Goal: Task Accomplishment & Management: Use online tool/utility

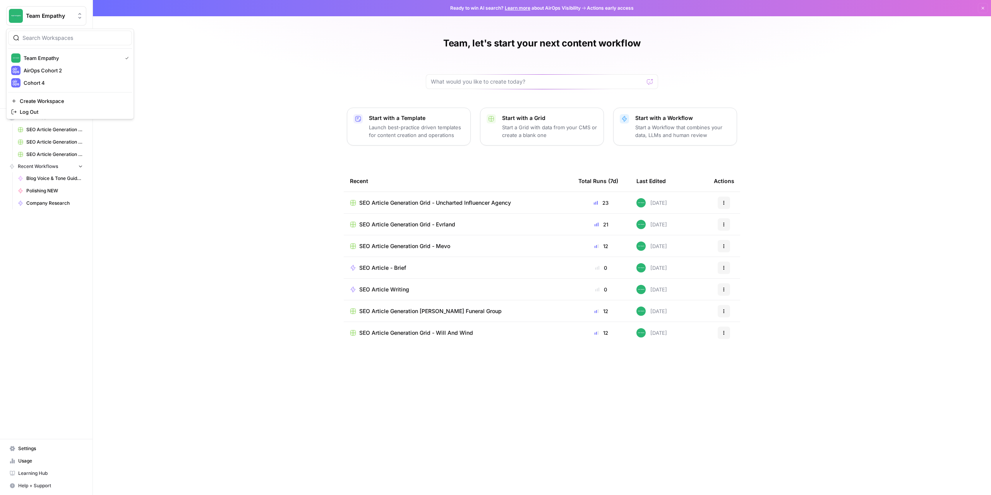
click at [60, 13] on span "Team Empathy" at bounding box center [49, 16] width 47 height 8
click at [46, 80] on span "Cohort 4" at bounding box center [75, 83] width 102 height 8
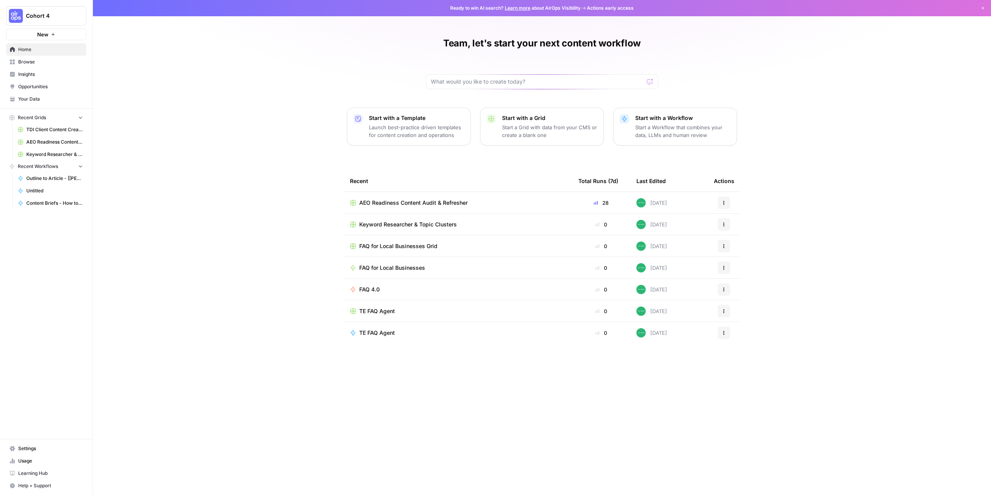
click at [392, 227] on span "Keyword Researcher & Topic Clusters" at bounding box center [408, 225] width 98 height 8
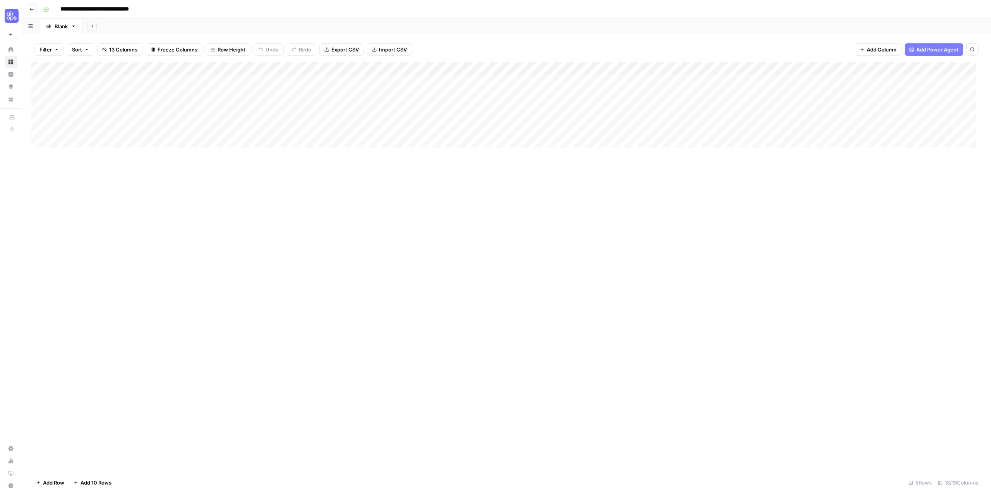
click at [89, 95] on div "Add Column" at bounding box center [506, 107] width 950 height 91
click at [232, 94] on div "Add Column" at bounding box center [506, 107] width 950 height 91
click at [104, 99] on div "Add Column" at bounding box center [506, 107] width 950 height 91
click at [104, 105] on div "Add Column" at bounding box center [506, 107] width 950 height 91
click at [233, 108] on div "Add Column" at bounding box center [506, 107] width 950 height 91
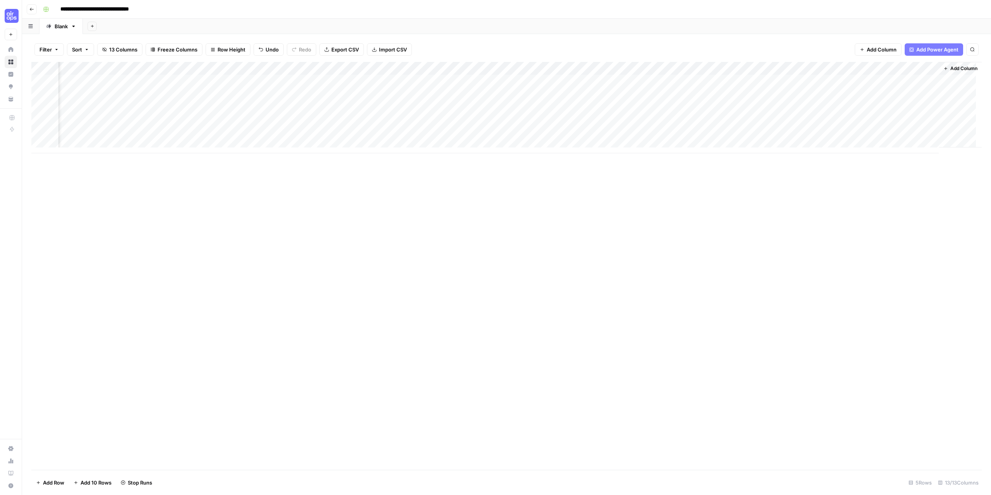
scroll to position [0, 311]
click at [579, 69] on div "Add Column" at bounding box center [506, 107] width 950 height 91
click at [514, 128] on button "Configure Inputs" at bounding box center [524, 133] width 86 height 11
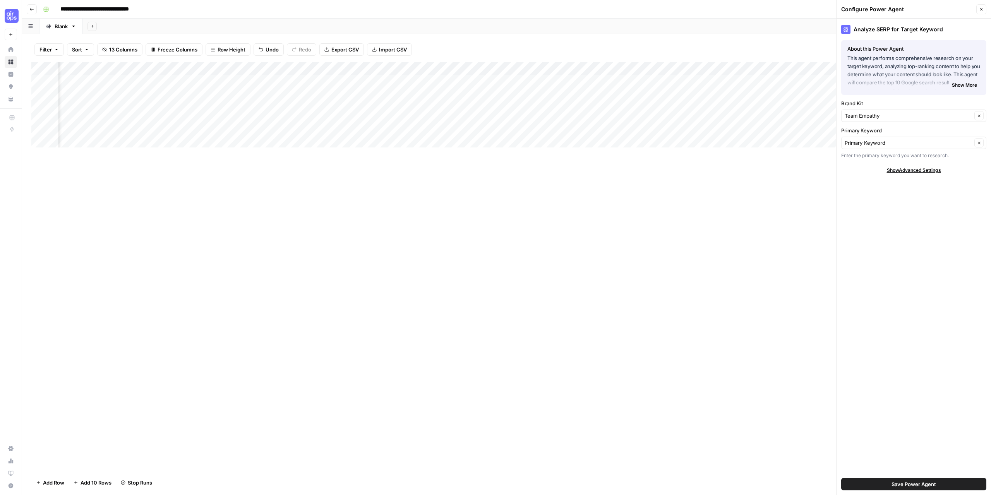
type input "Team Empathy"
click at [980, 12] on button "Close" at bounding box center [981, 9] width 10 height 10
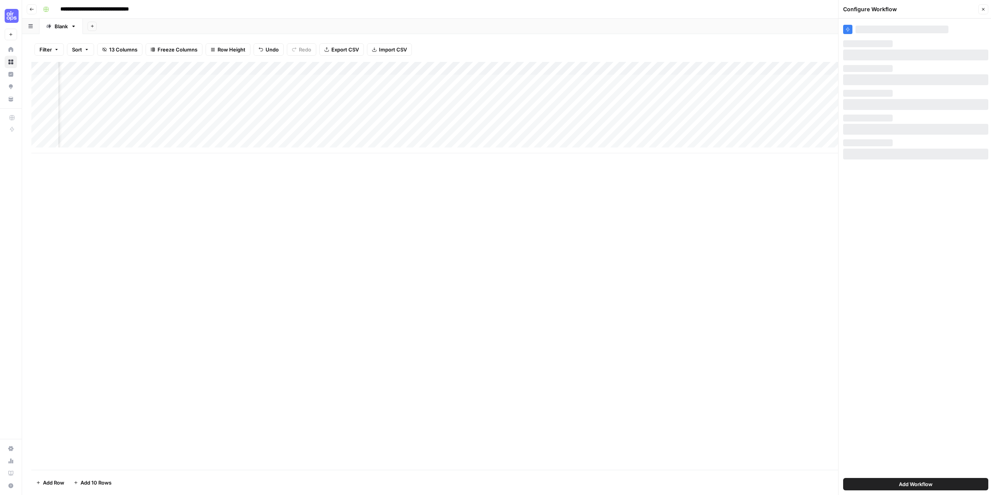
scroll to position [0, 311]
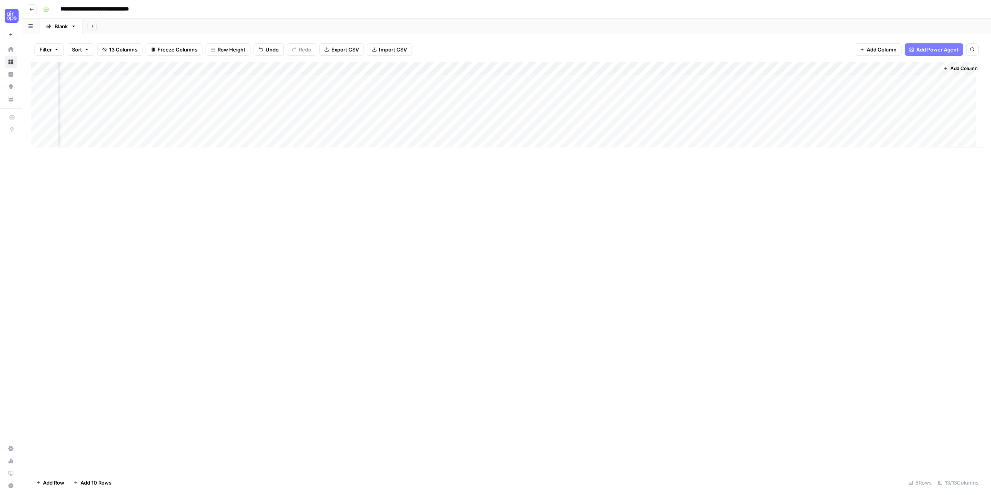
click at [955, 70] on span "Add Column" at bounding box center [963, 68] width 27 height 7
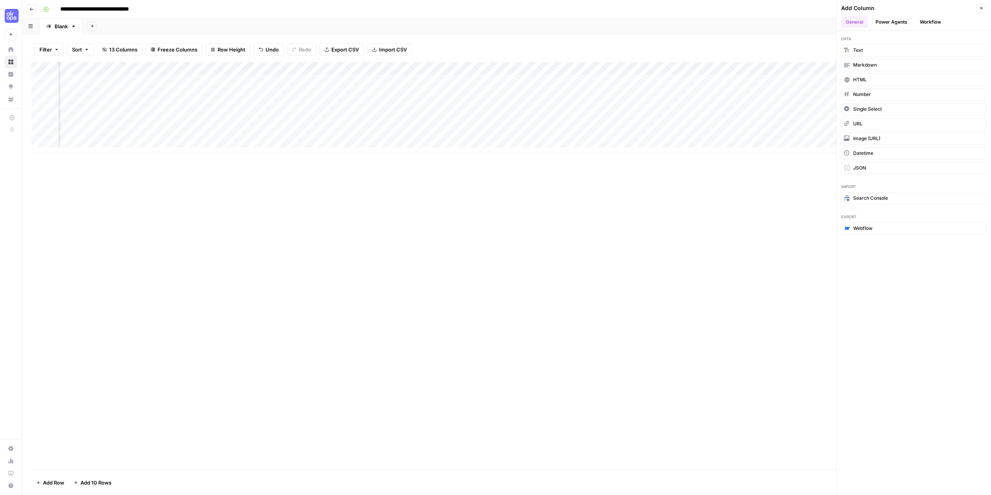
click at [898, 20] on button "Power Agents" at bounding box center [891, 22] width 41 height 12
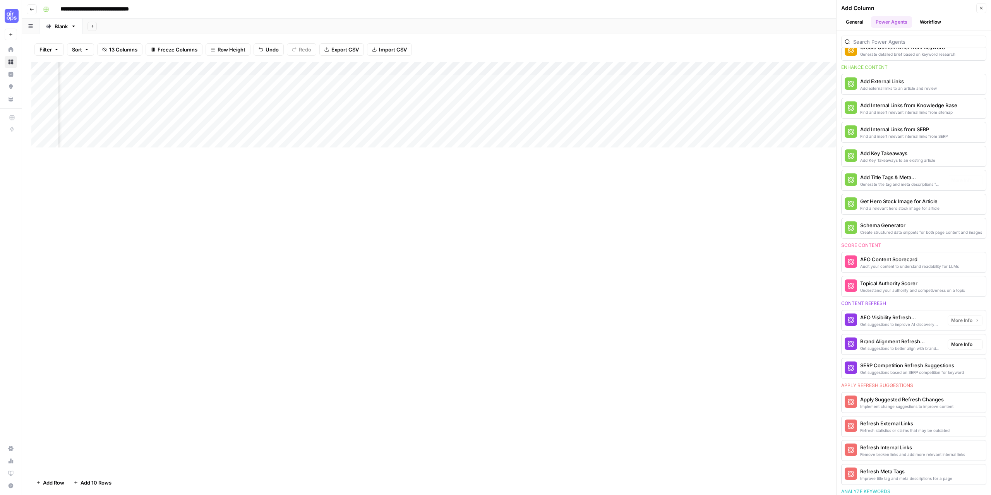
scroll to position [0, 0]
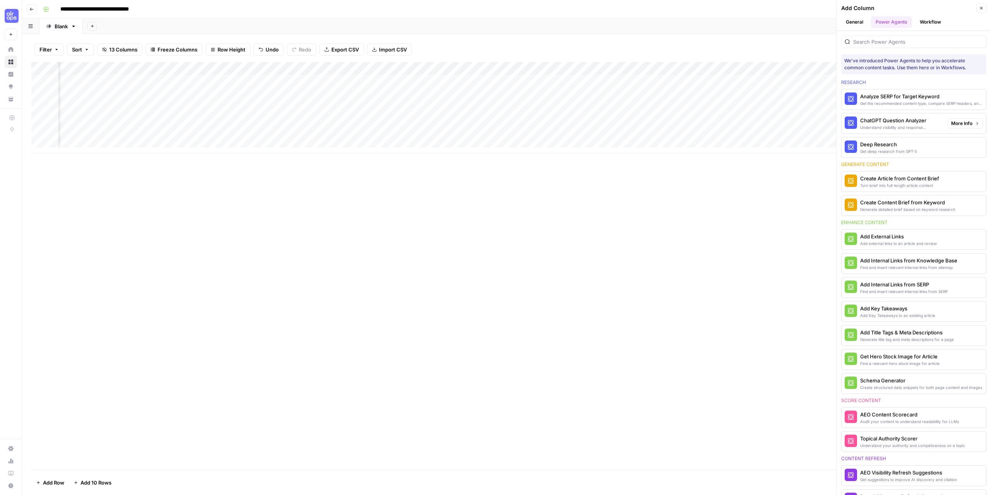
click at [901, 119] on div "ChatGPT Question Analyzer" at bounding box center [900, 120] width 81 height 8
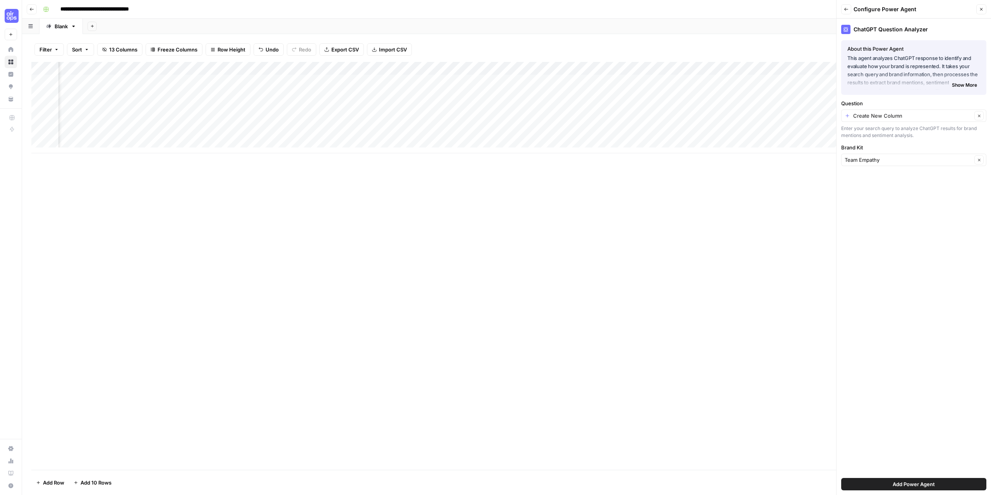
click at [964, 87] on span "Show More" at bounding box center [964, 85] width 25 height 7
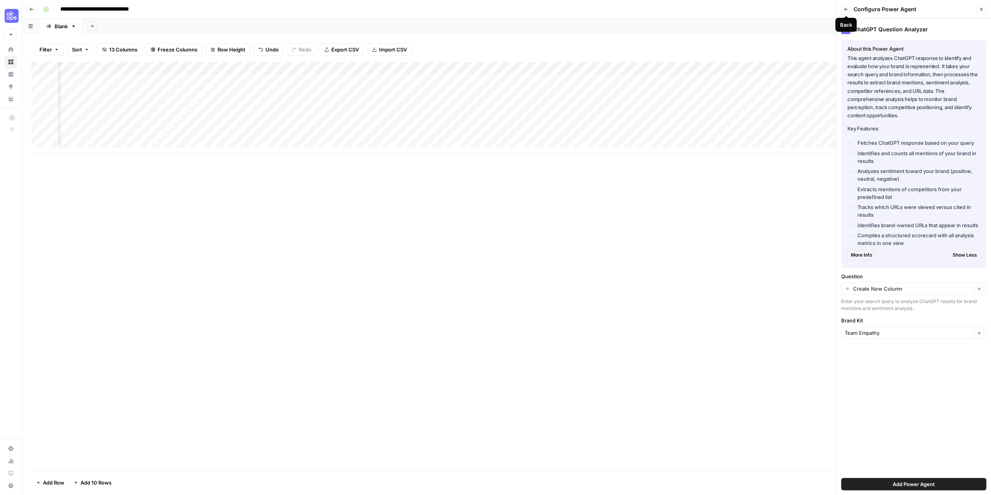
click at [849, 9] on button "Back" at bounding box center [846, 9] width 10 height 10
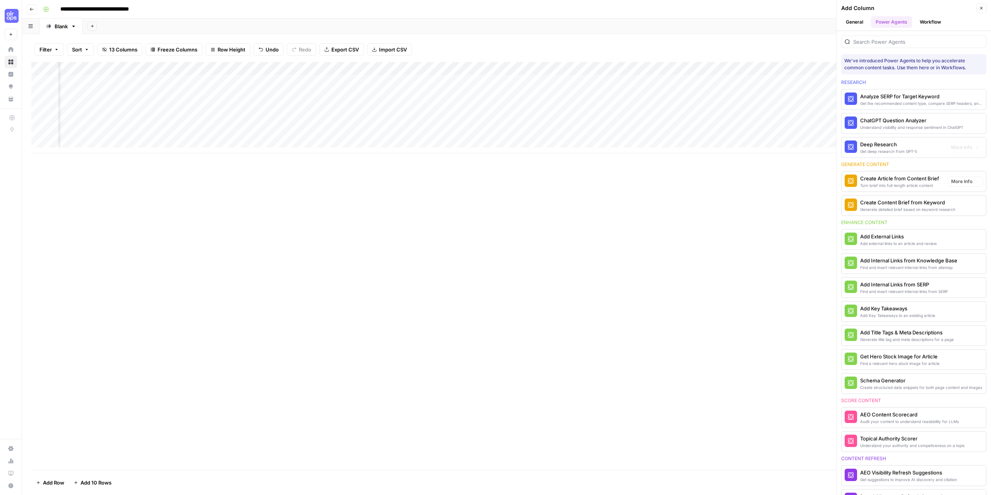
click at [910, 146] on div "Deep Research" at bounding box center [888, 144] width 57 height 8
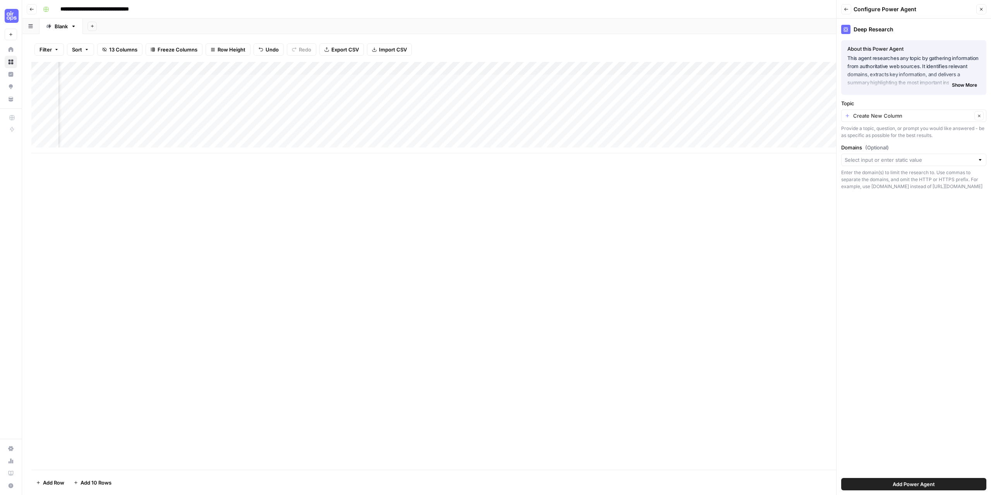
click at [966, 85] on span "Show More" at bounding box center [964, 85] width 25 height 7
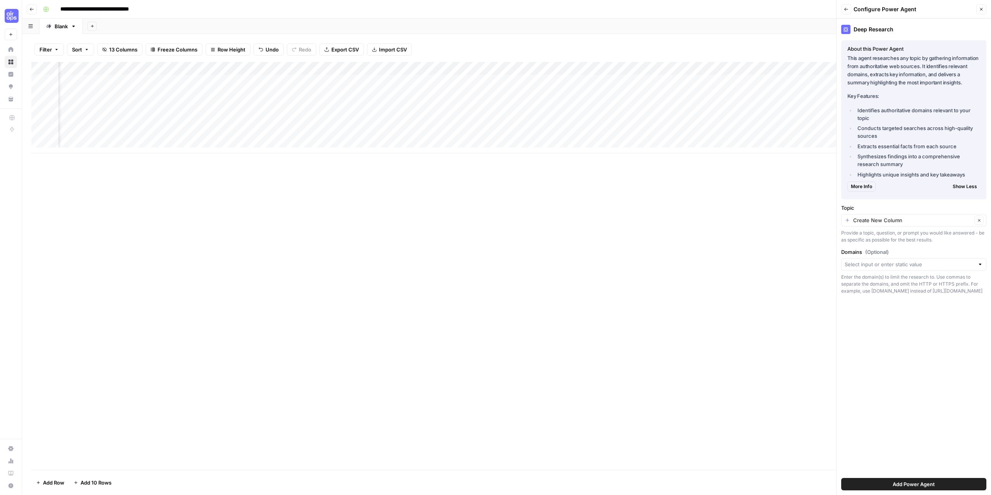
click at [849, 9] on button "Back" at bounding box center [846, 9] width 10 height 10
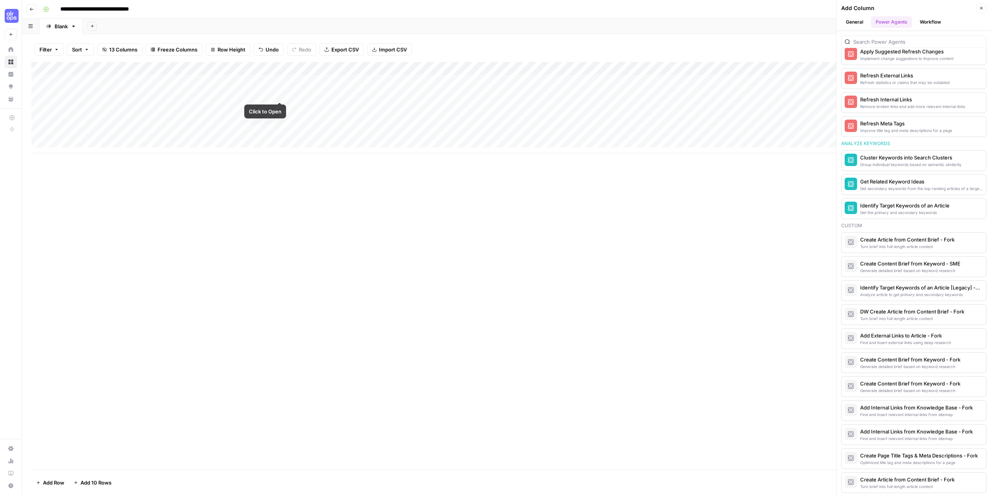
click at [280, 94] on div "Add Column" at bounding box center [506, 107] width 950 height 91
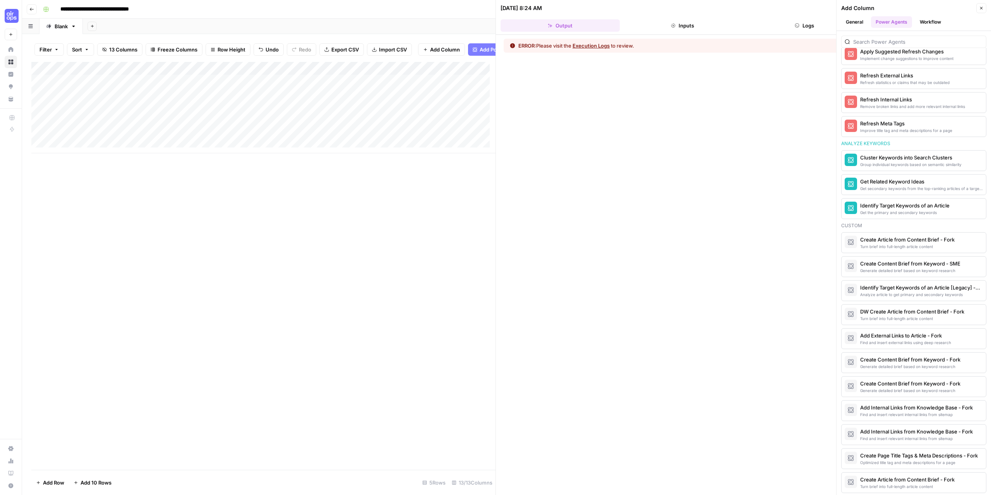
click at [595, 50] on div "ERROR: Please visit the Execution Logs to review." at bounding box center [742, 46] width 479 height 14
click at [595, 46] on button "Execution Logs" at bounding box center [590, 46] width 37 height 8
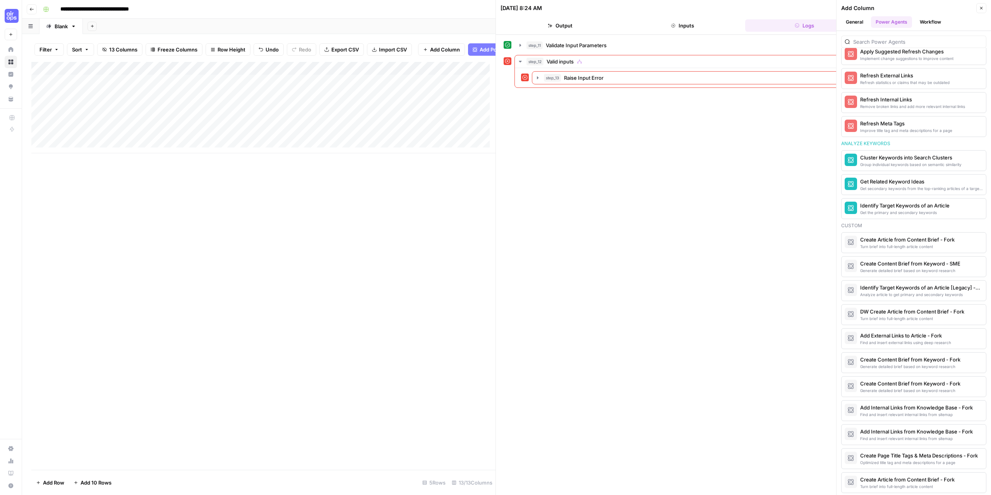
click at [980, 10] on icon "button" at bounding box center [981, 8] width 5 height 5
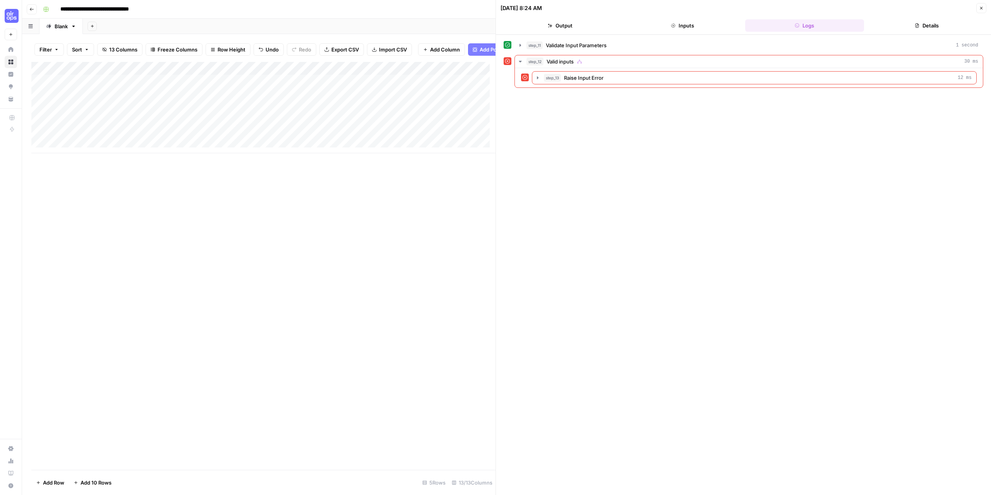
click at [279, 75] on div "Add Column" at bounding box center [263, 107] width 464 height 91
click at [207, 142] on span "Configure Inputs" at bounding box center [219, 139] width 68 height 8
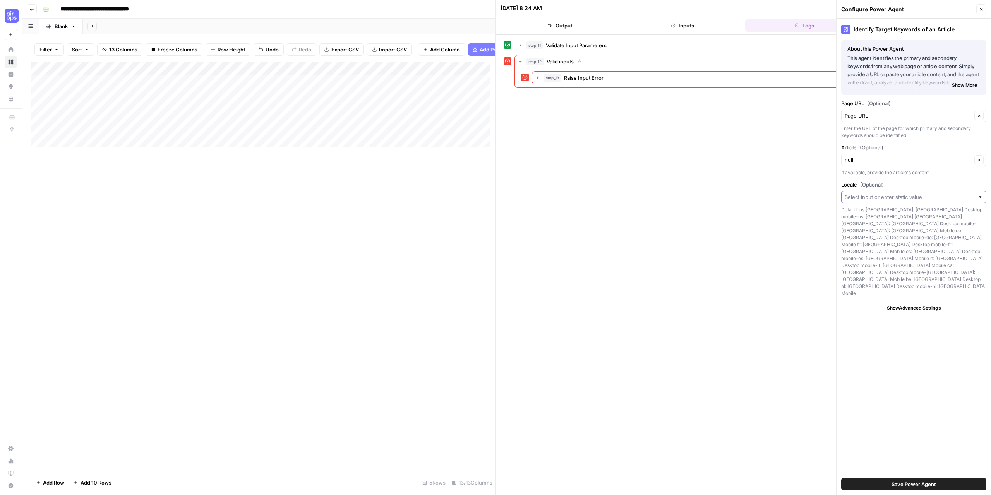
click at [892, 195] on input "Locale (Optional)" at bounding box center [909, 197] width 130 height 8
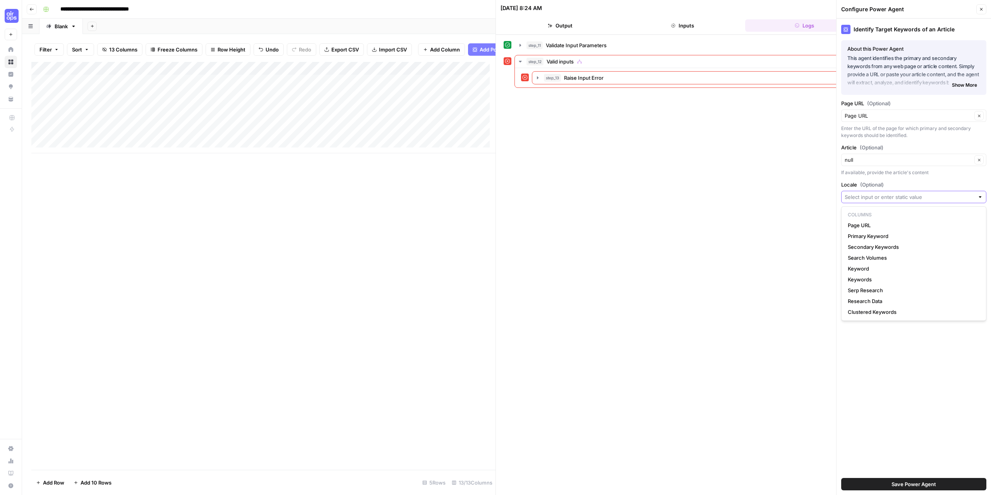
click at [892, 195] on input "Locale (Optional)" at bounding box center [909, 197] width 130 height 8
click at [979, 356] on div "Identify Target Keywords of an Article About this Power Agent This agent identi…" at bounding box center [913, 257] width 154 height 476
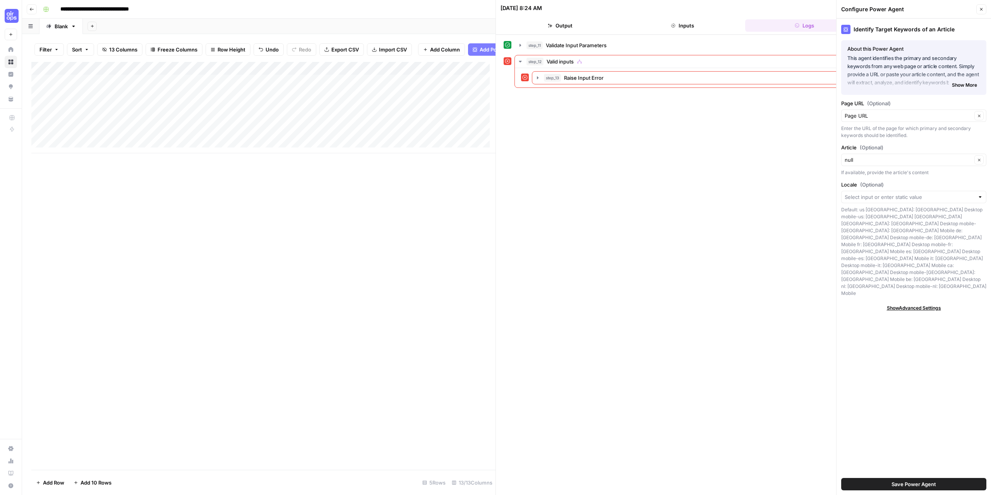
click at [910, 305] on span "Show Advanced Settings" at bounding box center [914, 308] width 54 height 7
click at [928, 305] on span "Hide Advanced Settings" at bounding box center [913, 308] width 52 height 7
click at [979, 9] on icon "button" at bounding box center [981, 9] width 5 height 5
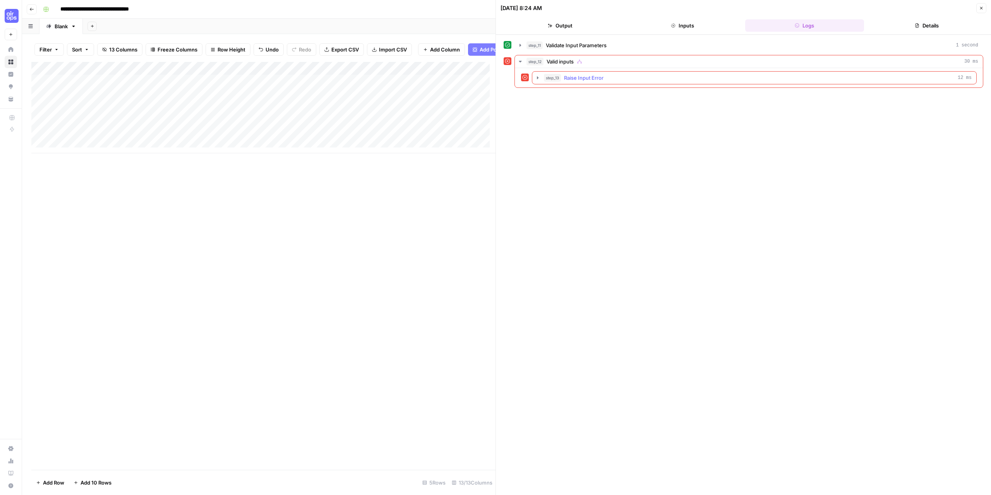
click at [538, 77] on icon "button" at bounding box center [538, 77] width 2 height 3
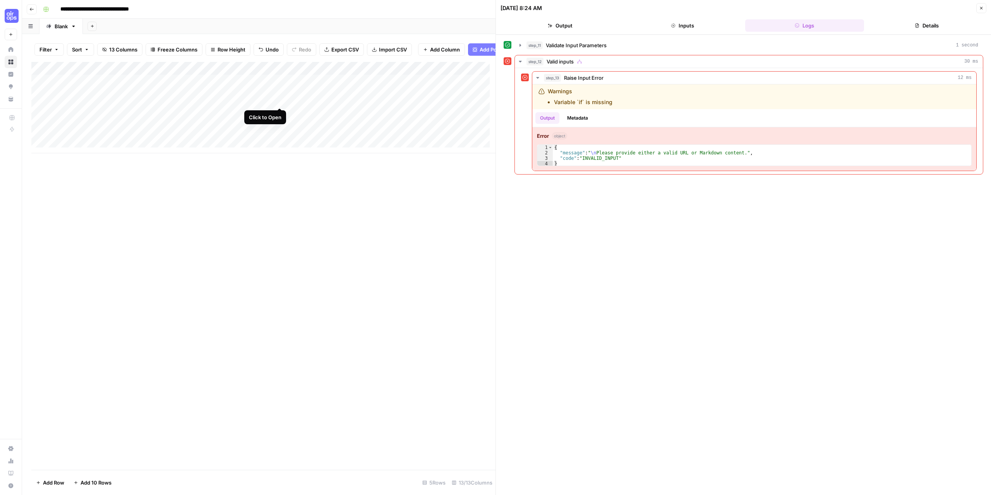
click at [280, 99] on div "Add Column" at bounding box center [263, 107] width 464 height 91
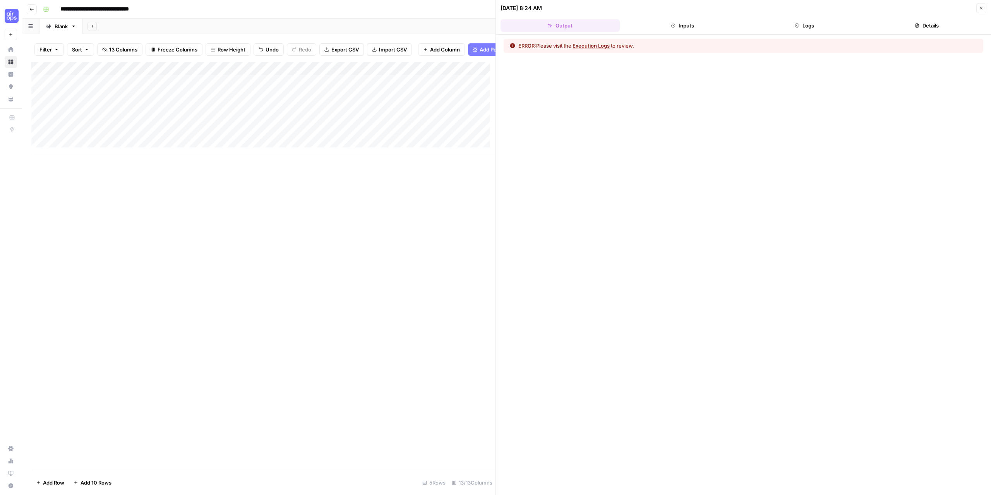
click at [280, 75] on div "Add Column" at bounding box center [263, 107] width 464 height 91
click at [209, 138] on span "Configure Inputs" at bounding box center [219, 139] width 68 height 8
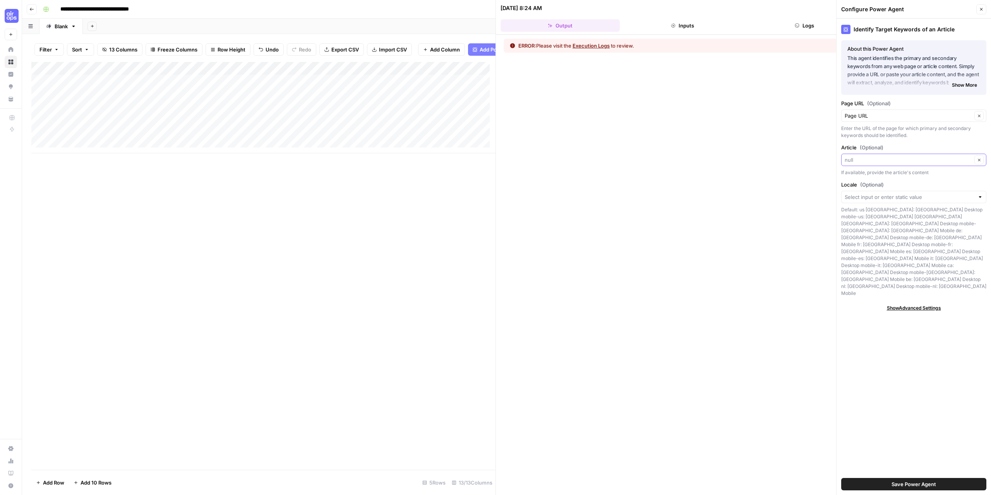
click at [873, 163] on input "Article (Optional)" at bounding box center [907, 160] width 127 height 8
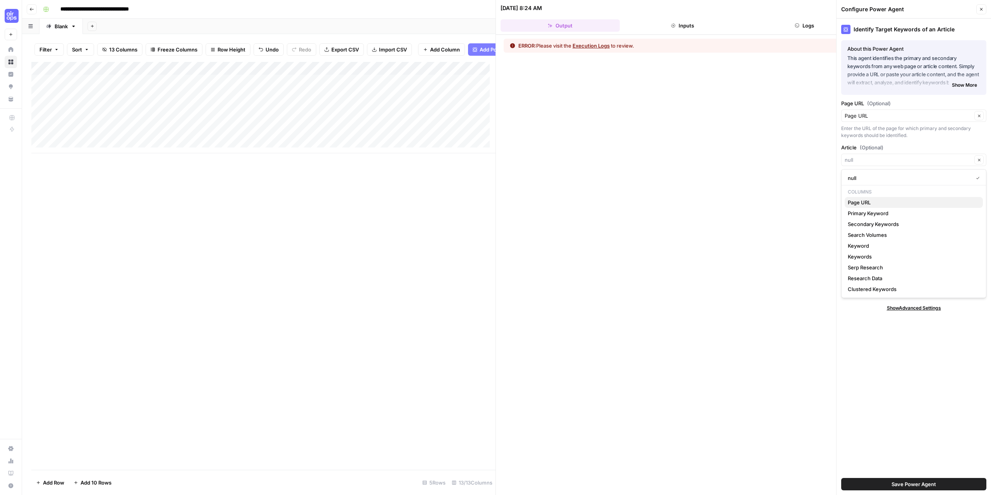
click at [862, 201] on span "Page URL" at bounding box center [911, 203] width 129 height 8
type input "Page URL"
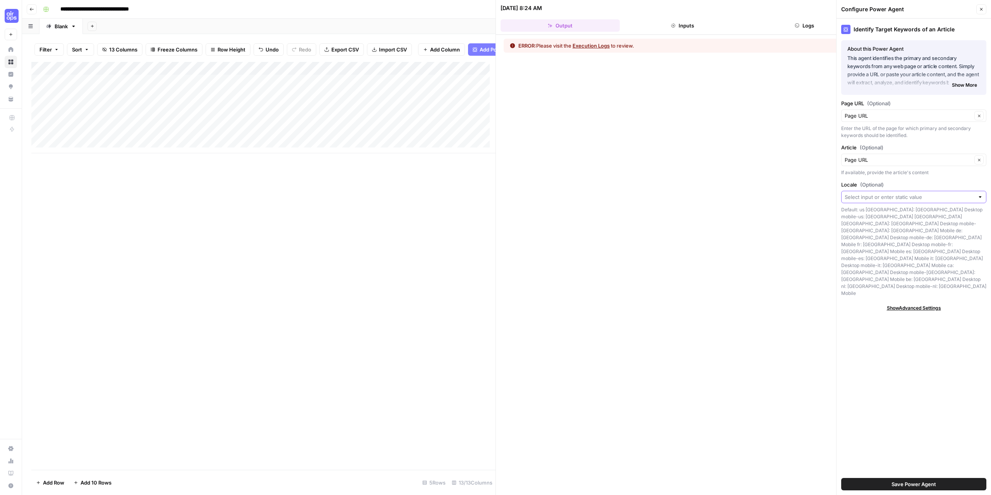
click at [884, 200] on input "Locale (Optional)" at bounding box center [909, 197] width 130 height 8
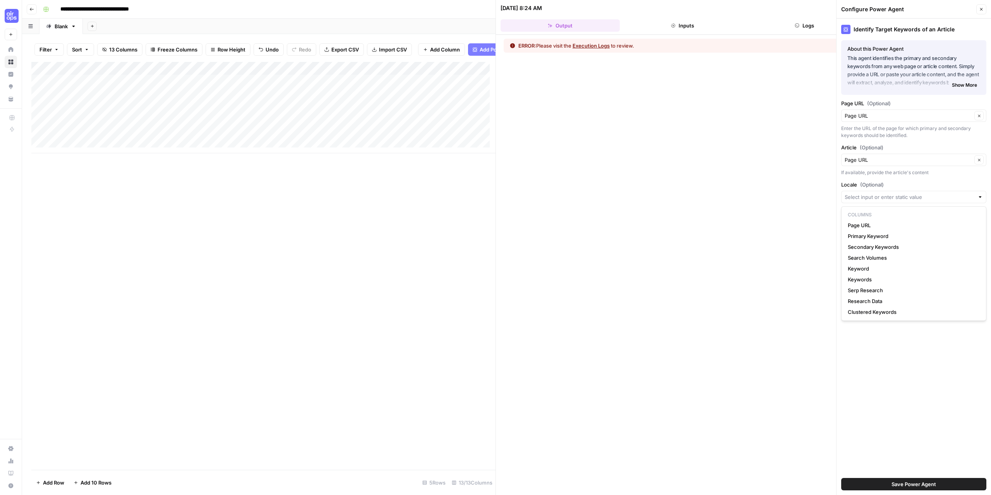
click at [870, 367] on div "Identify Target Keywords of an Article About this Power Agent This agent identi…" at bounding box center [913, 257] width 154 height 476
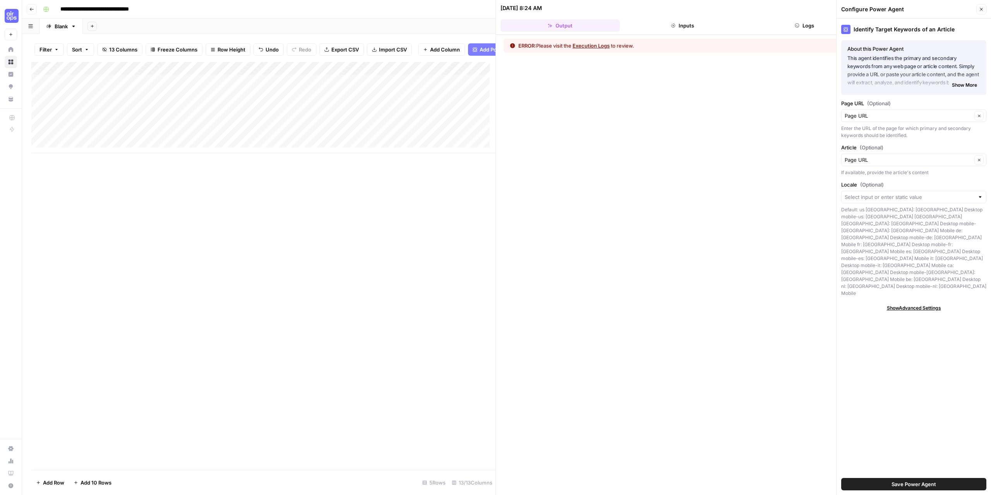
drag, startPoint x: 906, startPoint y: 484, endPoint x: 906, endPoint y: 450, distance: 33.7
click at [906, 484] on span "Save Power Agent" at bounding box center [913, 484] width 45 height 8
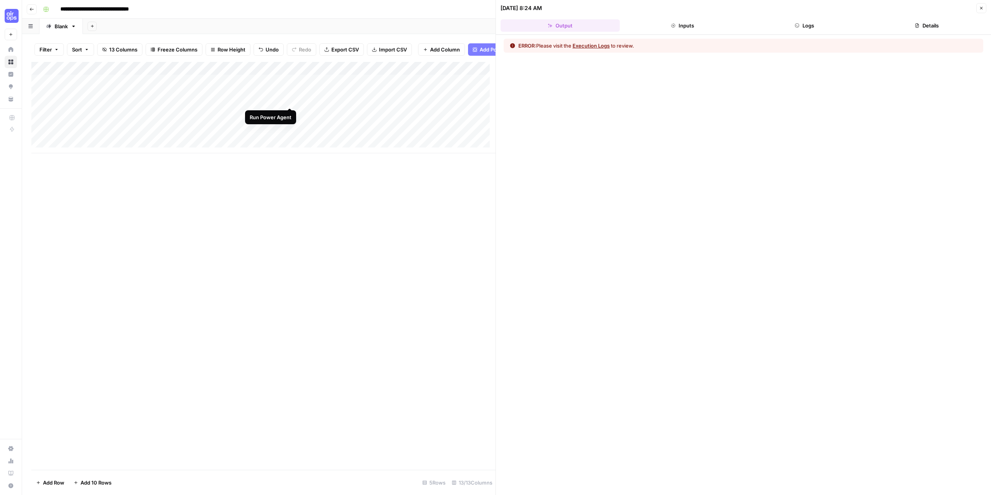
click at [288, 99] on div "Add Column" at bounding box center [263, 107] width 464 height 91
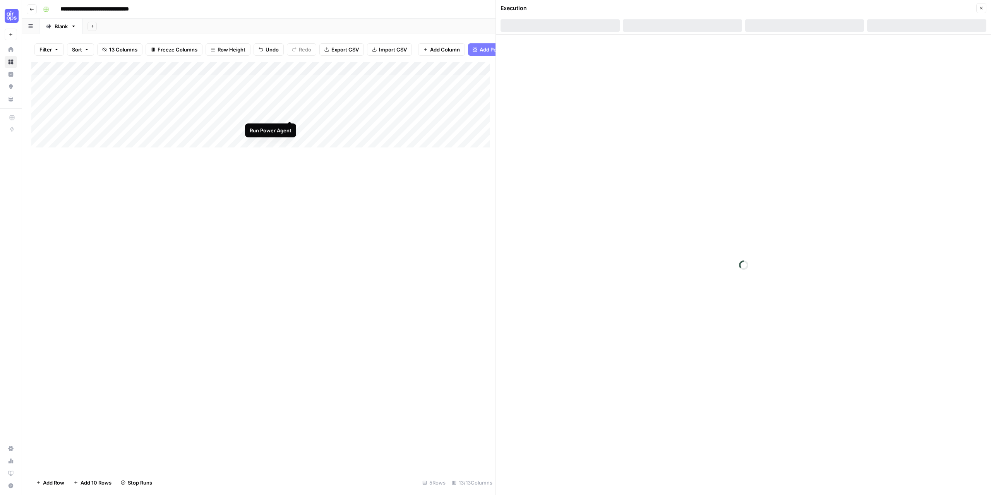
click at [289, 111] on div "Add Column" at bounding box center [263, 107] width 464 height 91
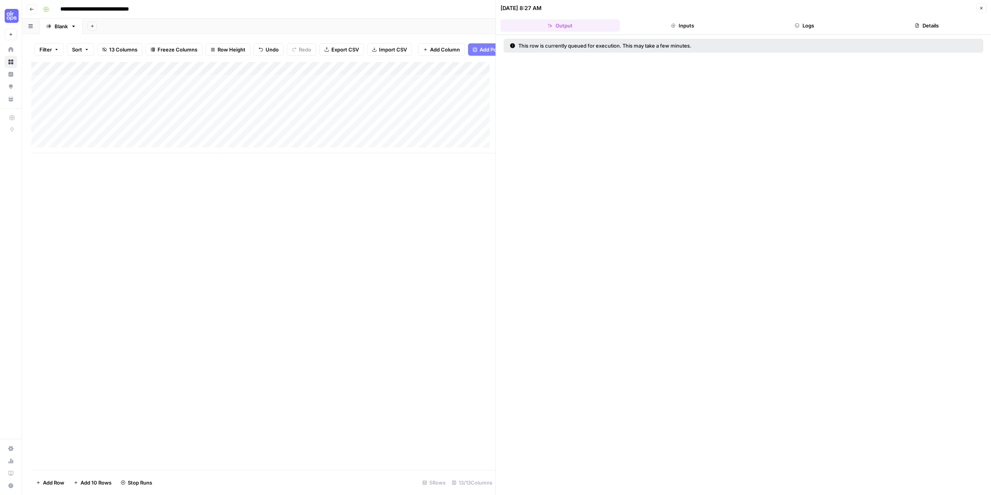
click at [981, 8] on icon "button" at bounding box center [981, 8] width 5 height 5
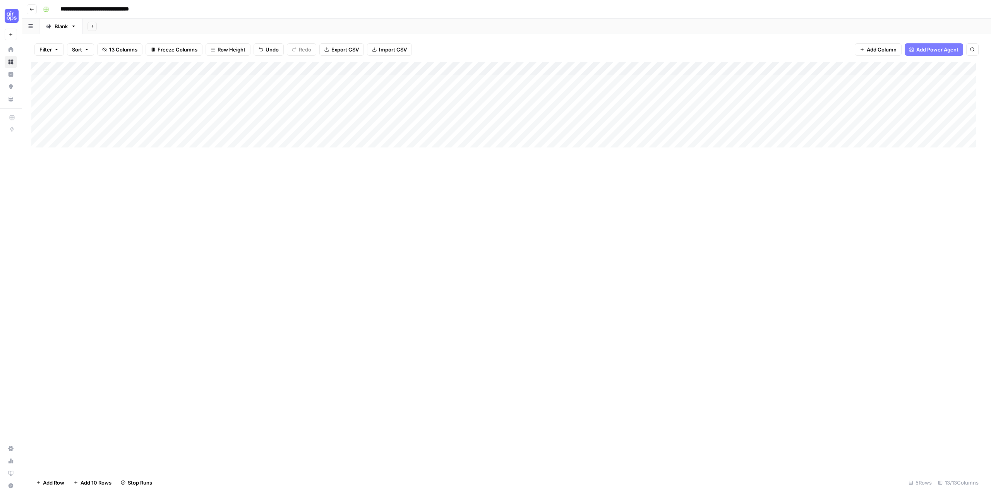
click at [33, 7] on icon "button" at bounding box center [31, 9] width 5 height 5
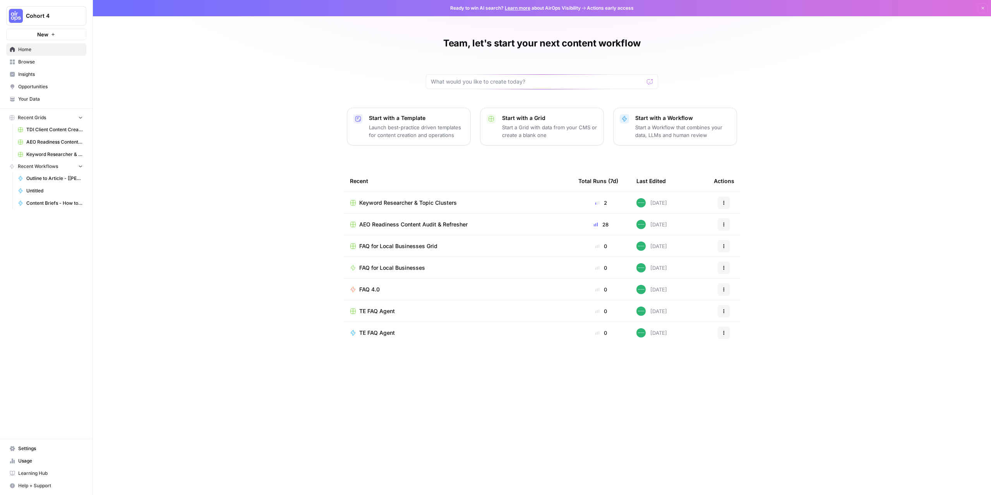
click at [413, 224] on span "AEO Readiness Content Audit & Refresher" at bounding box center [413, 225] width 108 height 8
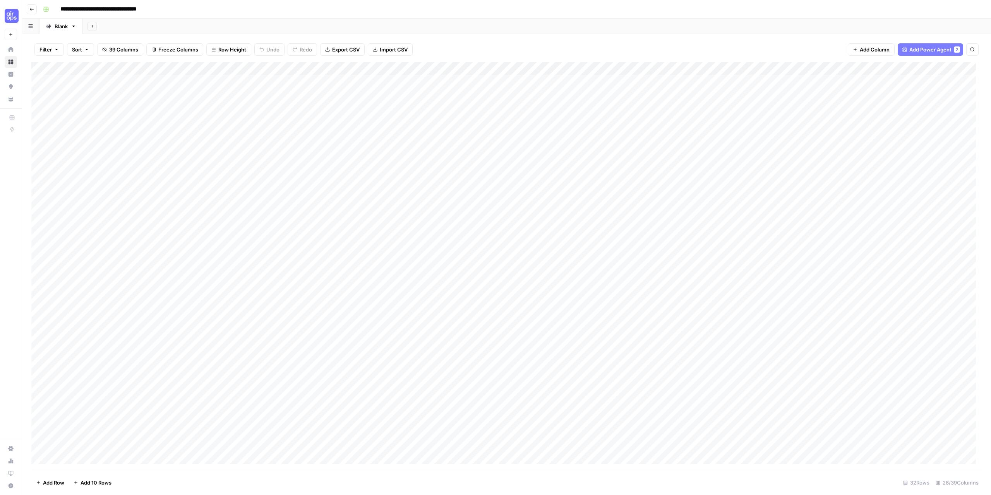
click at [194, 68] on div "Add Column" at bounding box center [506, 266] width 950 height 408
click at [176, 135] on span "Configure Inputs" at bounding box center [177, 134] width 68 height 8
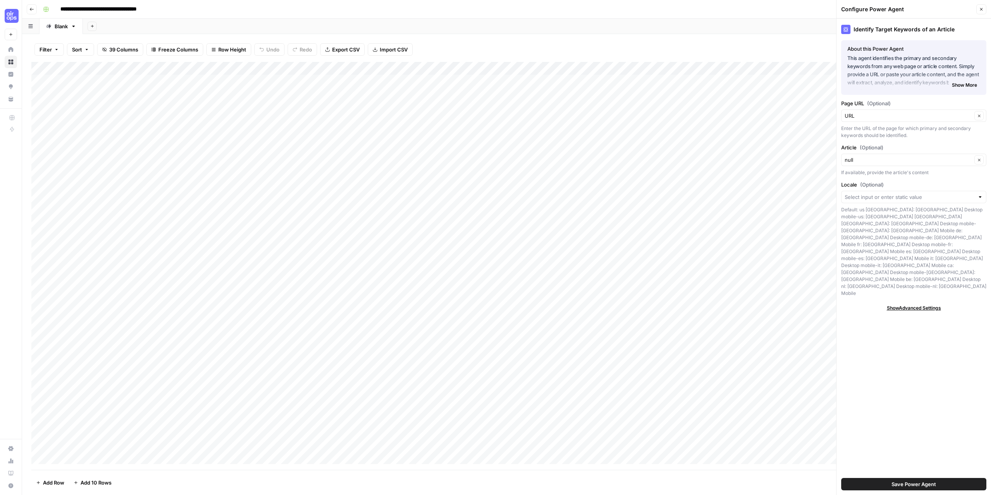
scroll to position [45, 0]
click at [982, 10] on icon "button" at bounding box center [981, 9] width 3 height 3
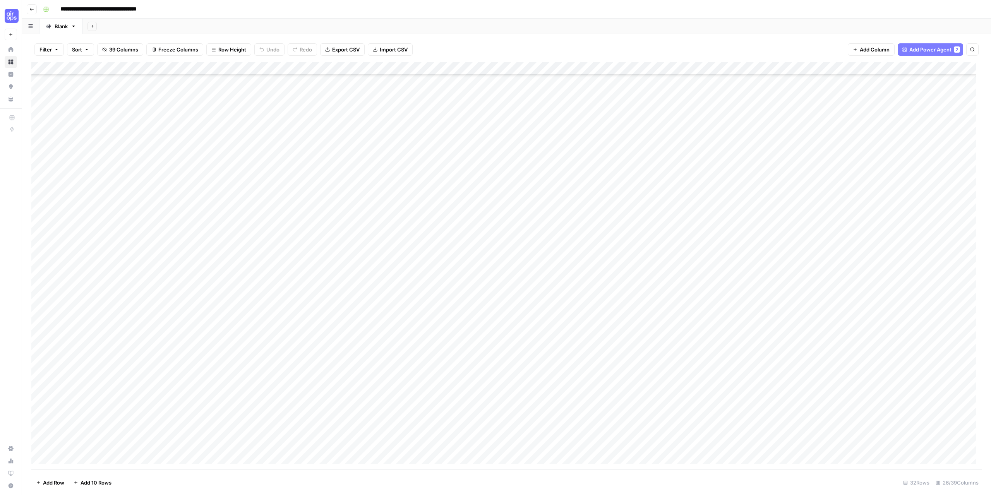
click at [33, 13] on button "Go back" at bounding box center [32, 9] width 10 height 10
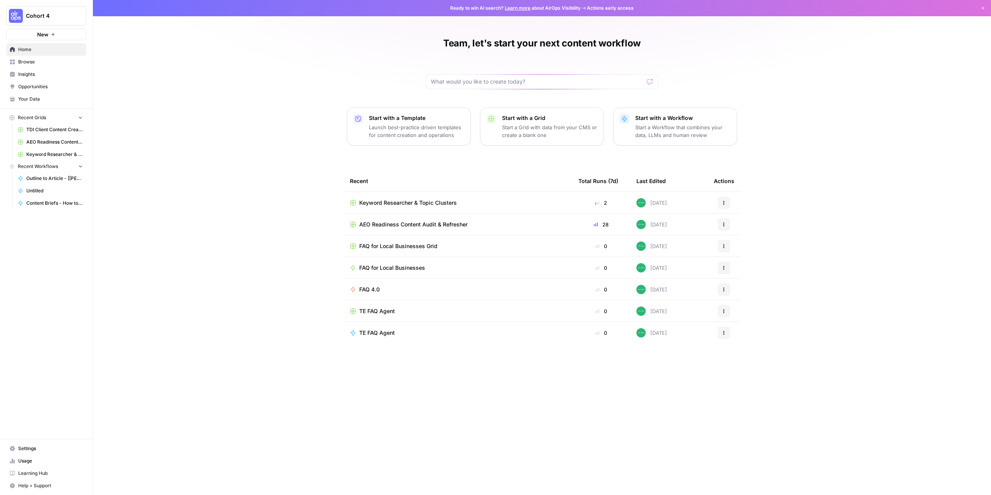
click at [404, 202] on span "Keyword Researcher & Topic Clusters" at bounding box center [408, 203] width 98 height 8
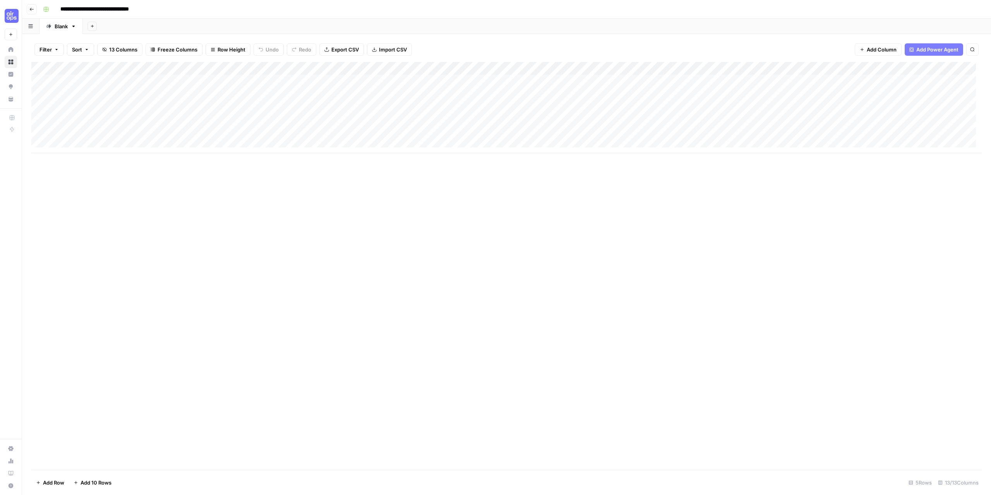
click at [315, 110] on div "Add Column" at bounding box center [506, 107] width 950 height 91
type textarea "**********"
click at [327, 96] on div "Add Column" at bounding box center [506, 107] width 950 height 91
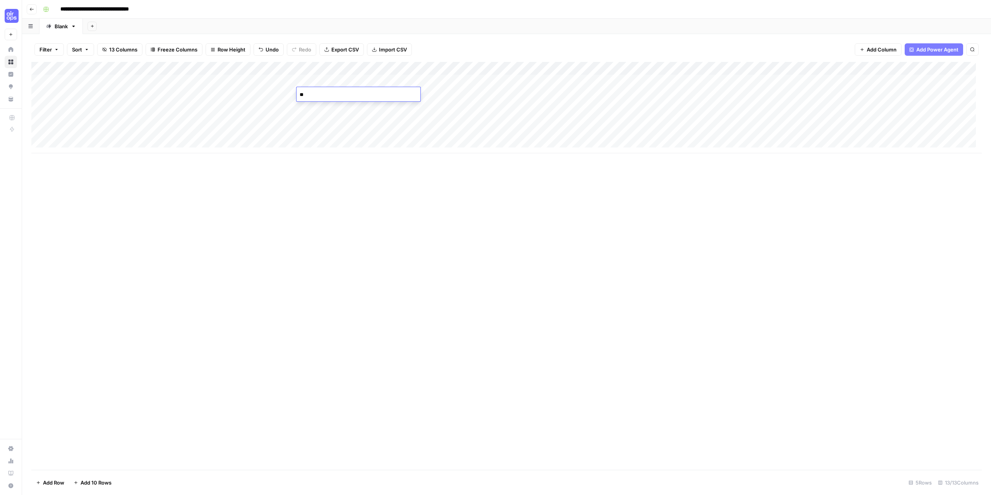
type textarea "***"
click at [394, 97] on div "Add Column" at bounding box center [506, 107] width 950 height 91
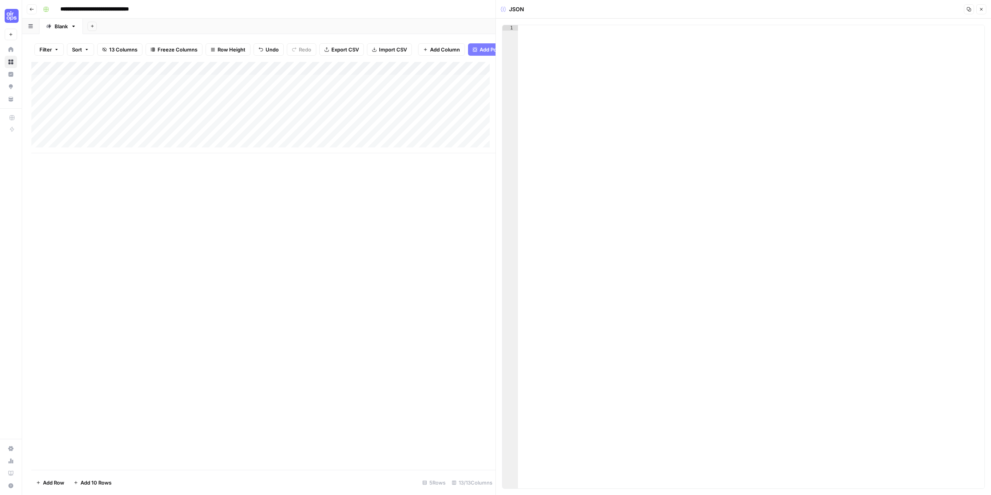
click at [580, 53] on div at bounding box center [751, 262] width 466 height 474
type textarea "**********"
click at [981, 6] on button "Close" at bounding box center [981, 9] width 10 height 10
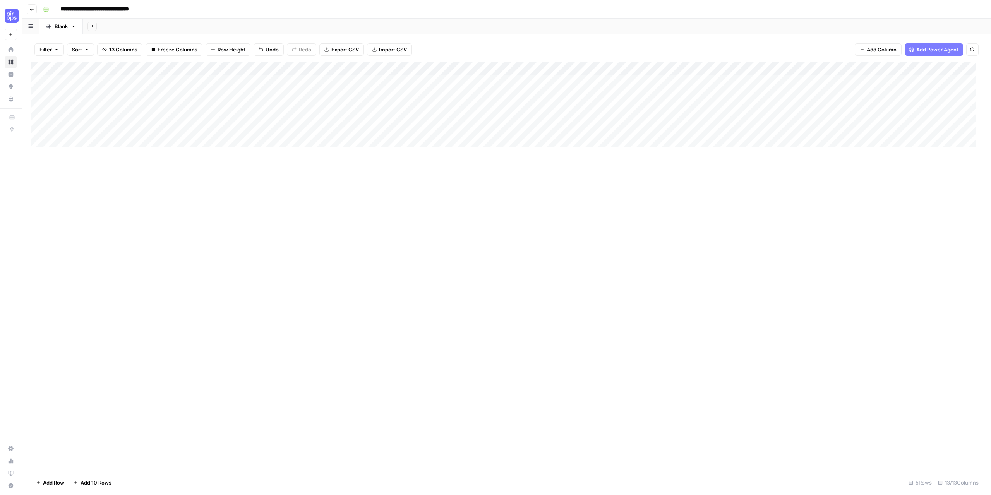
click at [389, 106] on div "Add Column" at bounding box center [506, 107] width 950 height 91
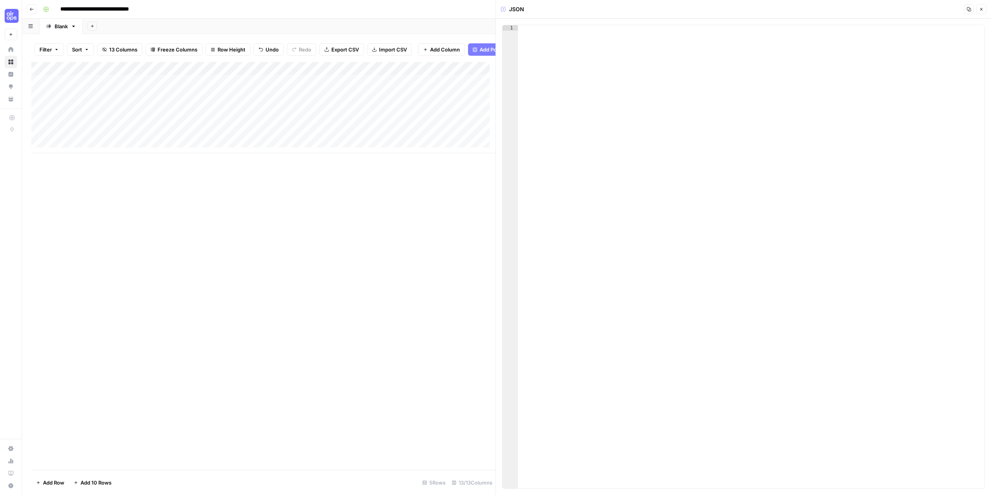
click at [541, 39] on div at bounding box center [751, 262] width 466 height 474
paste textarea "**********"
type textarea "**********"
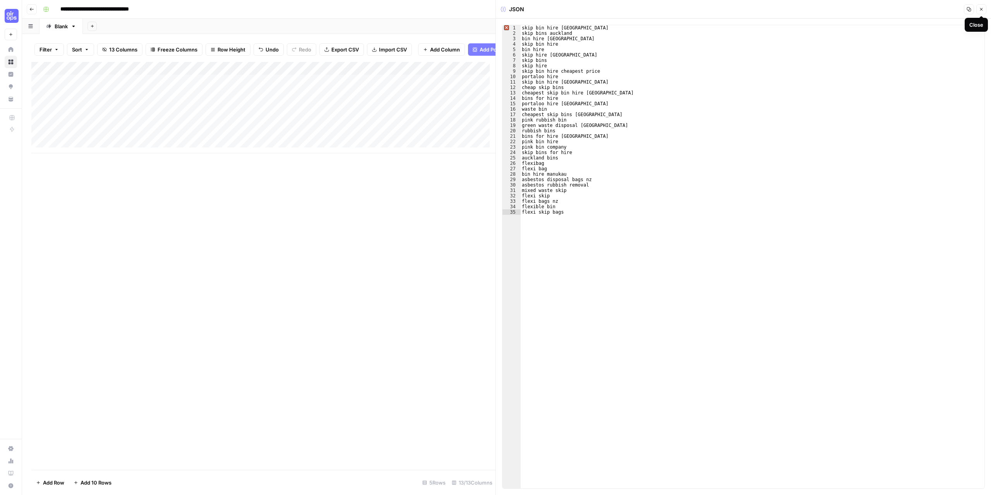
click at [981, 9] on icon "button" at bounding box center [981, 9] width 5 height 5
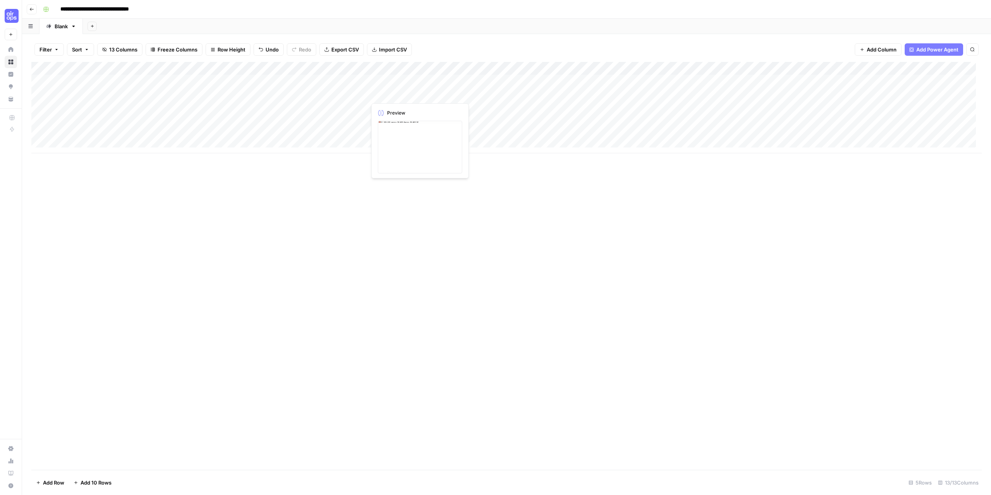
click at [391, 91] on div "Add Column" at bounding box center [506, 107] width 950 height 91
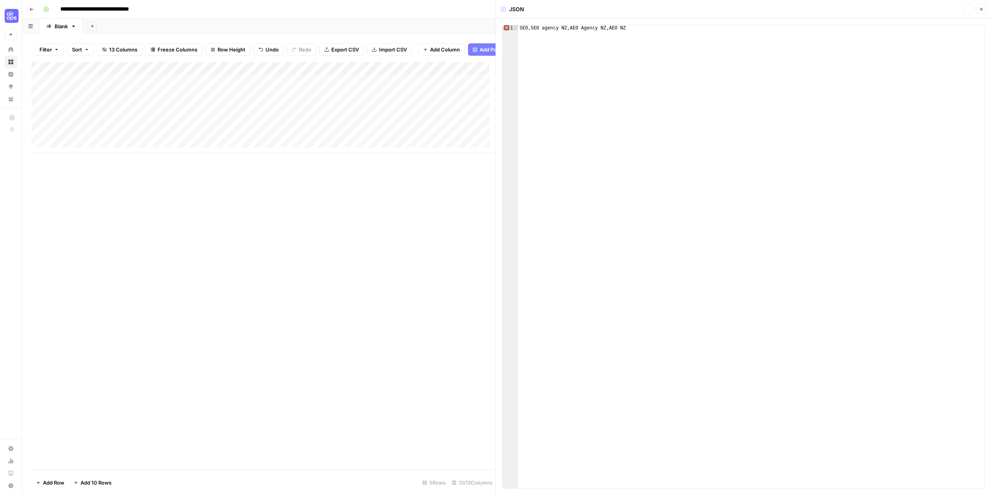
type textarea "**********"
drag, startPoint x: 638, startPoint y: 30, endPoint x: 630, endPoint y: 31, distance: 7.7
click at [630, 31] on div "SEO , SEO agency NZ , AEO Agency [GEOGRAPHIC_DATA] , AEO NZ" at bounding box center [751, 262] width 466 height 474
paste textarea "**********"
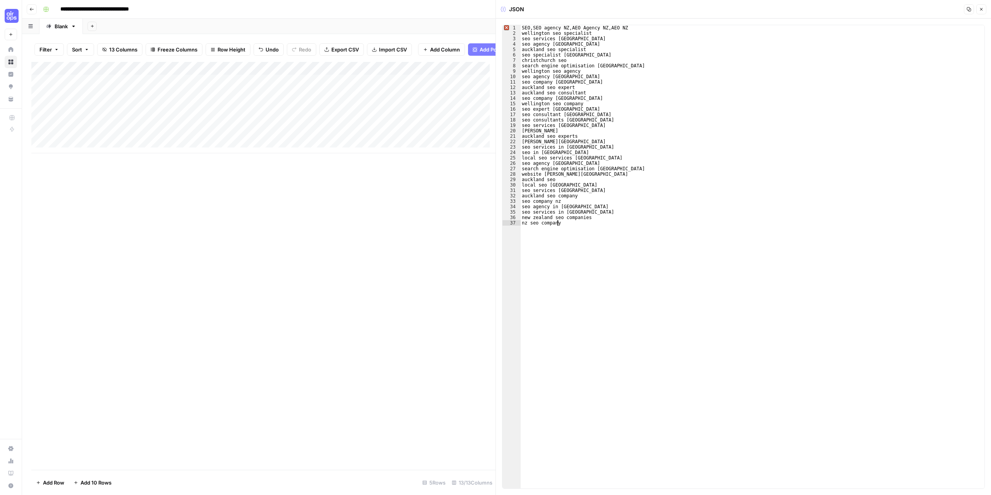
click at [535, 27] on div "SEO , SEO agency [GEOGRAPHIC_DATA] , AEO Agency [GEOGRAPHIC_DATA] , [GEOGRAPHIC…" at bounding box center [752, 262] width 464 height 474
click at [561, 34] on div "SEO SEO agency [GEOGRAPHIC_DATA] , AEO Agency [GEOGRAPHIC_DATA] , [GEOGRAPHIC_D…" at bounding box center [752, 262] width 464 height 474
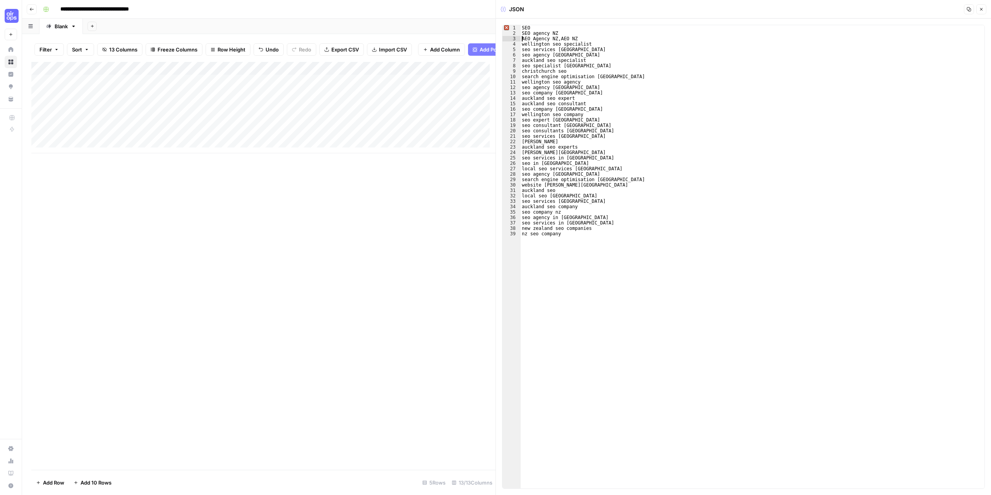
click at [561, 40] on div "SEO SEO agency NZ AEO Agency [GEOGRAPHIC_DATA] , [GEOGRAPHIC_DATA] [GEOGRAPHIC_…" at bounding box center [752, 262] width 464 height 474
click at [676, 106] on div "SEO SEO agency NZ AEO Agency [GEOGRAPHIC_DATA] [GEOGRAPHIC_DATA] [GEOGRAPHIC_DA…" at bounding box center [752, 262] width 464 height 474
type textarea "**********"
click at [980, 5] on button "Close" at bounding box center [981, 9] width 10 height 10
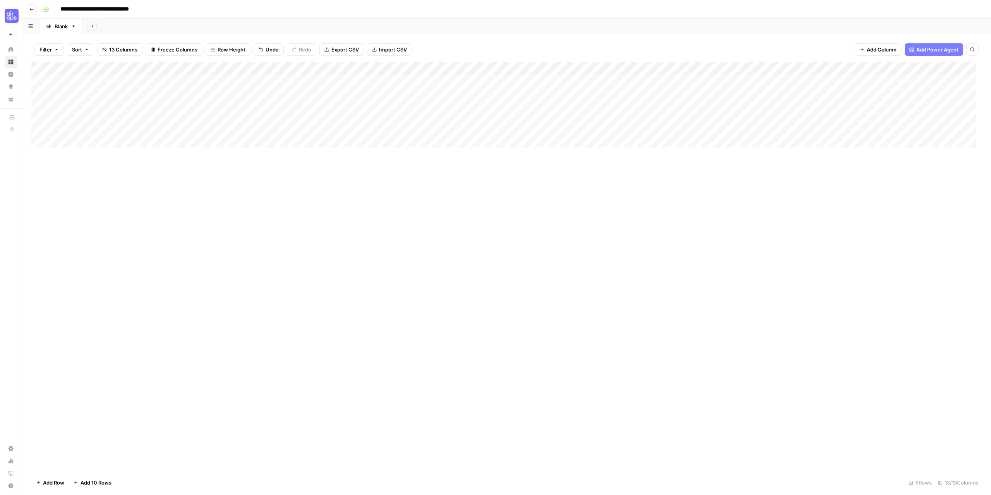
click at [394, 99] on div "Add Column" at bounding box center [506, 107] width 950 height 91
click at [394, 99] on div at bounding box center [401, 94] width 71 height 14
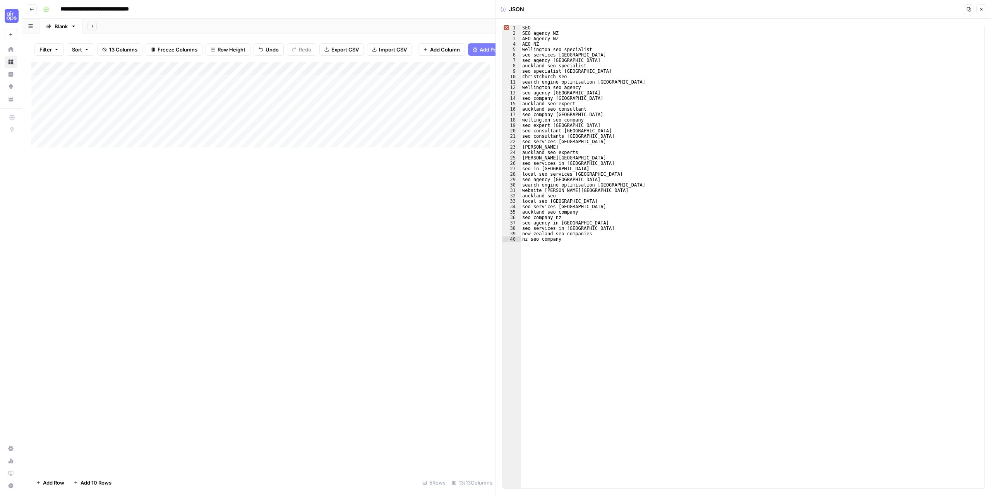
click at [298, 213] on div "Add Column" at bounding box center [263, 266] width 464 height 408
click at [981, 9] on icon "button" at bounding box center [981, 9] width 5 height 5
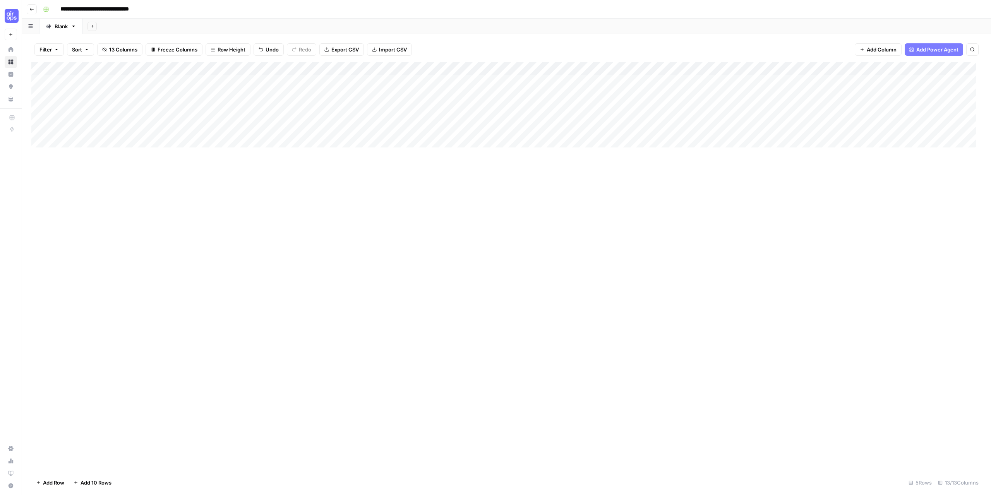
click at [668, 94] on div "Add Column" at bounding box center [506, 107] width 950 height 91
click at [702, 70] on div "Add Column" at bounding box center [506, 107] width 950 height 91
click at [664, 134] on span "Configure Inputs" at bounding box center [666, 134] width 68 height 8
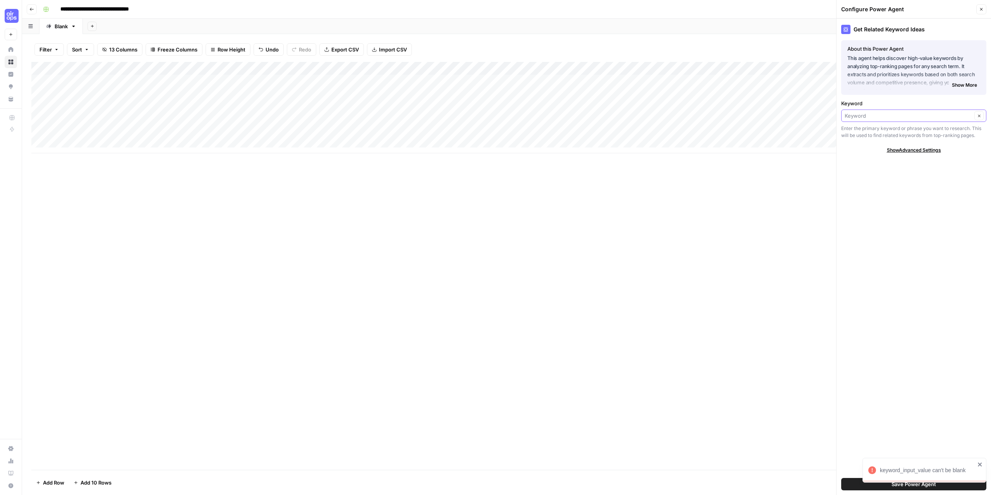
click at [901, 115] on input "Keyword" at bounding box center [907, 116] width 127 height 8
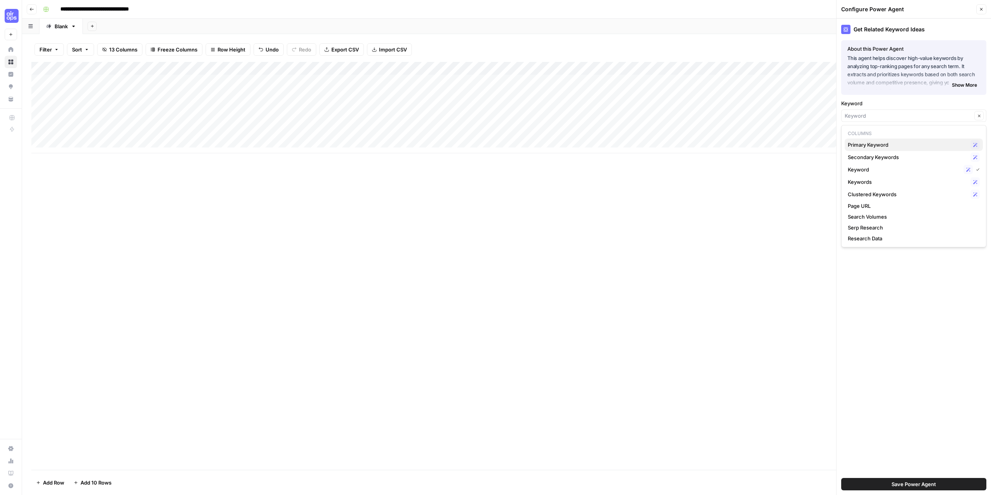
click at [883, 144] on span "Primary Keyword" at bounding box center [907, 145] width 120 height 8
type input "Primary Keyword"
click at [910, 477] on div "Save Power Agent" at bounding box center [913, 484] width 145 height 22
click at [925, 481] on span "Save Power Agent" at bounding box center [913, 484] width 45 height 8
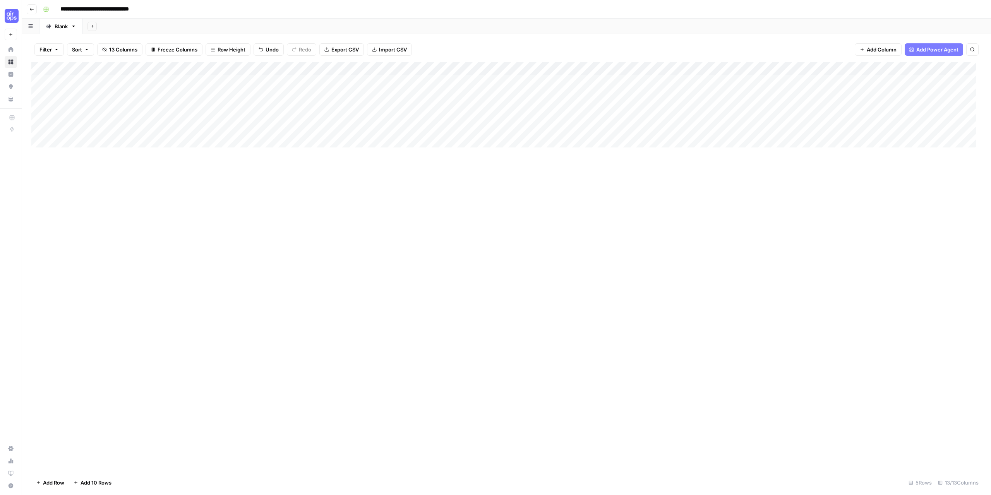
click at [667, 94] on div "Add Column" at bounding box center [506, 107] width 950 height 91
click at [666, 106] on div "Add Column" at bounding box center [506, 107] width 950 height 91
click at [632, 67] on div "Add Column" at bounding box center [506, 107] width 950 height 91
click at [589, 135] on span "Configure Inputs" at bounding box center [580, 134] width 68 height 8
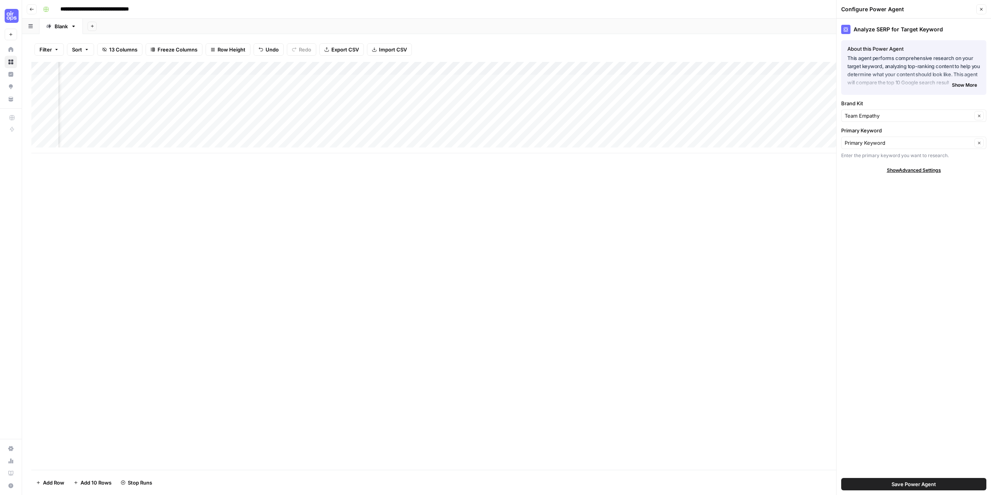
click at [588, 94] on div "Add Column" at bounding box center [506, 107] width 950 height 91
click at [589, 107] on div "Add Column" at bounding box center [506, 107] width 950 height 91
click at [734, 70] on div "Add Column" at bounding box center [506, 107] width 950 height 91
click at [650, 132] on span "Configure Inputs" at bounding box center [671, 134] width 68 height 8
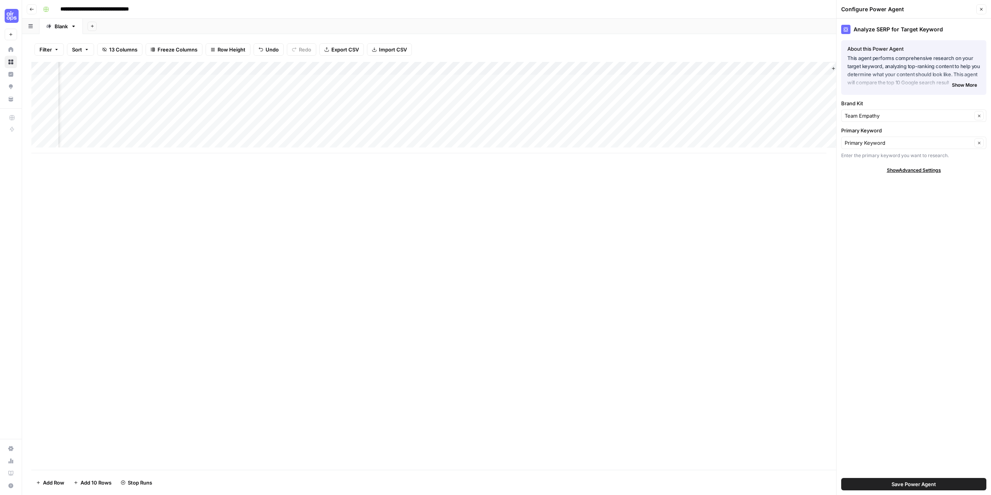
click at [984, 9] on button "Close" at bounding box center [981, 9] width 10 height 10
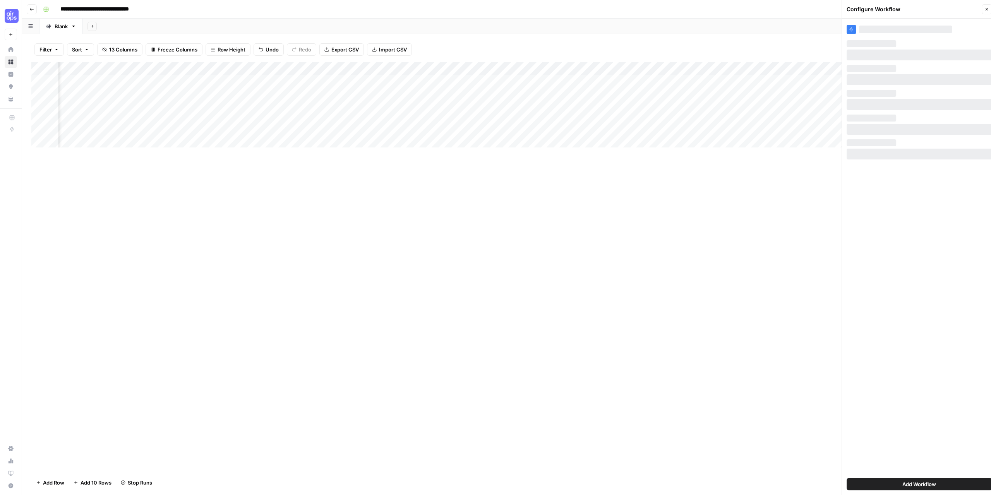
scroll to position [0, 311]
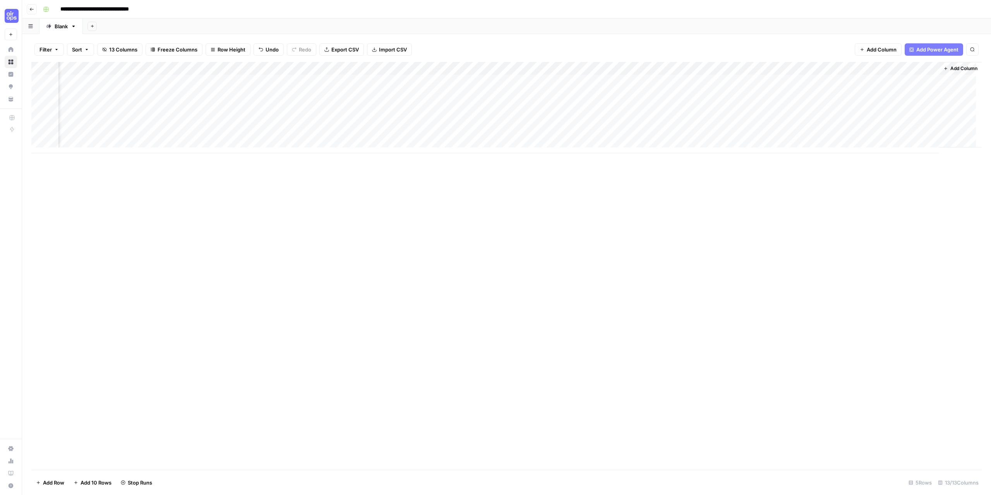
click at [799, 92] on div "Add Column" at bounding box center [506, 107] width 950 height 91
click at [797, 107] on div "Add Column" at bounding box center [506, 107] width 950 height 91
click at [847, 65] on div "Add Column" at bounding box center [506, 107] width 950 height 91
click at [769, 137] on button "Configure Inputs" at bounding box center [781, 133] width 86 height 11
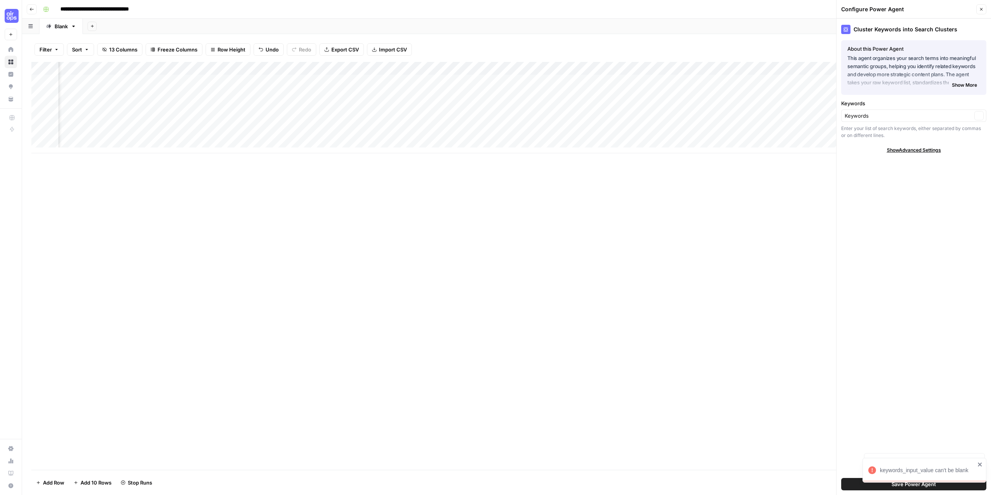
click at [885, 124] on div "Keywords Keywords Clear Enter your list of search keywords, either separated by…" at bounding box center [913, 118] width 145 height 39
click at [889, 122] on div "Keywords Clear" at bounding box center [913, 116] width 145 height 12
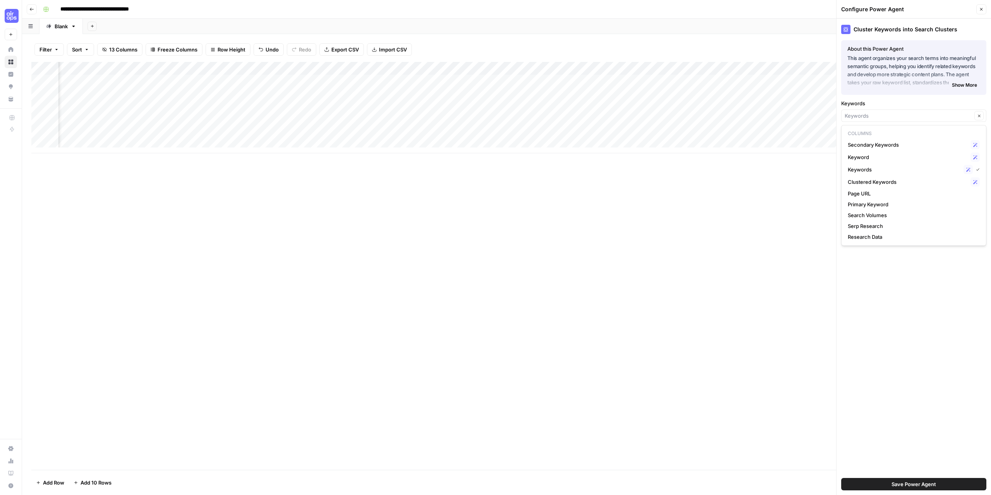
type input "Keywords"
click at [591, 238] on div "Add Column" at bounding box center [506, 266] width 950 height 408
click at [981, 9] on icon "button" at bounding box center [981, 9] width 5 height 5
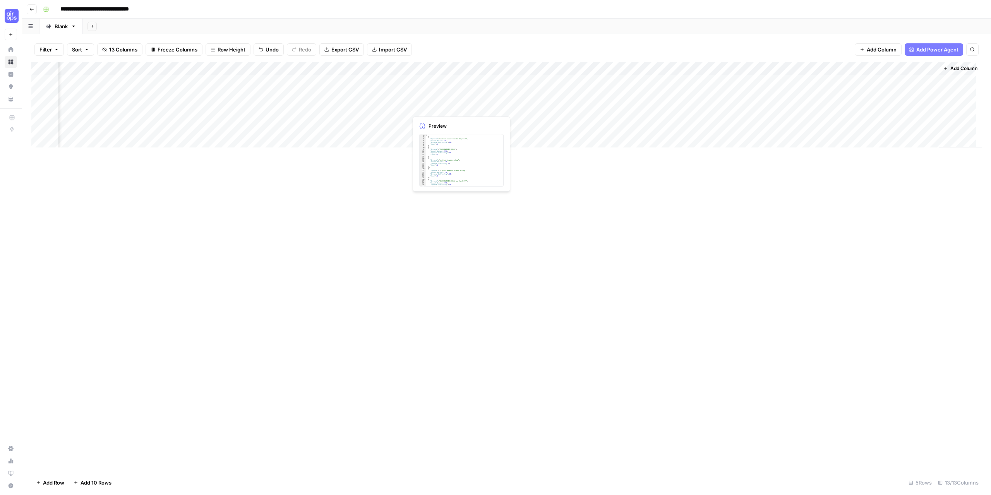
click at [440, 96] on div "Add Column" at bounding box center [506, 107] width 950 height 91
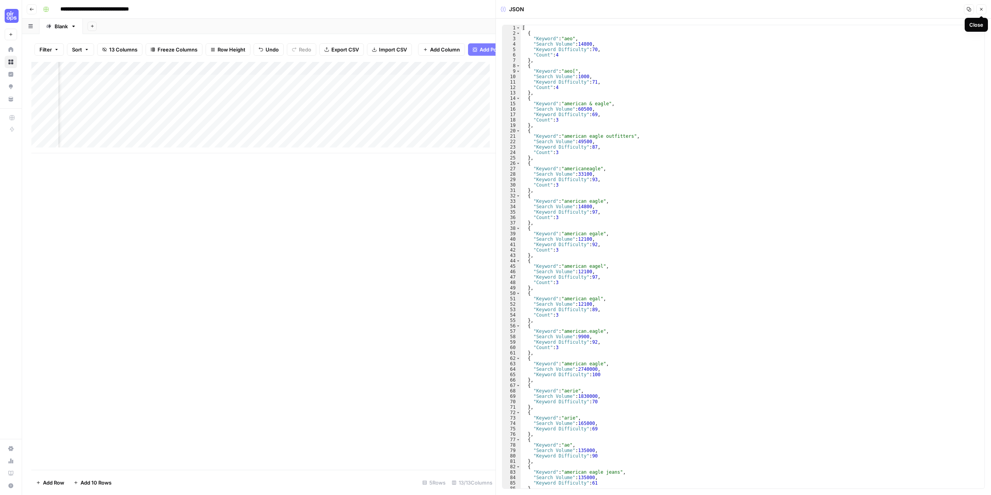
click at [982, 9] on icon "button" at bounding box center [981, 9] width 5 height 5
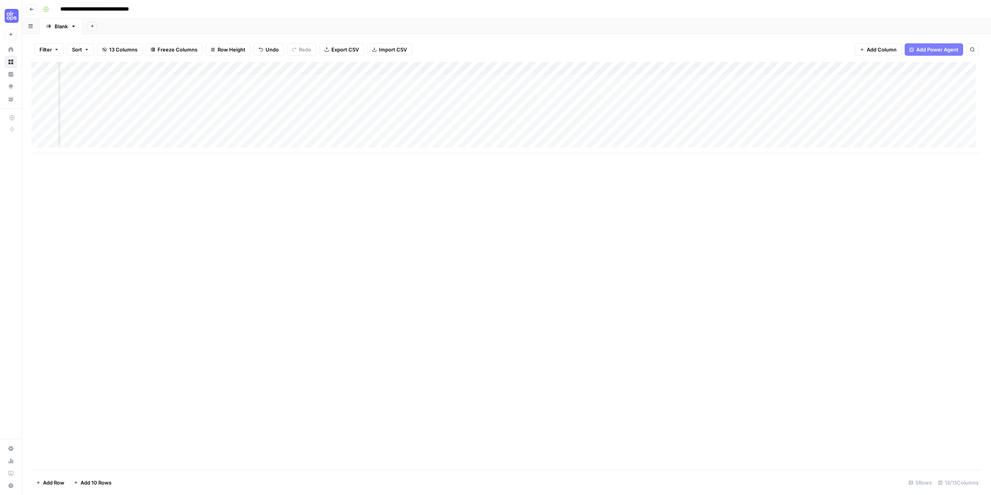
scroll to position [0, 83]
click at [223, 91] on div "Add Column" at bounding box center [506, 107] width 950 height 91
click at [225, 92] on div "Add Column" at bounding box center [506, 107] width 950 height 91
drag, startPoint x: 239, startPoint y: 94, endPoint x: 211, endPoint y: 97, distance: 28.5
click at [212, 96] on body "**********" at bounding box center [495, 247] width 991 height 495
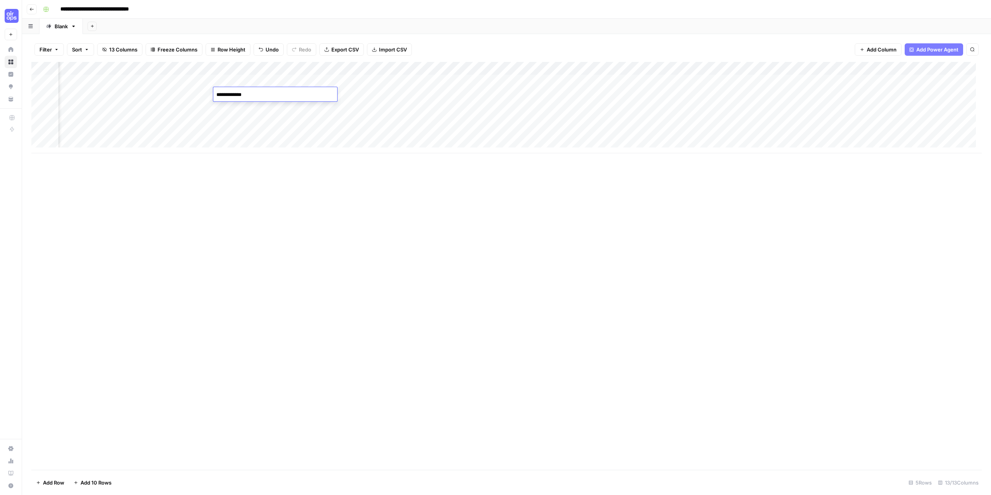
type textarea "**********"
click at [517, 267] on div "Add Column" at bounding box center [506, 266] width 950 height 408
click at [629, 96] on div "Add Column" at bounding box center [506, 107] width 950 height 91
click at [634, 108] on div "Add Column" at bounding box center [506, 107] width 950 height 91
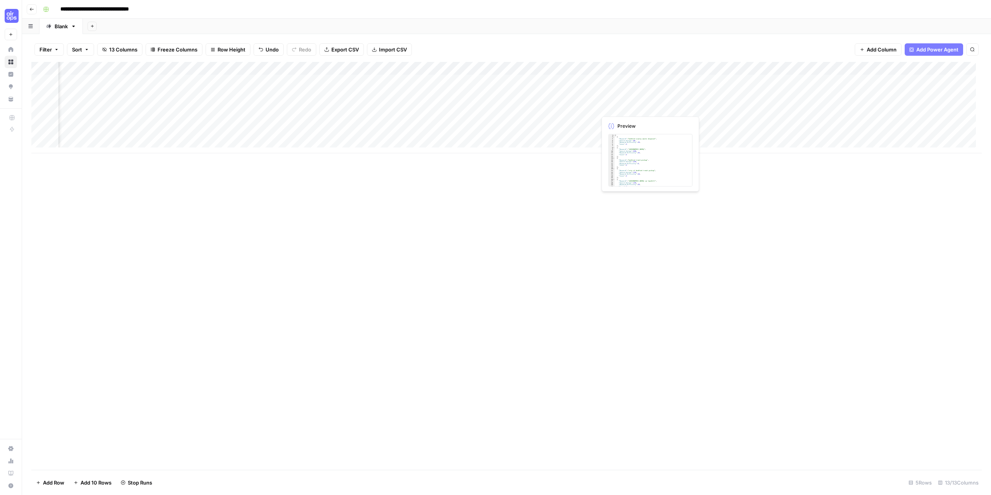
click at [634, 108] on div "Add Column" at bounding box center [506, 107] width 950 height 91
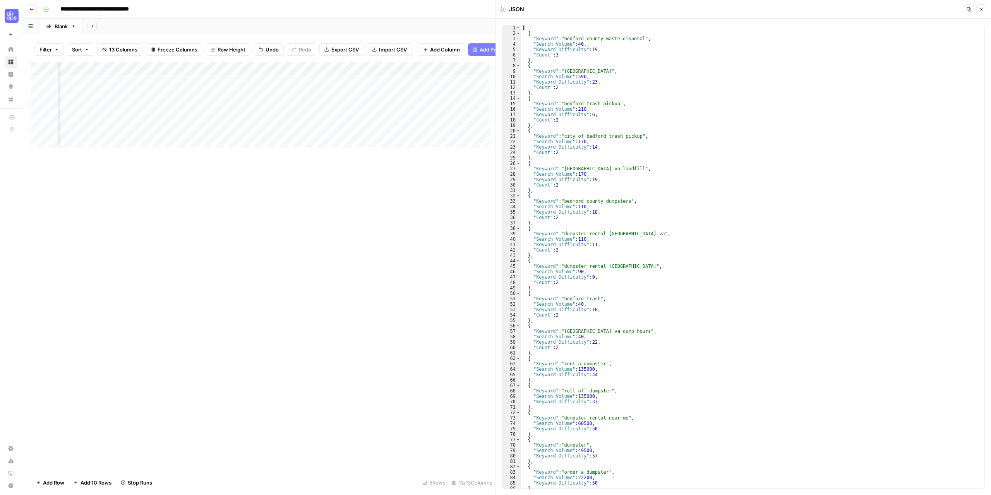
click at [984, 9] on button "Close" at bounding box center [981, 9] width 10 height 10
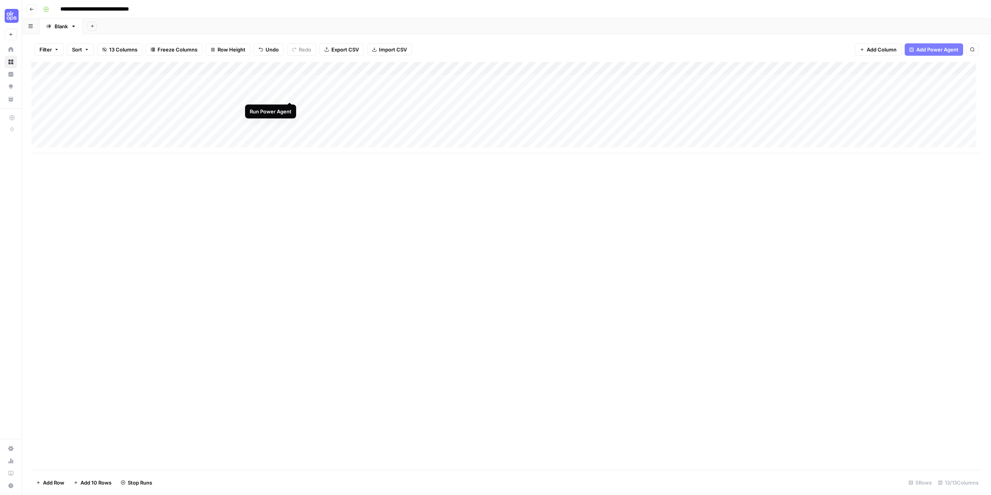
click at [292, 94] on div "Add Column" at bounding box center [506, 107] width 950 height 91
click at [292, 107] on div "Add Column" at bounding box center [506, 107] width 950 height 91
click at [155, 278] on div "Add Column" at bounding box center [506, 266] width 950 height 408
click at [279, 94] on div "Add Column" at bounding box center [506, 107] width 950 height 91
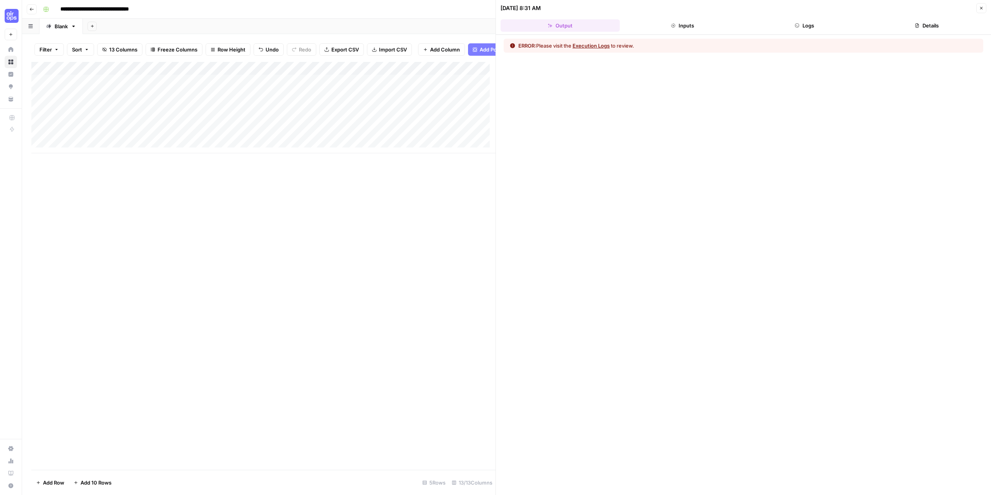
click at [30, 7] on icon "button" at bounding box center [31, 9] width 5 height 5
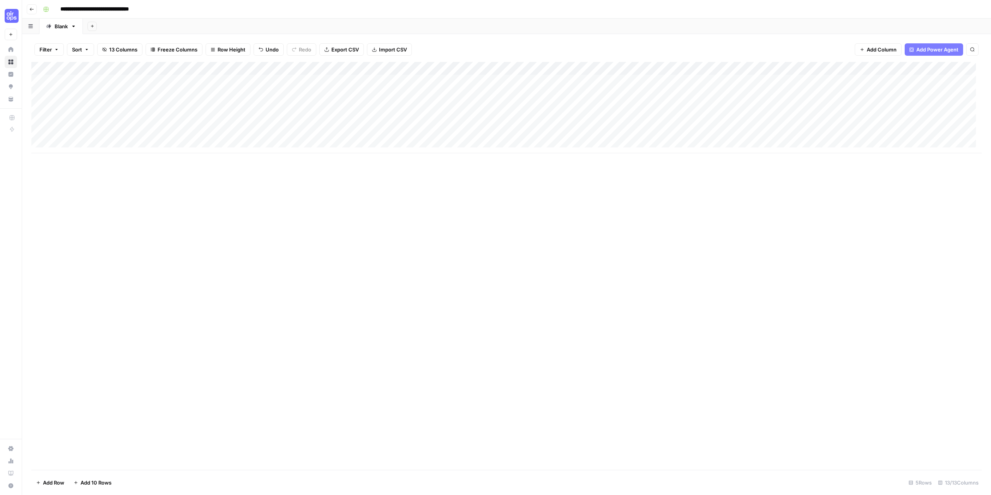
click at [31, 13] on button "Go back" at bounding box center [32, 9] width 10 height 10
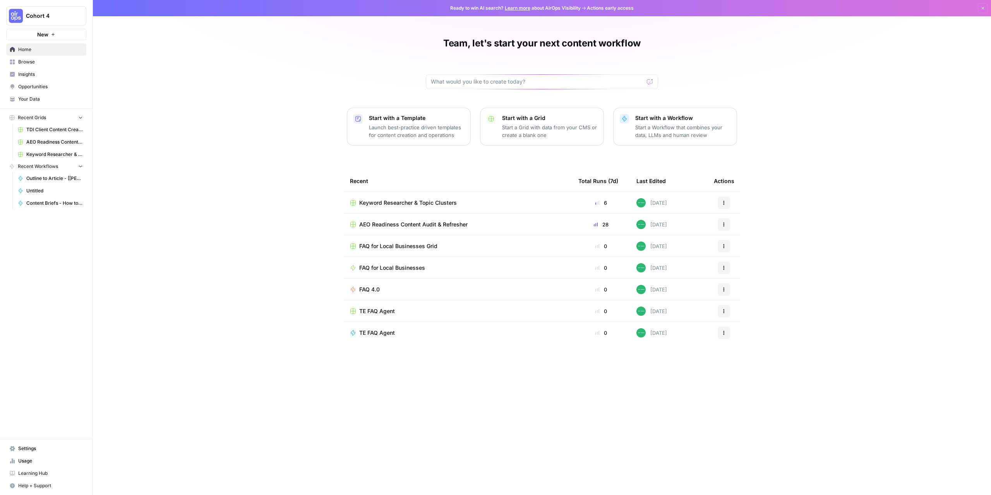
click at [390, 224] on span "AEO Readiness Content Audit & Refresher" at bounding box center [413, 225] width 108 height 8
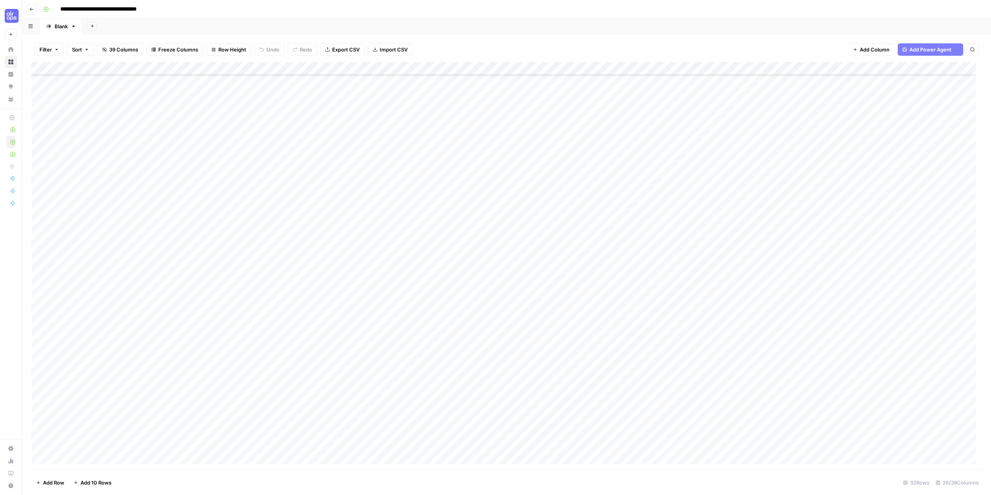
scroll to position [45, 0]
click at [73, 459] on div "Add Column" at bounding box center [506, 266] width 950 height 408
click at [291, 480] on footer "Add Row Add 10 Rows 33 Rows 26/39 Columns" at bounding box center [506, 482] width 950 height 25
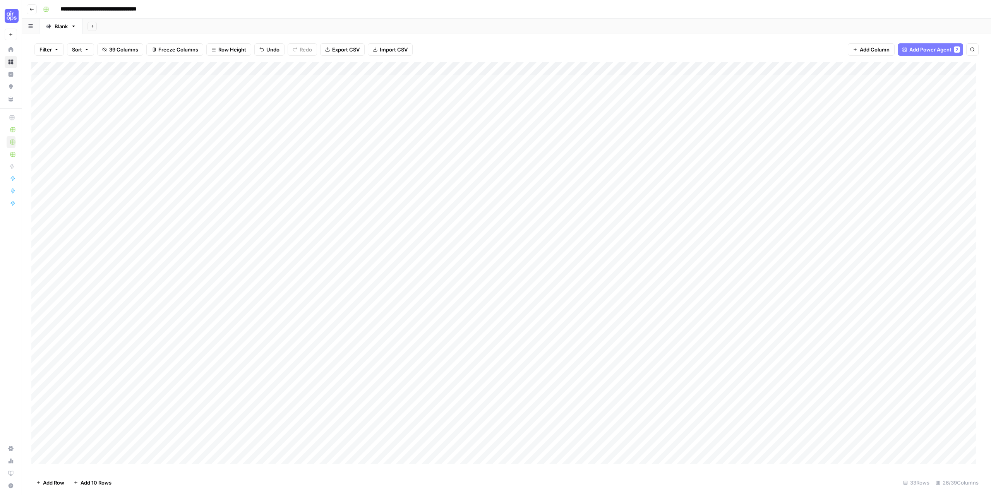
click at [169, 81] on div "Add Column" at bounding box center [506, 266] width 950 height 408
click at [96, 442] on div "Add Column" at bounding box center [506, 266] width 950 height 408
paste textarea "**********"
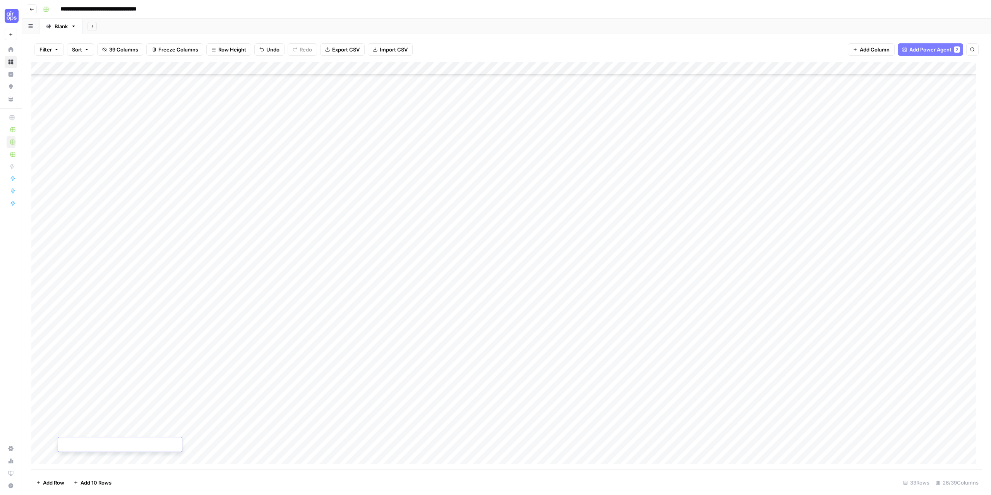
type textarea "**********"
click at [206, 478] on footer "Add Row Add 10 Rows 33 Rows 26/39 Columns" at bounding box center [506, 482] width 950 height 25
click at [169, 443] on div "Add Column" at bounding box center [506, 266] width 950 height 408
click at [327, 79] on div "Add Column" at bounding box center [506, 266] width 950 height 408
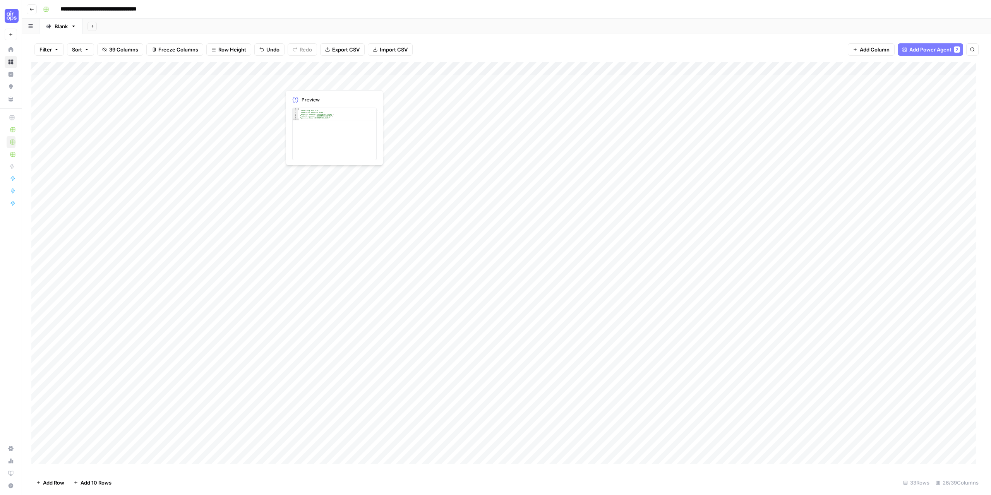
click at [327, 79] on div "Add Column" at bounding box center [506, 266] width 950 height 408
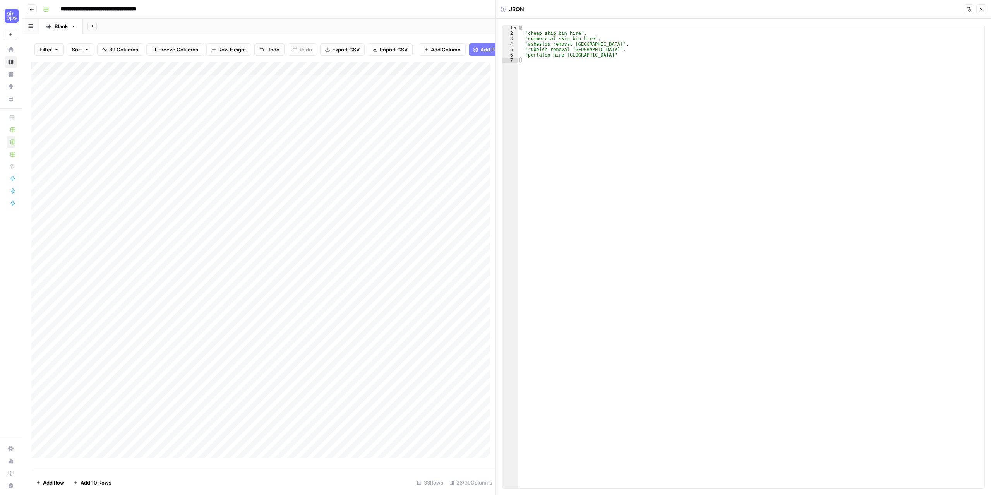
click at [981, 7] on button "Close" at bounding box center [981, 9] width 10 height 10
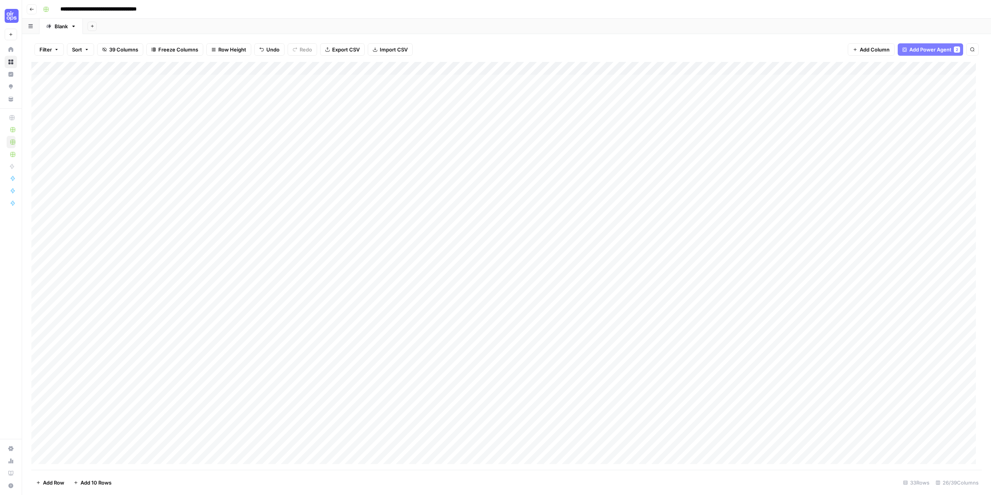
click at [381, 82] on div "Add Column" at bounding box center [506, 266] width 950 height 408
click at [262, 445] on div "Add Column" at bounding box center [506, 266] width 950 height 408
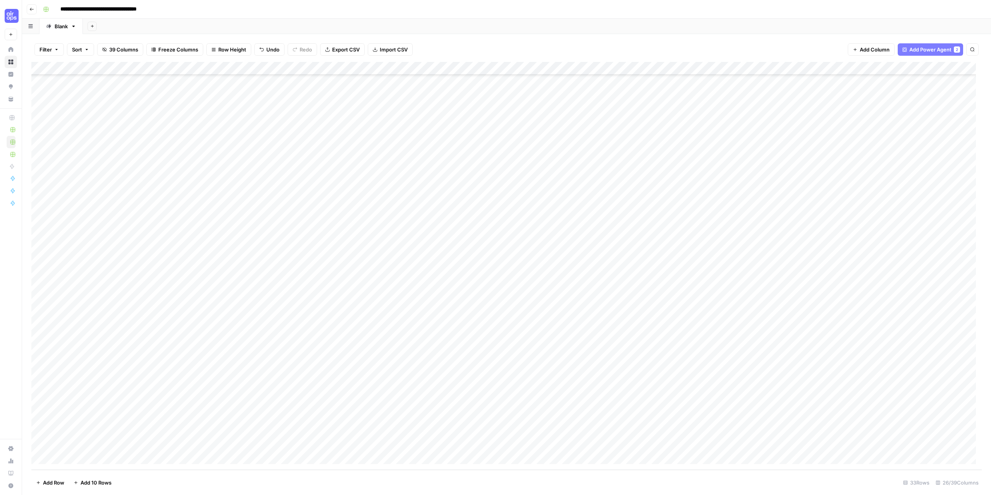
click at [221, 370] on div "Add Column" at bounding box center [506, 266] width 950 height 408
click at [304, 443] on div "Add Column" at bounding box center [506, 266] width 950 height 408
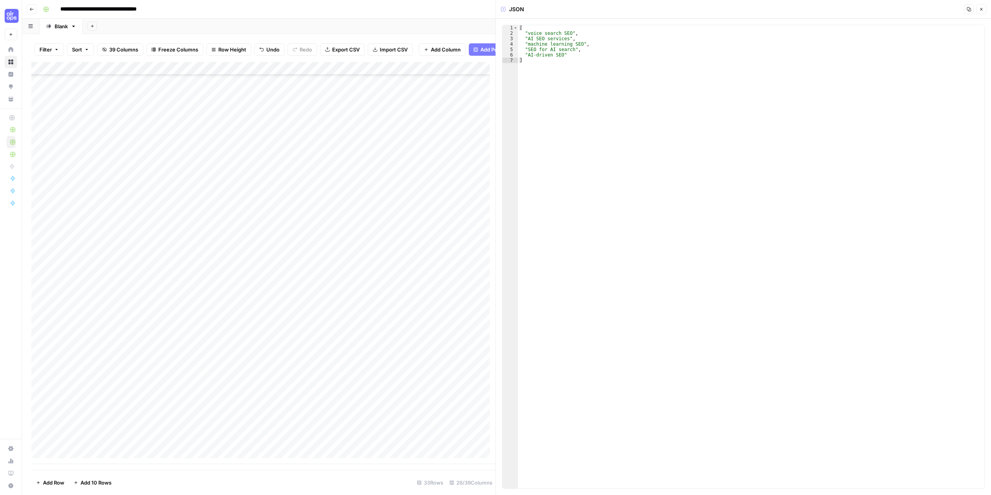
click at [387, 450] on div "Add Column" at bounding box center [263, 263] width 464 height 402
click at [368, 385] on div "Add Column" at bounding box center [263, 263] width 464 height 402
click at [441, 450] on div "Add Column" at bounding box center [263, 263] width 464 height 402
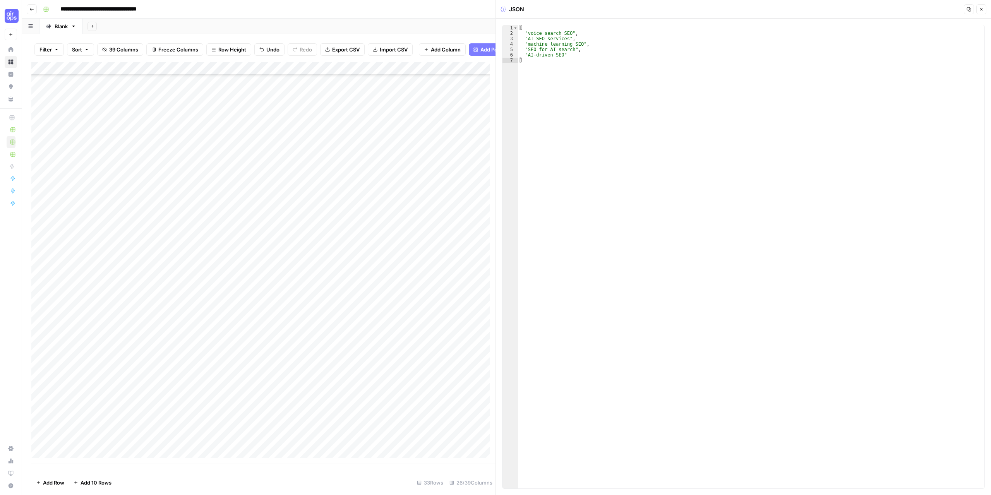
click at [370, 390] on div "Add Column" at bounding box center [263, 263] width 464 height 402
click at [382, 442] on div "Add Column" at bounding box center [263, 263] width 464 height 402
click at [332, 306] on div "Add Column" at bounding box center [263, 263] width 464 height 402
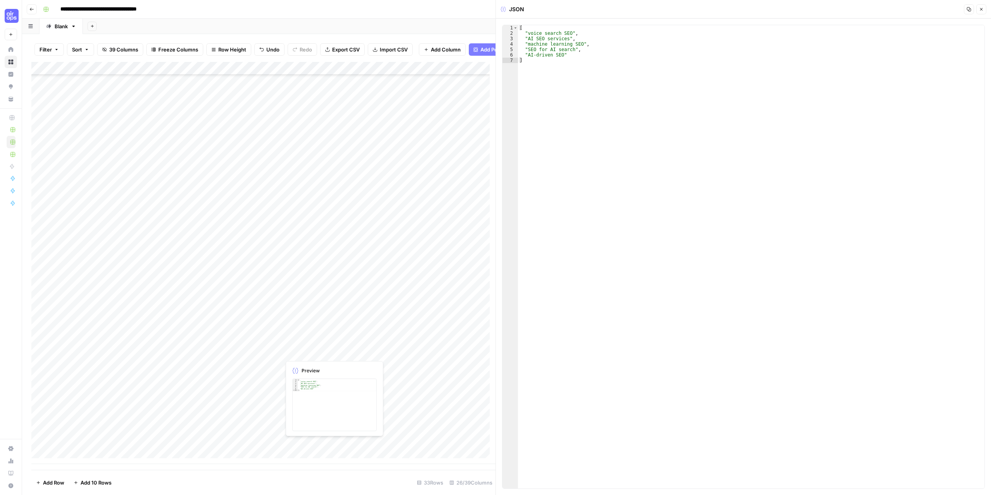
click at [315, 443] on div "Add Column" at bounding box center [263, 263] width 464 height 402
click at [238, 443] on div "Add Column" at bounding box center [263, 263] width 464 height 402
click at [984, 9] on button "Close" at bounding box center [981, 9] width 10 height 10
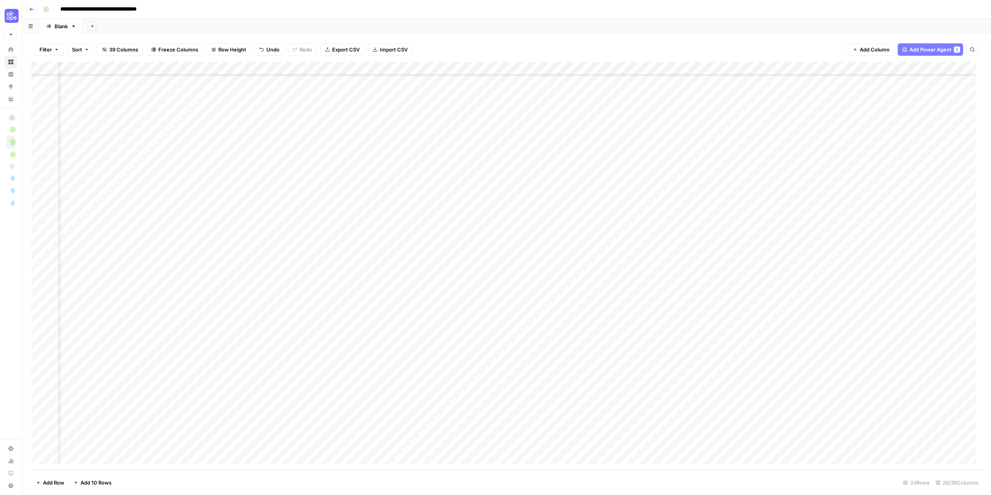
scroll to position [58, 344]
click at [514, 68] on div "Add Column" at bounding box center [506, 266] width 950 height 408
click at [500, 131] on span "Configure Inputs" at bounding box center [512, 134] width 68 height 8
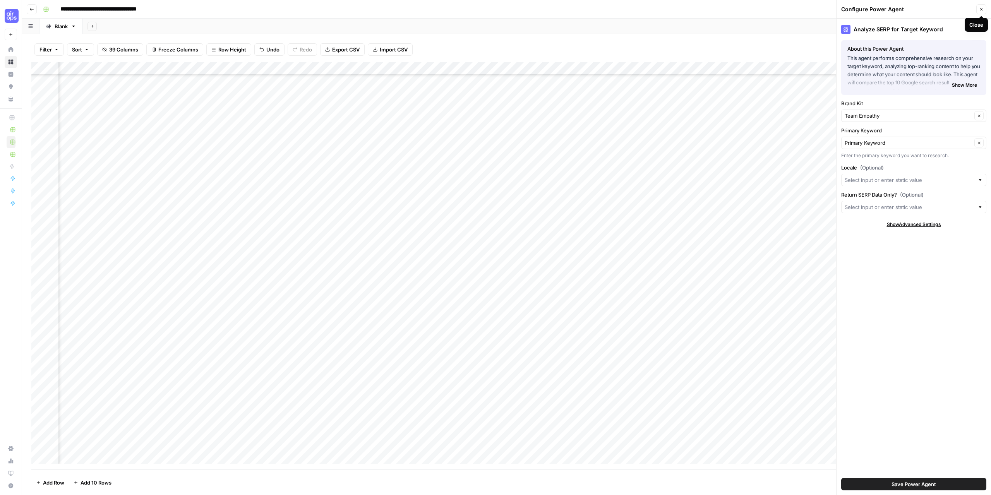
click at [981, 13] on button "Close" at bounding box center [981, 9] width 10 height 10
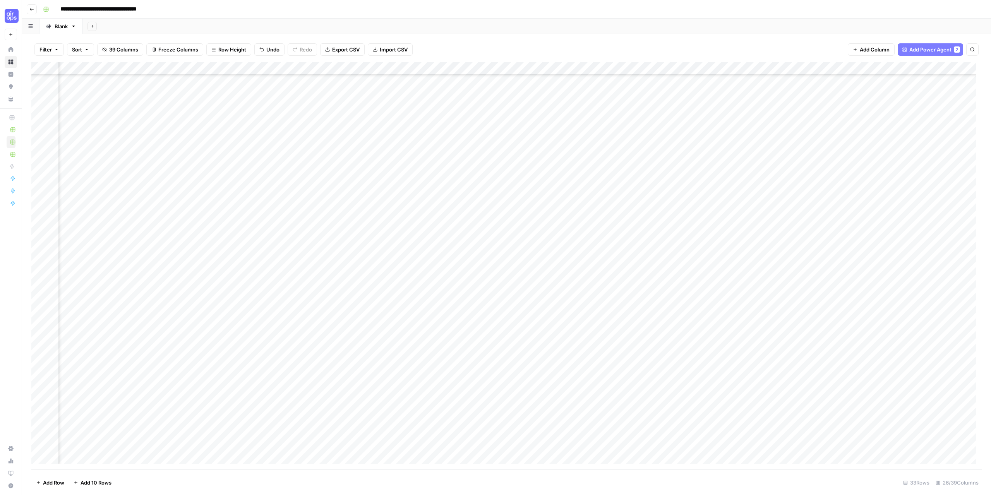
click at [496, 443] on div "Add Column" at bounding box center [506, 266] width 950 height 408
drag, startPoint x: 207, startPoint y: 73, endPoint x: 190, endPoint y: 75, distance: 17.2
click at [190, 75] on div "Add Column" at bounding box center [506, 266] width 950 height 408
click at [220, 66] on div "Add Column" at bounding box center [506, 266] width 950 height 408
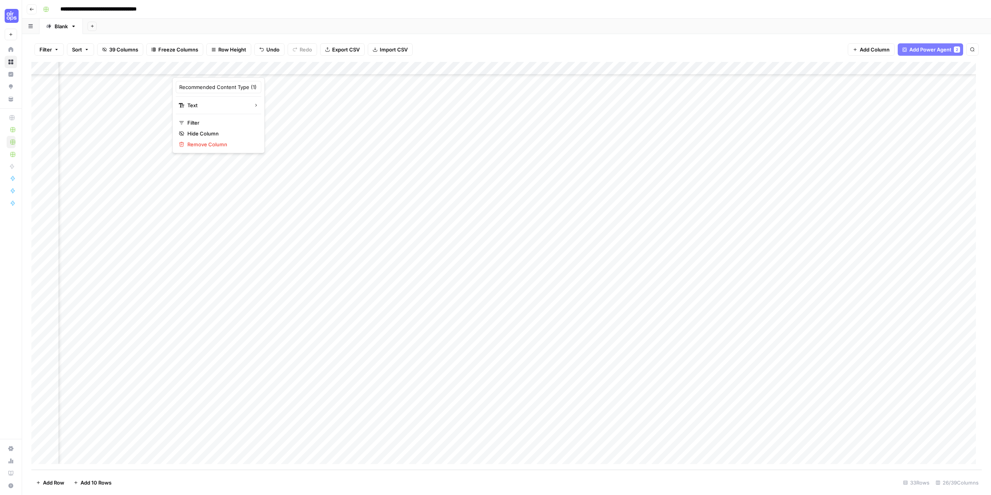
click at [220, 66] on div at bounding box center [207, 69] width 70 height 15
drag, startPoint x: 226, startPoint y: 83, endPoint x: 279, endPoint y: 88, distance: 52.9
click at [279, 88] on body "**********" at bounding box center [495, 247] width 991 height 495
click at [284, 64] on div "Add Column" at bounding box center [506, 266] width 950 height 408
click at [284, 64] on div at bounding box center [277, 69] width 70 height 15
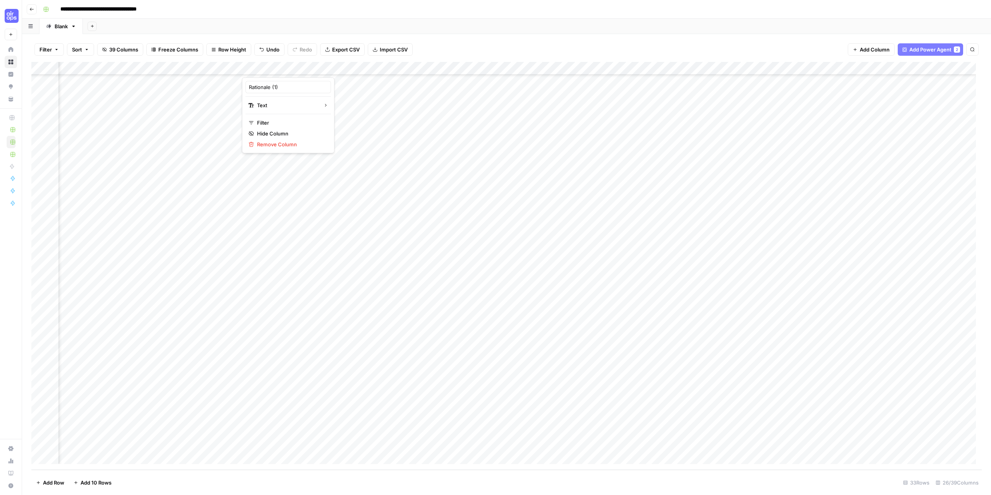
click at [360, 66] on div "Add Column" at bounding box center [506, 266] width 950 height 408
click at [360, 66] on div at bounding box center [347, 69] width 70 height 15
click at [428, 68] on div "Add Column" at bounding box center [506, 266] width 950 height 408
click at [428, 68] on div at bounding box center [416, 69] width 70 height 15
click at [621, 73] on div "Add Column" at bounding box center [506, 266] width 950 height 408
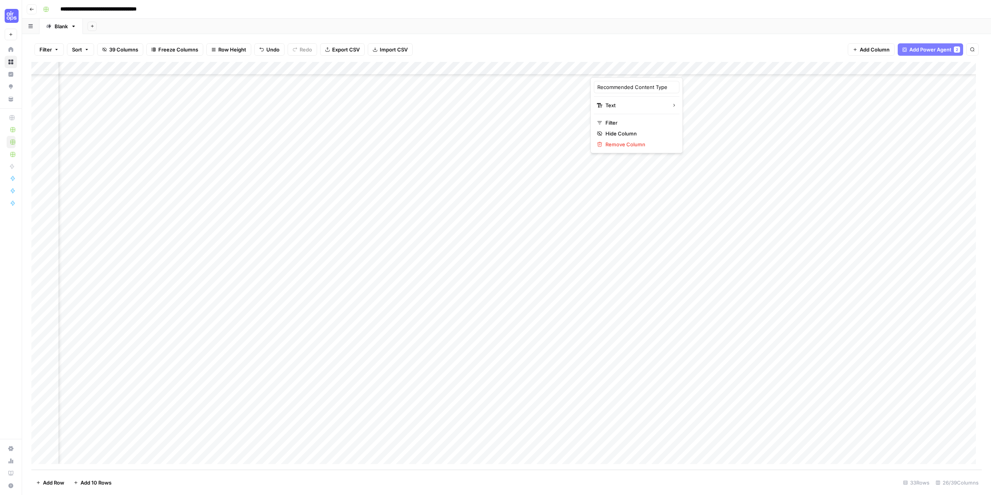
click at [621, 73] on div at bounding box center [625, 69] width 70 height 15
click at [188, 74] on div "Add Column" at bounding box center [506, 266] width 950 height 408
click at [548, 65] on div "Add Column" at bounding box center [506, 266] width 950 height 408
click at [551, 133] on span "Hide Column" at bounding box center [570, 134] width 68 height 8
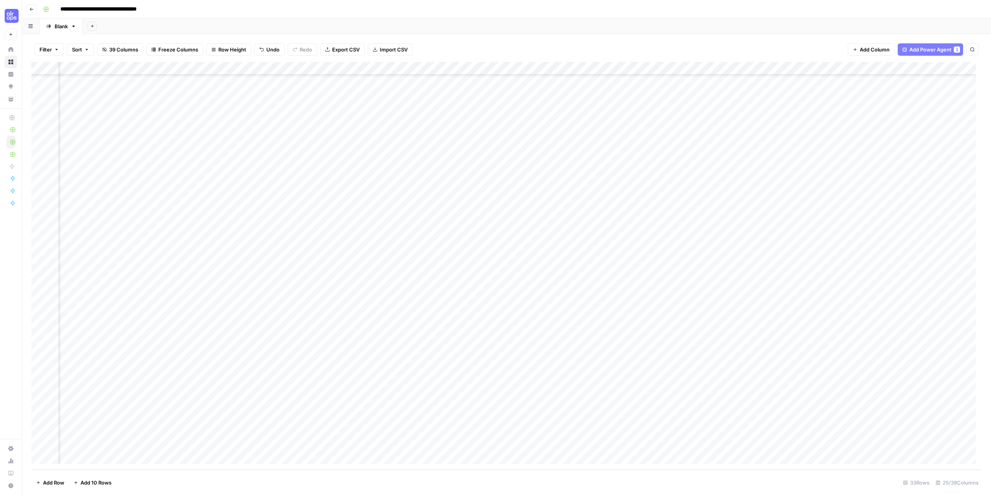
click at [252, 68] on div "Add Column" at bounding box center [506, 266] width 950 height 408
type input "Recommended Content Type (1)"
click at [545, 68] on div "Add Column" at bounding box center [506, 266] width 950 height 408
click at [541, 135] on span "Hide Column" at bounding box center [558, 134] width 68 height 8
drag, startPoint x: 255, startPoint y: 70, endPoint x: 375, endPoint y: 75, distance: 120.5
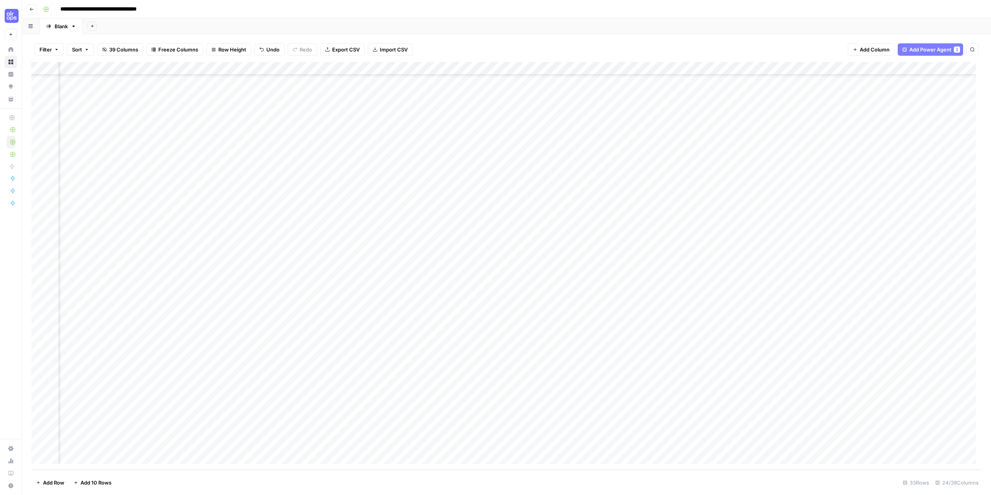
click at [255, 70] on div "Add Column" at bounding box center [506, 266] width 950 height 408
click at [448, 72] on div "Add Column" at bounding box center [506, 266] width 950 height 408
click at [472, 132] on span "Hide Column" at bounding box center [488, 134] width 68 height 8
click at [250, 68] on div "Add Column" at bounding box center [506, 266] width 950 height 408
click at [398, 72] on div "Add Column" at bounding box center [506, 266] width 950 height 408
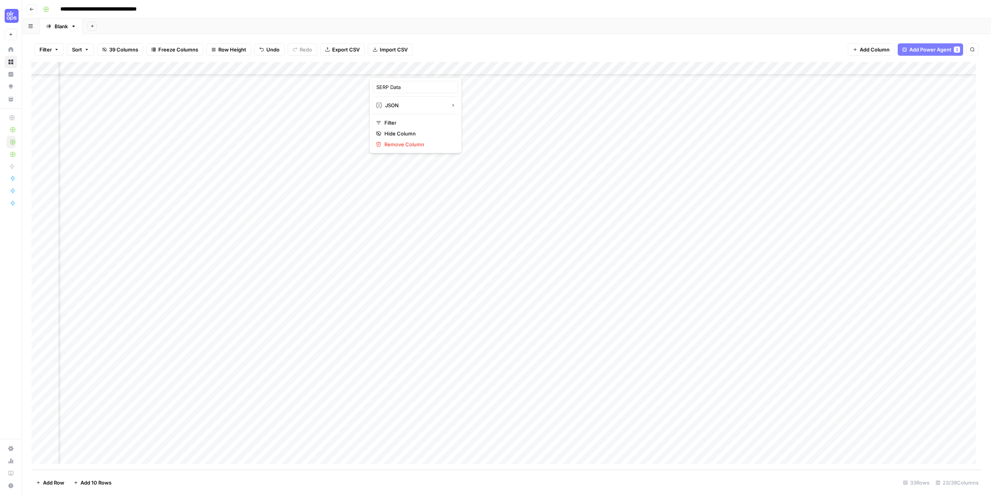
drag, startPoint x: 227, startPoint y: 68, endPoint x: 244, endPoint y: 69, distance: 16.7
click at [228, 68] on div "Add Column" at bounding box center [506, 266] width 950 height 408
click at [265, 68] on div "Add Column" at bounding box center [506, 266] width 950 height 408
click at [399, 72] on div "Add Column" at bounding box center [506, 266] width 950 height 408
click at [406, 137] on span "Hide Column" at bounding box center [418, 134] width 68 height 8
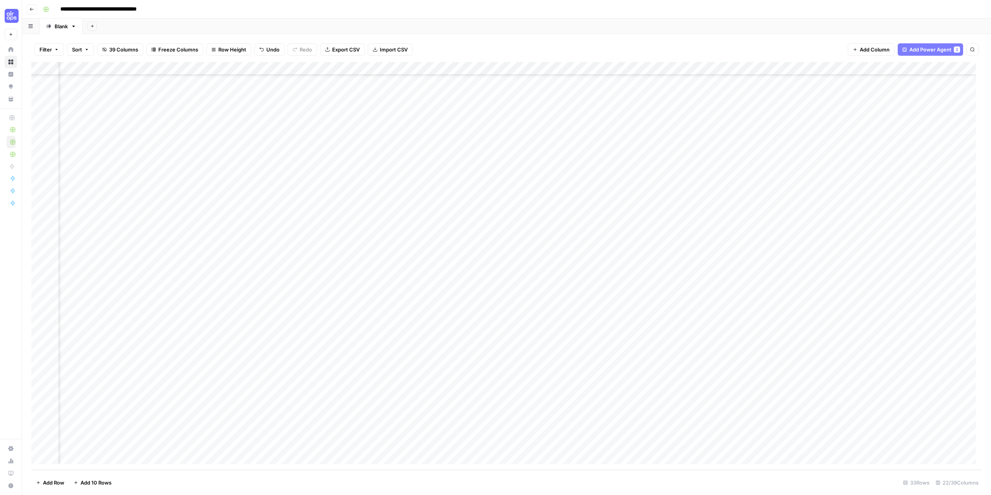
click at [426, 74] on div "Add Column" at bounding box center [506, 266] width 950 height 408
click at [247, 72] on div "Add Column" at bounding box center [506, 266] width 950 height 408
click at [324, 68] on div "Add Column" at bounding box center [506, 266] width 950 height 408
click at [329, 136] on span "Hide Column" at bounding box center [349, 134] width 68 height 8
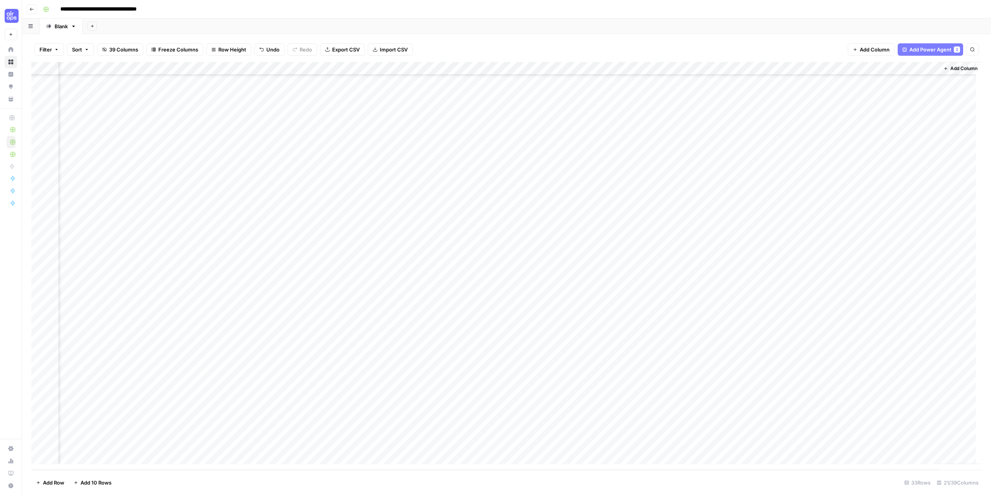
click at [268, 73] on div "Add Column" at bounding box center [506, 266] width 950 height 408
click at [329, 70] on div "Add Column" at bounding box center [506, 266] width 950 height 408
click at [272, 73] on div "Add Column" at bounding box center [506, 266] width 950 height 408
click at [282, 136] on span "Hide Column" at bounding box center [285, 134] width 68 height 8
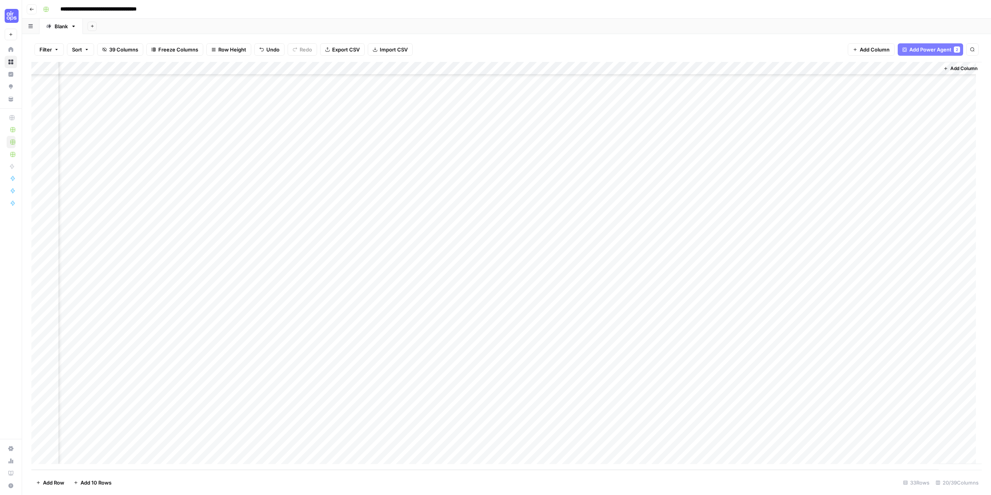
click at [677, 70] on div "Add Column" at bounding box center [506, 266] width 950 height 408
click at [882, 68] on div "Add Column" at bounding box center [506, 266] width 950 height 408
click at [892, 147] on span "Remove Column" at bounding box center [912, 144] width 68 height 8
click at [463, 77] on span "Delete" at bounding box center [467, 80] width 17 height 8
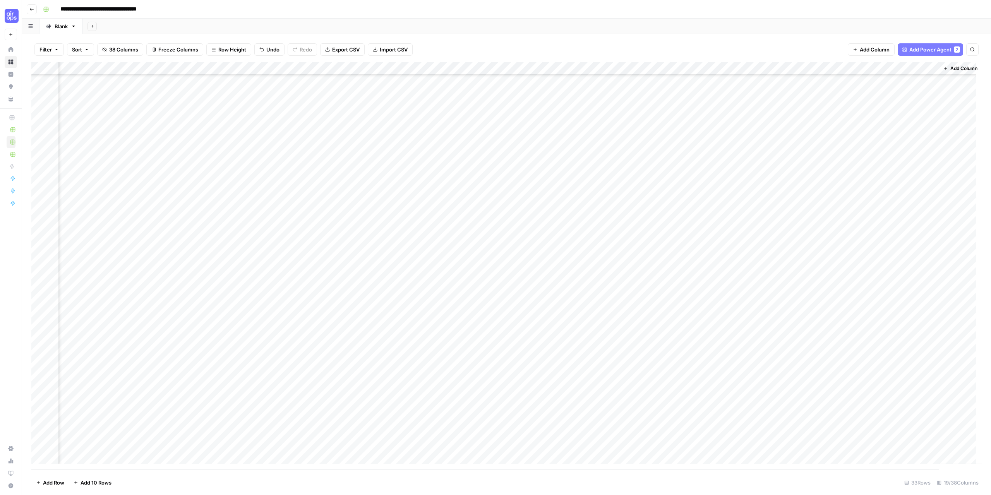
click at [746, 68] on div "Add Column" at bounding box center [506, 266] width 950 height 408
click at [898, 69] on div "Add Column" at bounding box center [506, 266] width 950 height 408
click at [899, 195] on span "Remove Column" at bounding box center [912, 194] width 68 height 8
click at [467, 88] on span "Delete" at bounding box center [467, 87] width 17 height 8
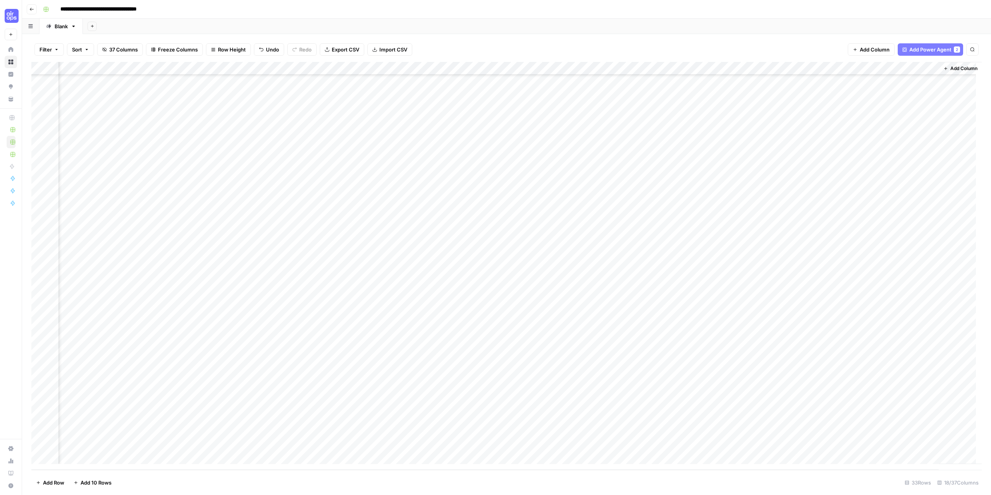
click at [817, 67] on div "Add Column" at bounding box center [506, 266] width 950 height 408
click at [832, 202] on span "Remove Column" at bounding box center [842, 205] width 68 height 8
click at [466, 86] on span "Delete" at bounding box center [467, 87] width 17 height 8
click at [950, 71] on span "Add Column" at bounding box center [963, 68] width 27 height 7
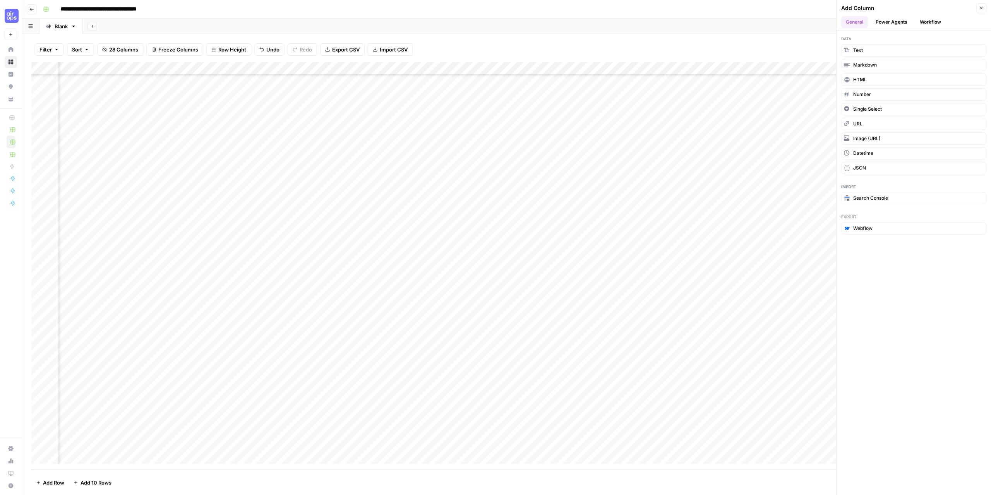
drag, startPoint x: 914, startPoint y: 108, endPoint x: 919, endPoint y: 98, distance: 11.6
click at [915, 108] on button "Single Select" at bounding box center [913, 109] width 145 height 12
click at [887, 14] on header "Add Column Close General Power Agents Workflow" at bounding box center [913, 15] width 154 height 31
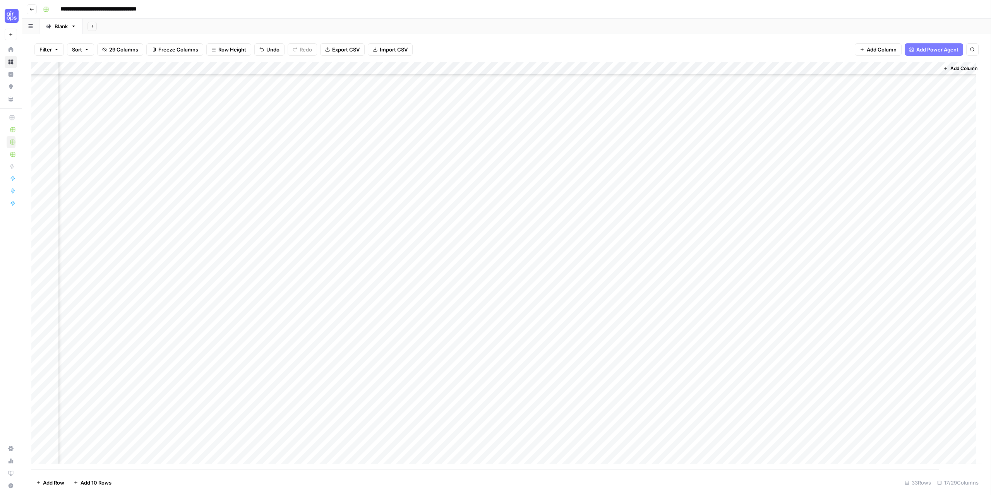
scroll to position [58, 361]
click at [926, 70] on div "Add Column" at bounding box center [506, 266] width 950 height 408
click at [887, 181] on span "Remove Column" at bounding box center [919, 183] width 83 height 8
click at [470, 84] on button "Delete" at bounding box center [468, 80] width 26 height 14
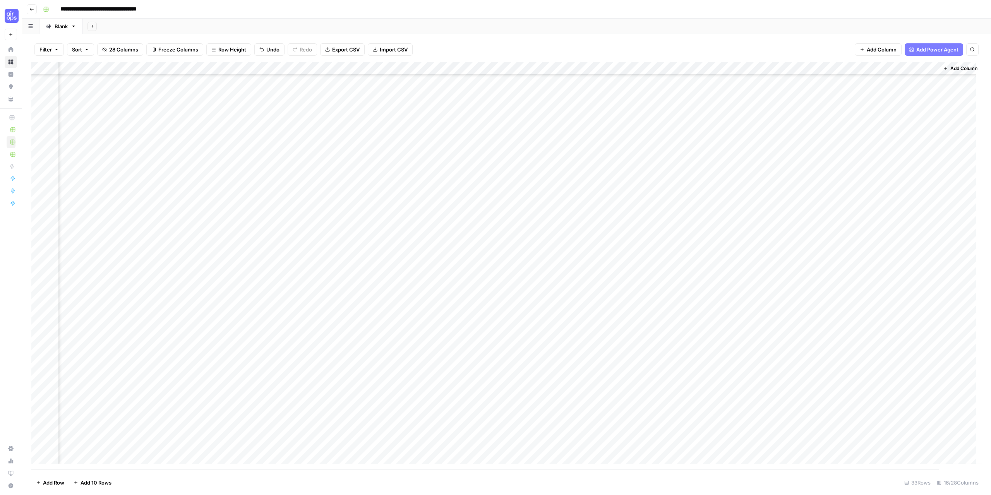
click at [951, 66] on span "Add Column" at bounding box center [963, 68] width 27 height 7
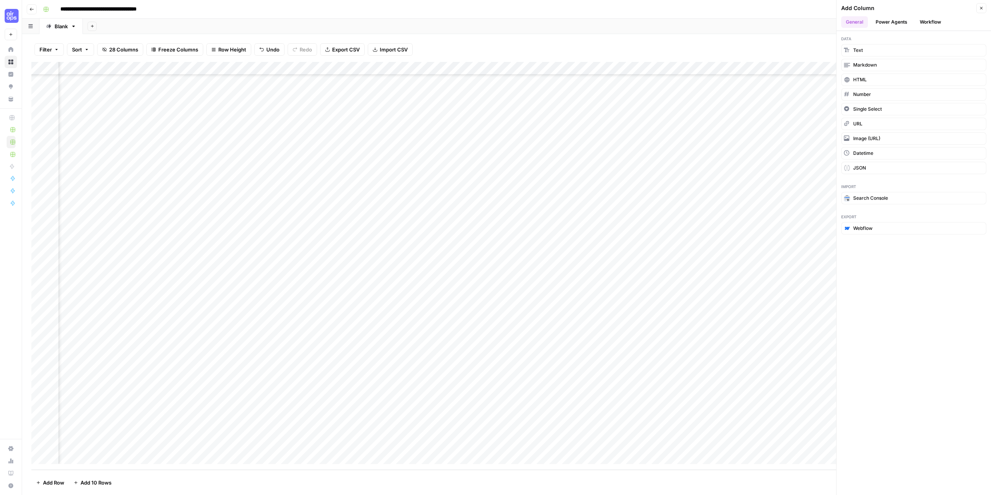
click at [894, 21] on button "Power Agents" at bounding box center [891, 22] width 41 height 12
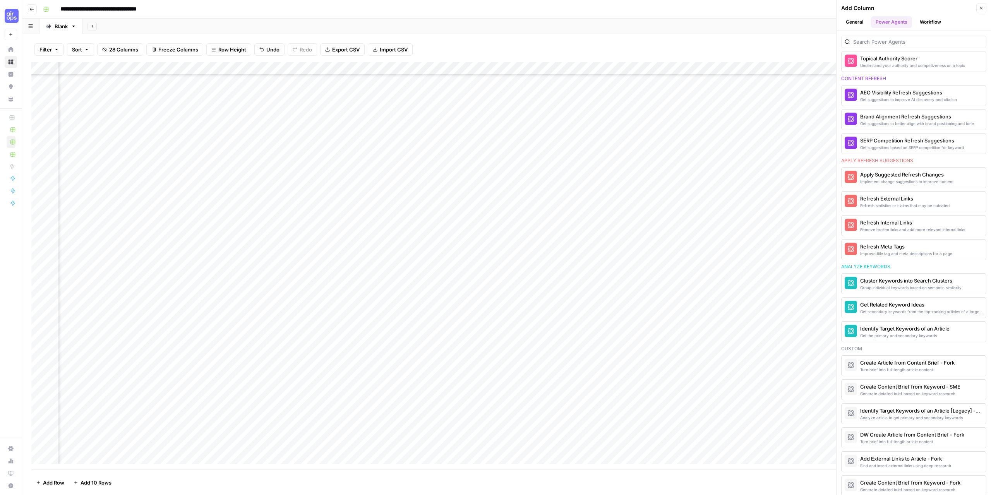
scroll to position [387, 0]
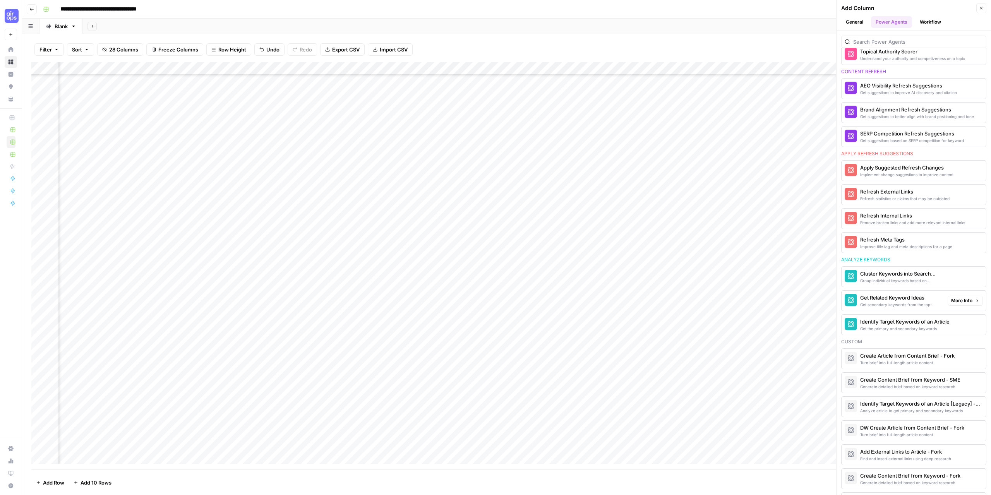
click at [895, 277] on div "Cluster Keywords into Search Clusters" at bounding box center [900, 274] width 81 height 8
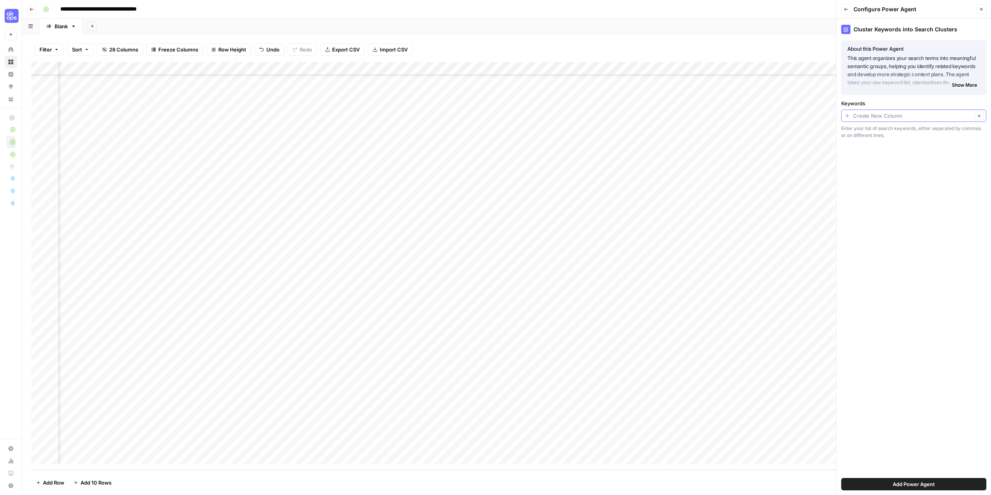
click at [865, 114] on input "Keywords" at bounding box center [912, 116] width 119 height 8
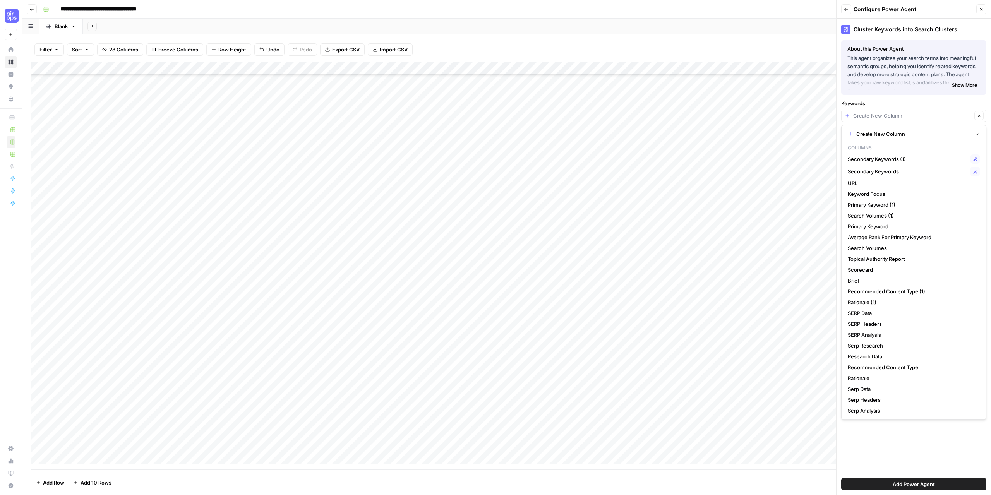
scroll to position [58, 0]
type input "Create New Column"
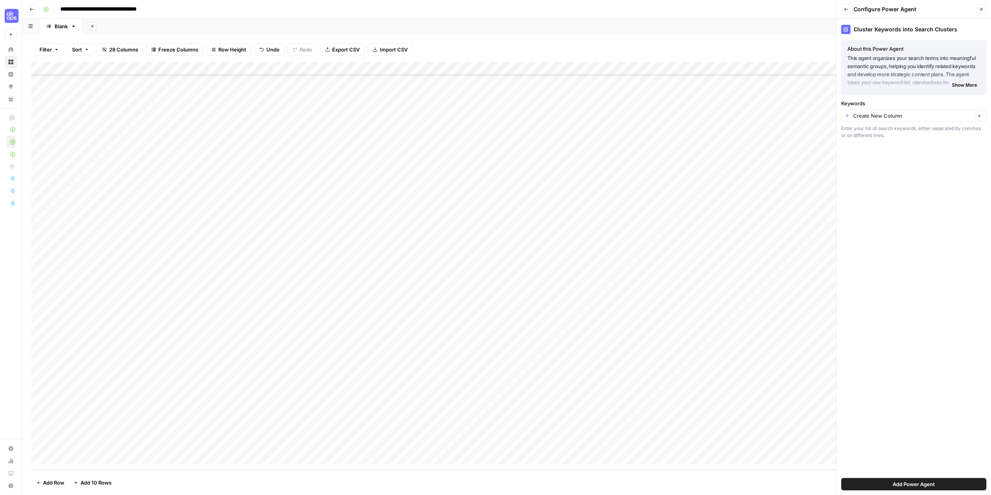
click at [367, 444] on div "Add Column" at bounding box center [506, 266] width 950 height 408
click at [304, 444] on div "Add Column" at bounding box center [506, 266] width 950 height 408
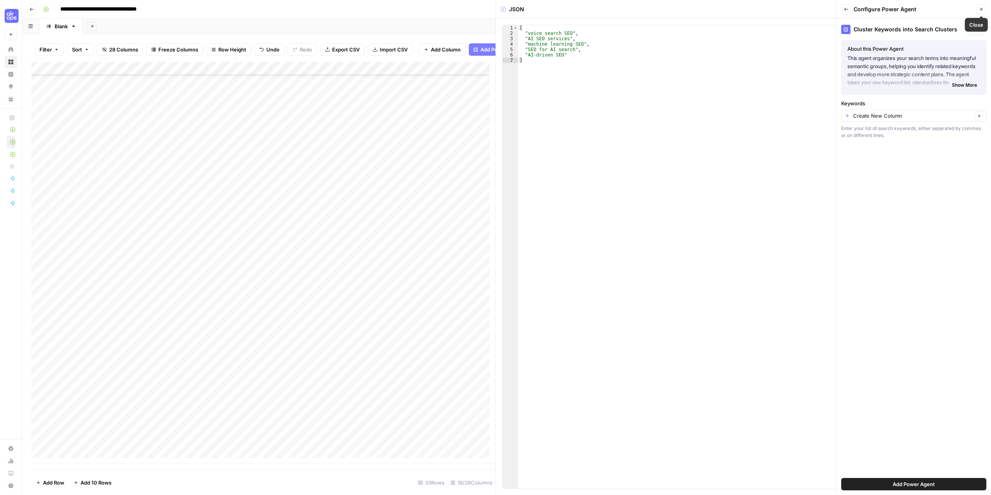
click at [982, 7] on icon "button" at bounding box center [981, 9] width 5 height 5
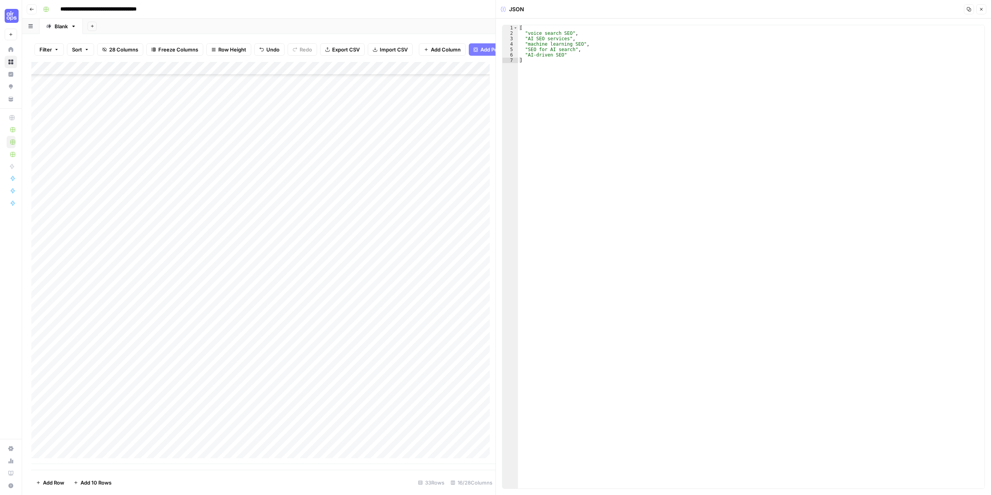
click at [982, 13] on button "Close" at bounding box center [981, 9] width 10 height 10
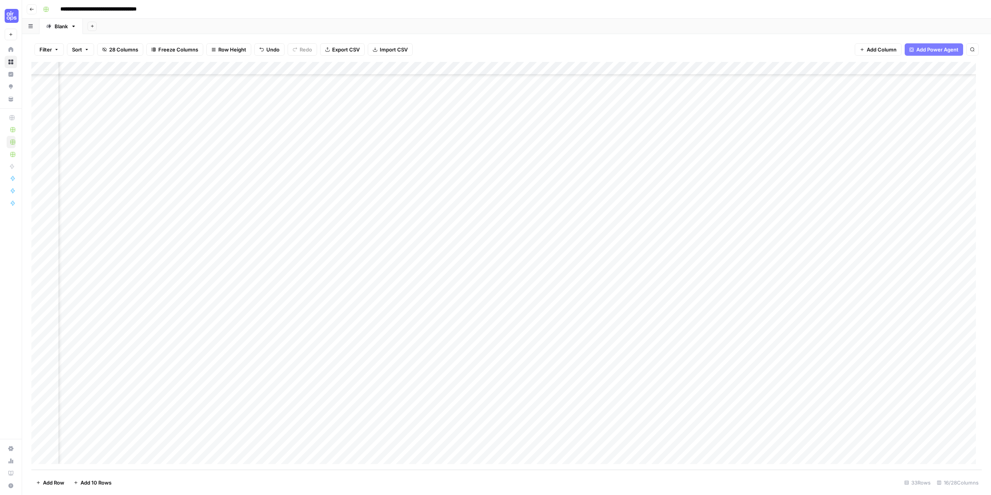
scroll to position [58, 0]
click at [193, 443] on div "Add Column" at bounding box center [506, 266] width 950 height 408
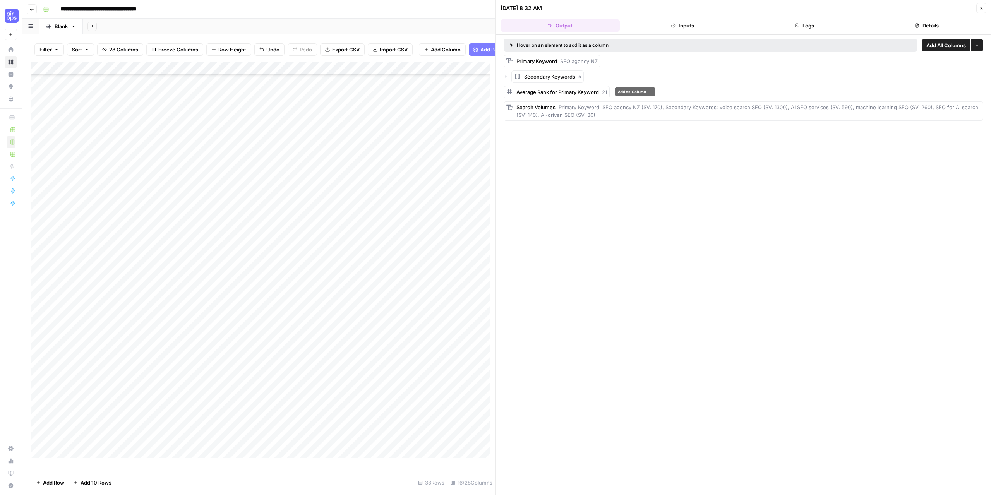
click at [540, 90] on span "Average Rank for Primary Keyword" at bounding box center [557, 92] width 82 height 6
click at [513, 91] on icon at bounding box center [509, 92] width 8 height 8
click at [568, 87] on div "Average Rank for Primary Keyword 21" at bounding box center [556, 92] width 106 height 12
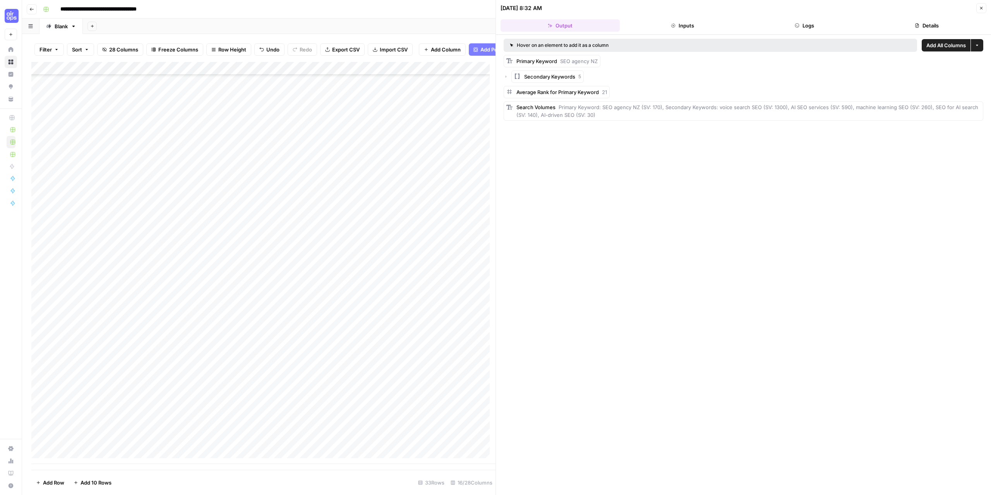
click at [701, 113] on div "Search Volumes Primary Keyword: SEO agency NZ (SV: 170), Secondary Keywords: vo…" at bounding box center [748, 110] width 464 height 15
click at [506, 76] on icon "button" at bounding box center [505, 76] width 5 height 5
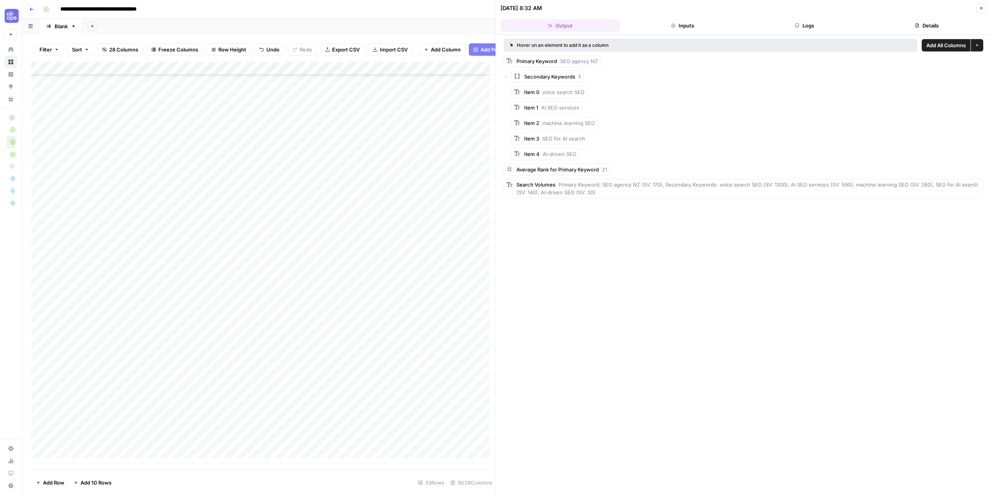
click at [506, 76] on icon "button" at bounding box center [506, 76] width 2 height 1
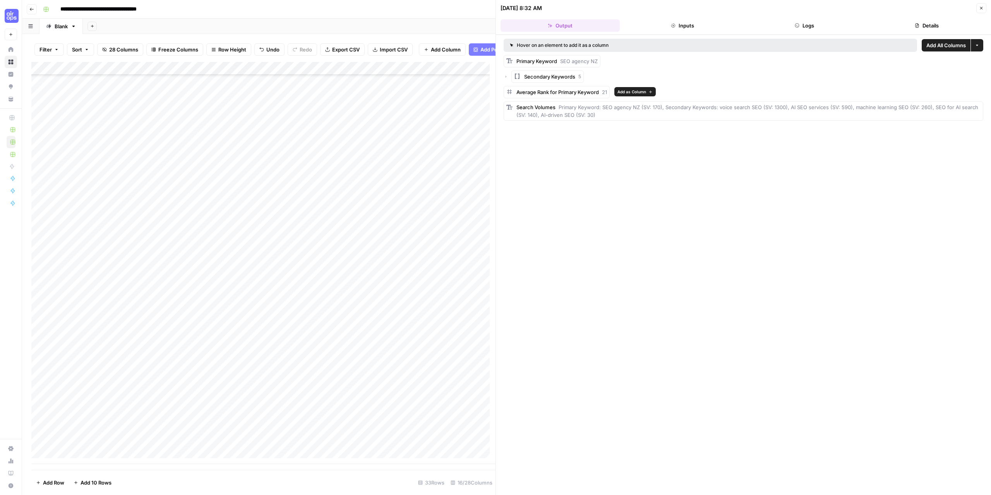
click at [521, 92] on span "Average Rank for Primary Keyword" at bounding box center [557, 92] width 82 height 6
click at [593, 89] on span "Average Rank for Primary Keyword" at bounding box center [557, 92] width 82 height 6
click at [627, 92] on span "Add as Column" at bounding box center [631, 92] width 29 height 6
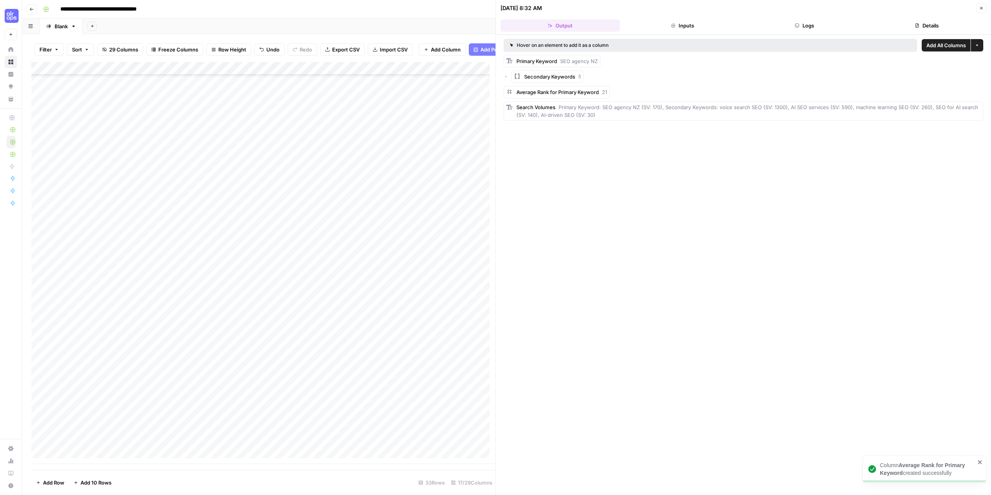
click at [274, 75] on div "Add Column" at bounding box center [263, 263] width 464 height 402
click at [246, 151] on span "Remove Column" at bounding box center [260, 150] width 68 height 8
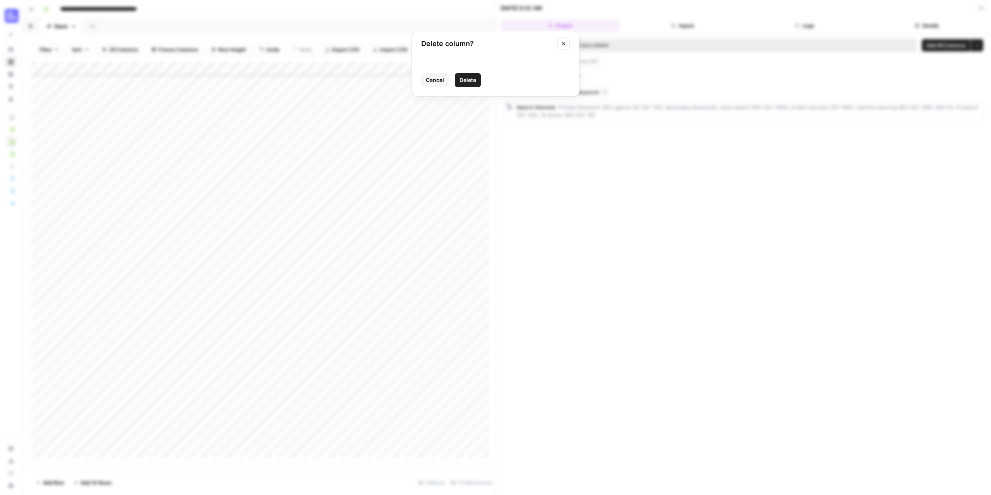
click at [463, 82] on span "Delete" at bounding box center [467, 80] width 17 height 8
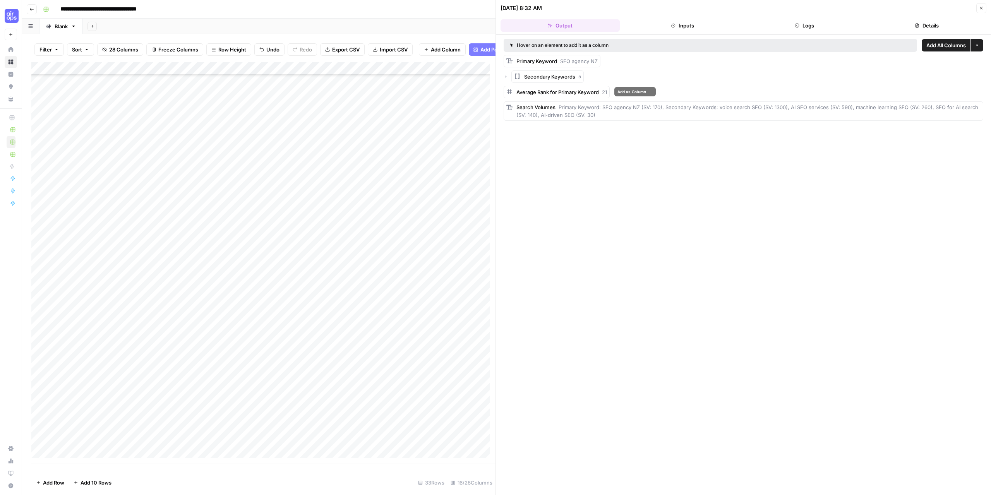
click at [589, 276] on div "Hover on an element to add it as a column Add All Columns More options Primary …" at bounding box center [743, 265] width 495 height 460
click at [981, 8] on icon "button" at bounding box center [981, 8] width 5 height 5
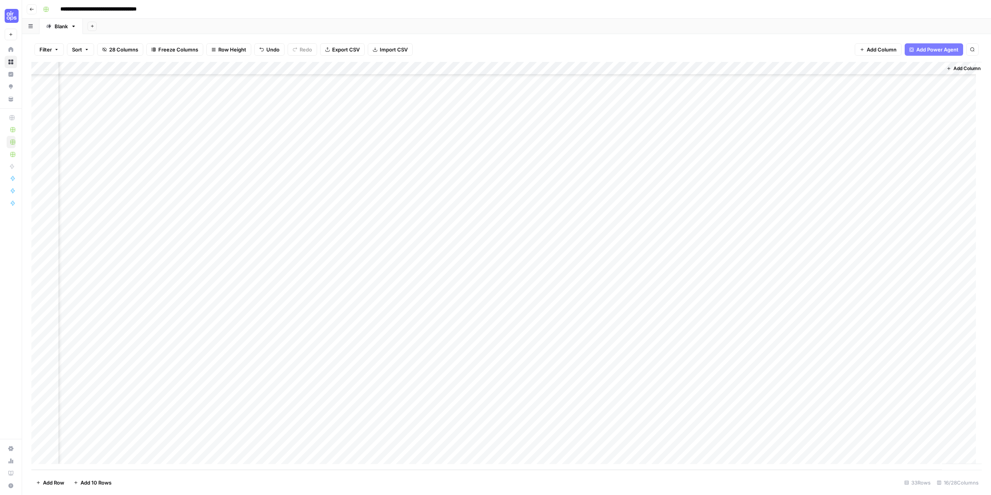
scroll to position [58, 292]
click at [957, 67] on span "Add Column" at bounding box center [963, 68] width 27 height 7
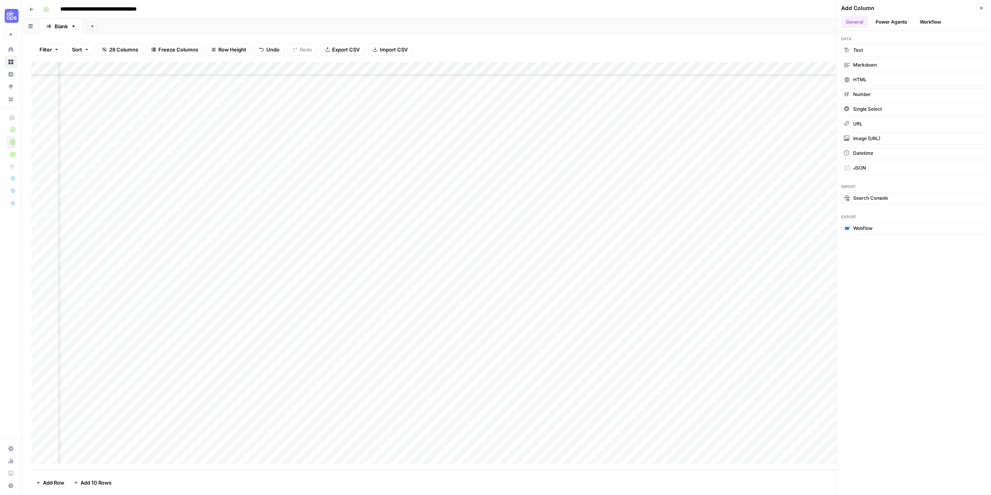
click at [894, 24] on button "Power Agents" at bounding box center [891, 22] width 41 height 12
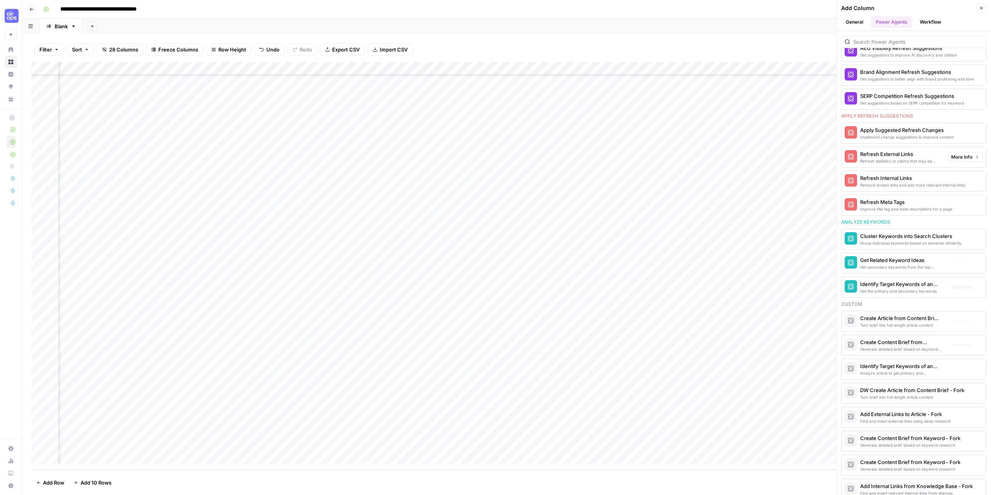
scroll to position [426, 0]
click at [911, 231] on div "Cluster Keywords into Search Clusters" at bounding box center [900, 235] width 81 height 8
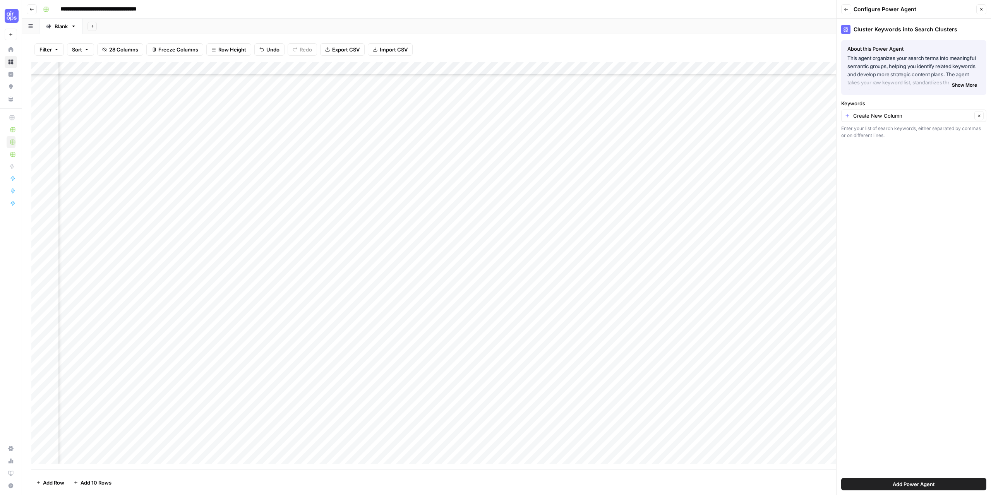
click at [892, 124] on div "Keywords Create New Column Clear Enter your list of search keywords, either sep…" at bounding box center [913, 118] width 145 height 39
click at [891, 118] on input "Keywords" at bounding box center [912, 116] width 119 height 8
click at [878, 140] on span "Search Volumes (1)" at bounding box center [911, 144] width 129 height 8
type input "Search Volumes (1)"
click at [907, 486] on span "Add Power Agent" at bounding box center [913, 484] width 42 height 8
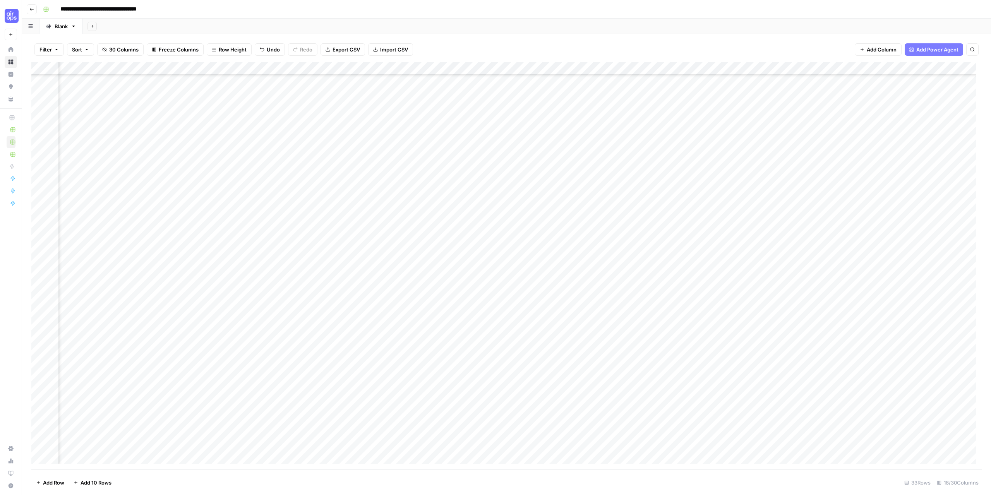
scroll to position [58, 490]
click at [799, 442] on div "Add Column" at bounding box center [506, 266] width 950 height 408
click at [798, 84] on div "Add Column" at bounding box center [506, 266] width 950 height 408
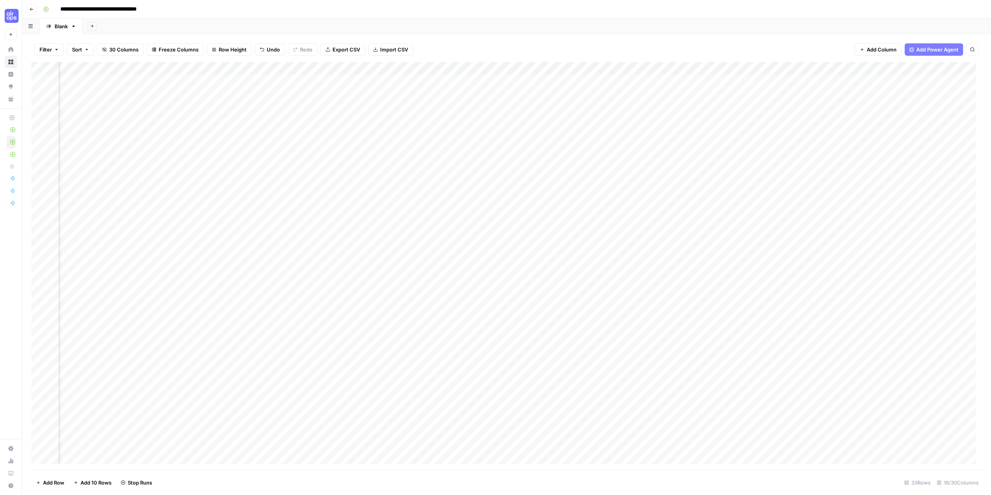
click at [333, 80] on div "Add Column" at bounding box center [506, 266] width 950 height 408
click at [471, 32] on div "Add Sheet" at bounding box center [537, 26] width 908 height 15
click at [889, 426] on div "Add Column" at bounding box center [506, 266] width 950 height 408
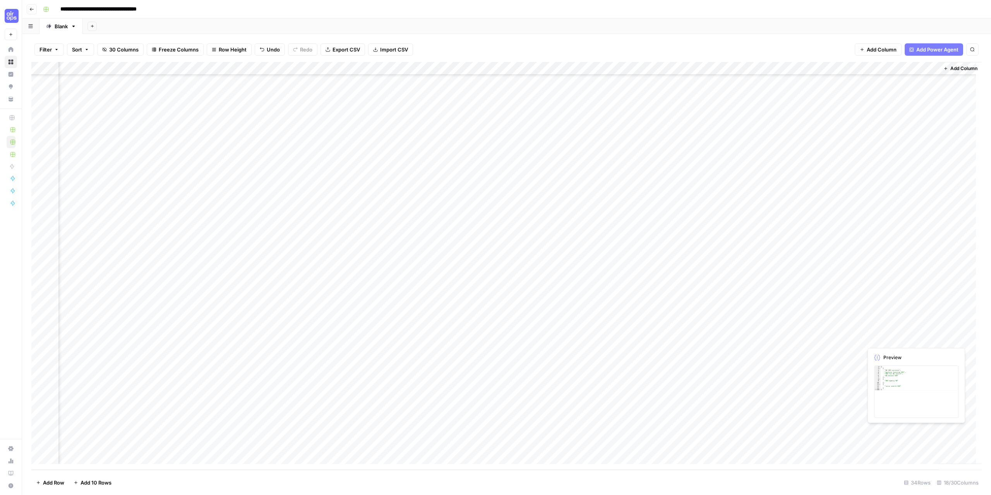
click at [889, 426] on div "Add Column" at bounding box center [506, 266] width 950 height 408
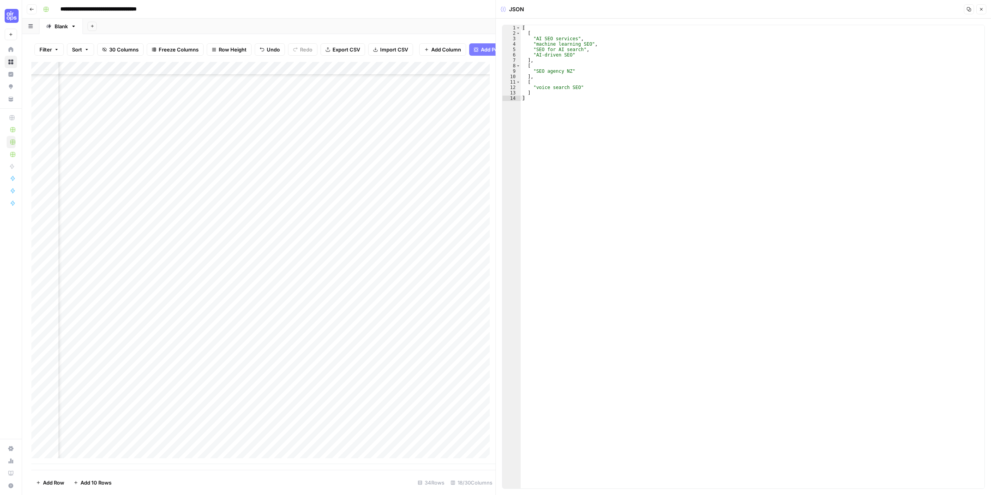
click at [981, 11] on icon "button" at bounding box center [981, 9] width 5 height 5
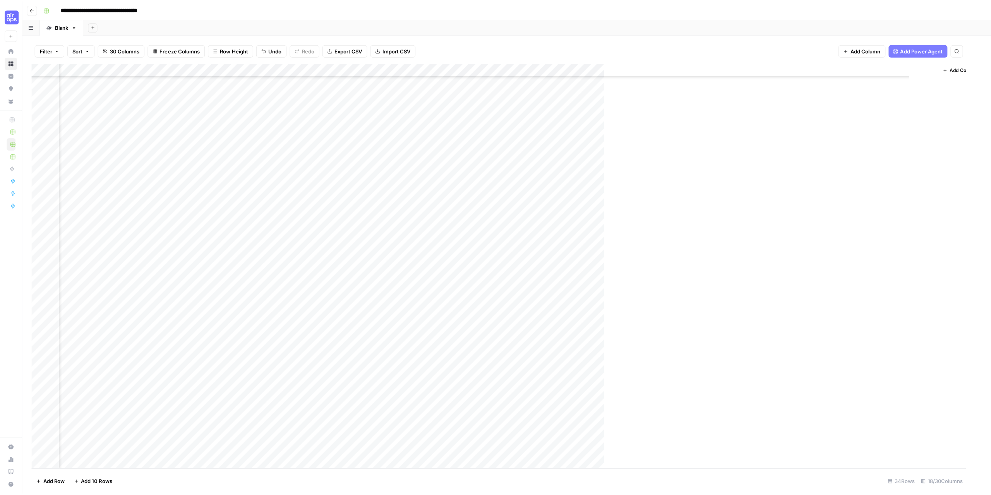
scroll to position [71, 481]
click at [855, 428] on div "Add Column" at bounding box center [506, 266] width 950 height 408
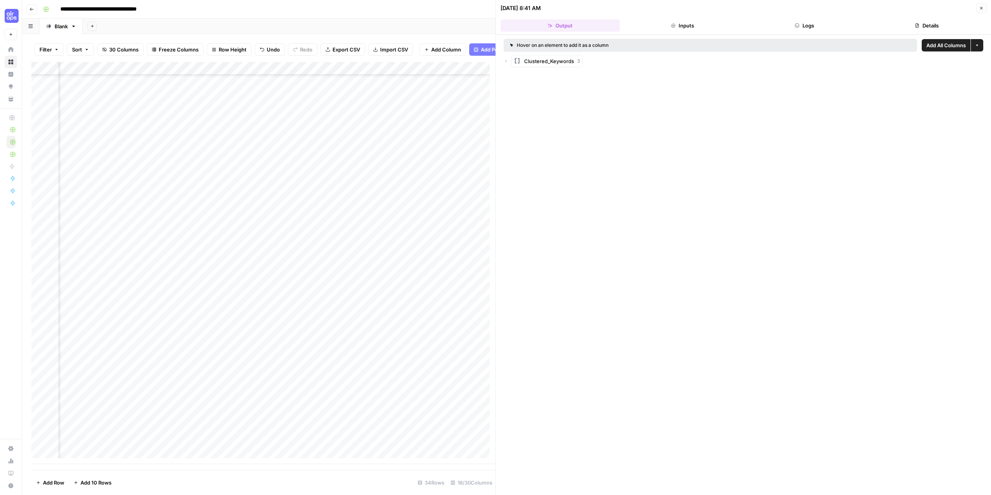
click at [504, 63] on icon "button" at bounding box center [505, 61] width 5 height 5
click at [981, 7] on icon "button" at bounding box center [981, 8] width 5 height 5
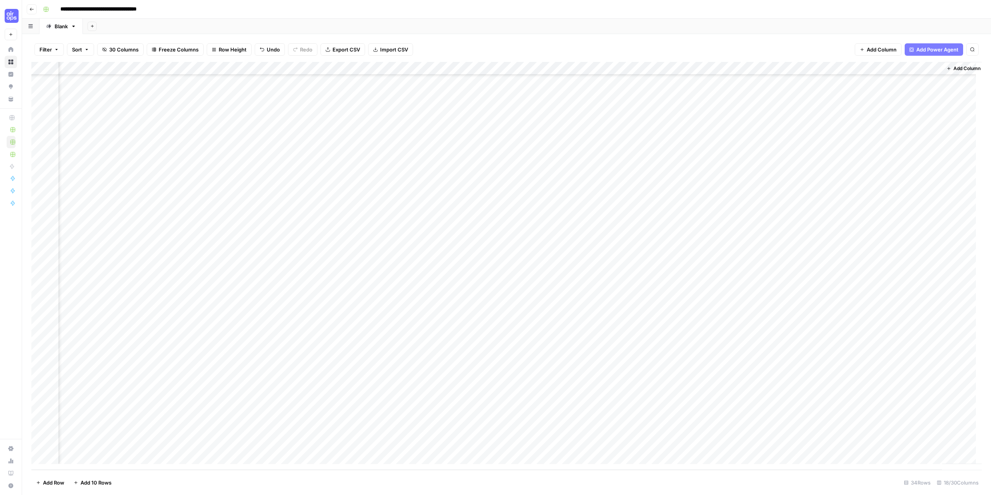
scroll to position [71, 490]
click at [953, 67] on span "Add Column" at bounding box center [963, 68] width 27 height 7
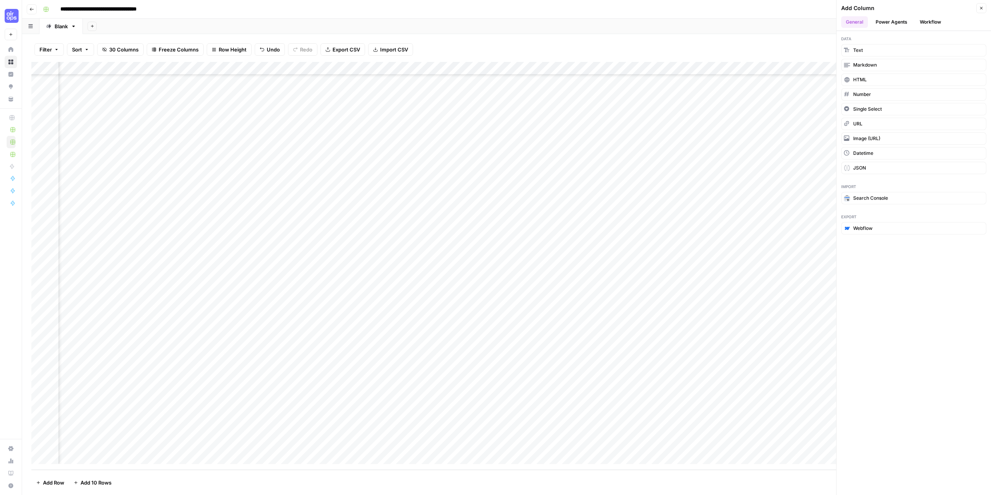
click at [897, 23] on button "Power Agents" at bounding box center [891, 22] width 41 height 12
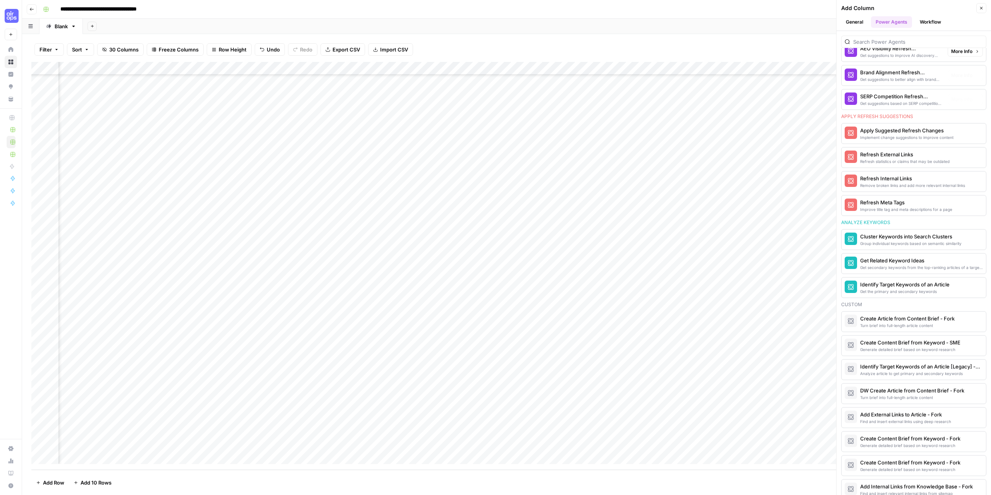
scroll to position [426, 0]
click at [884, 259] on div "Get Related Keyword Ideas" at bounding box center [900, 259] width 81 height 8
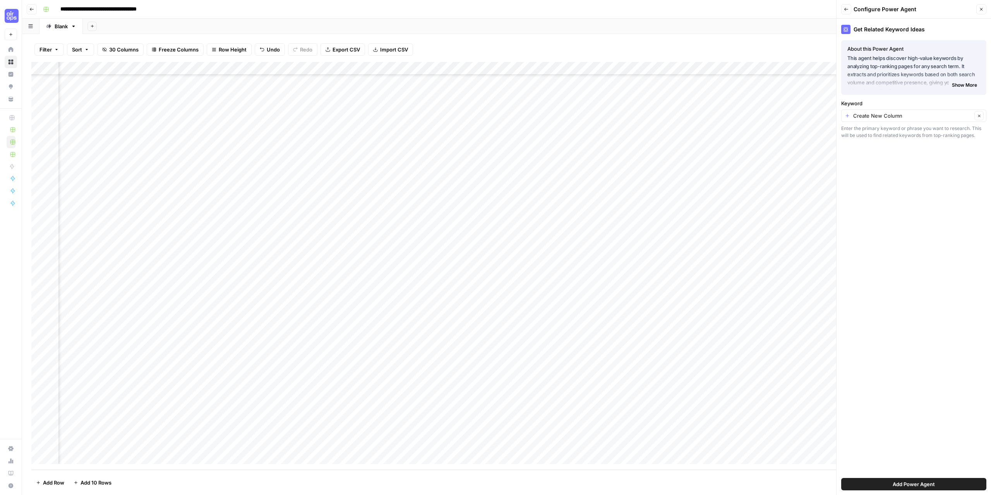
click at [910, 122] on div "Create New Column Clear" at bounding box center [913, 116] width 145 height 12
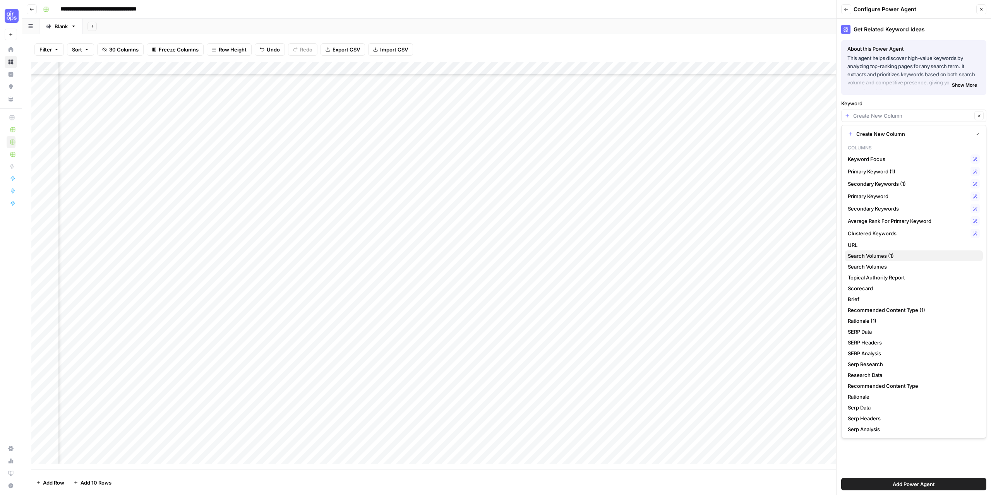
drag, startPoint x: 878, startPoint y: 261, endPoint x: 876, endPoint y: 257, distance: 4.2
click at [876, 257] on div "Create New Column Columns Keyword Focus Possible Match Primary Keyword (1) Poss…" at bounding box center [913, 281] width 145 height 313
click at [876, 257] on span "Search Volumes (1)" at bounding box center [911, 256] width 129 height 8
type input "Search Volumes (1)"
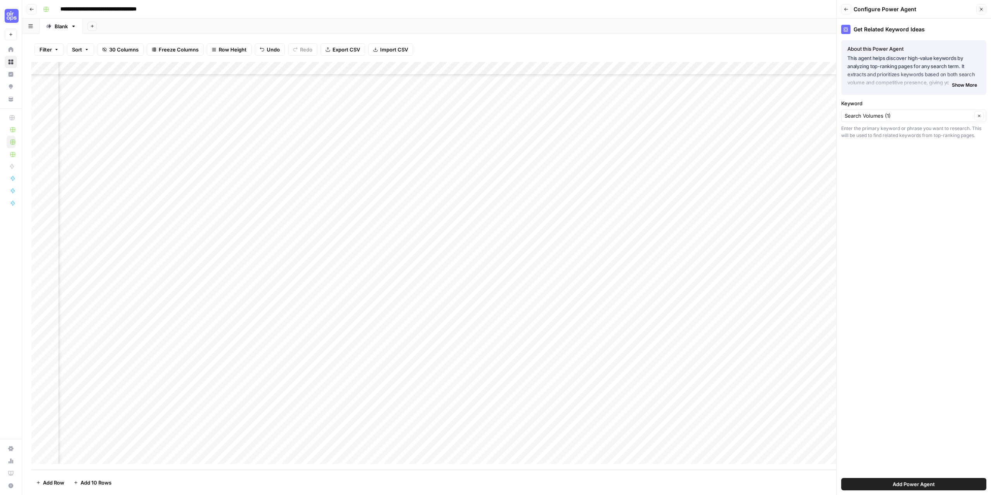
click at [933, 484] on span "Add Power Agent" at bounding box center [913, 484] width 42 height 8
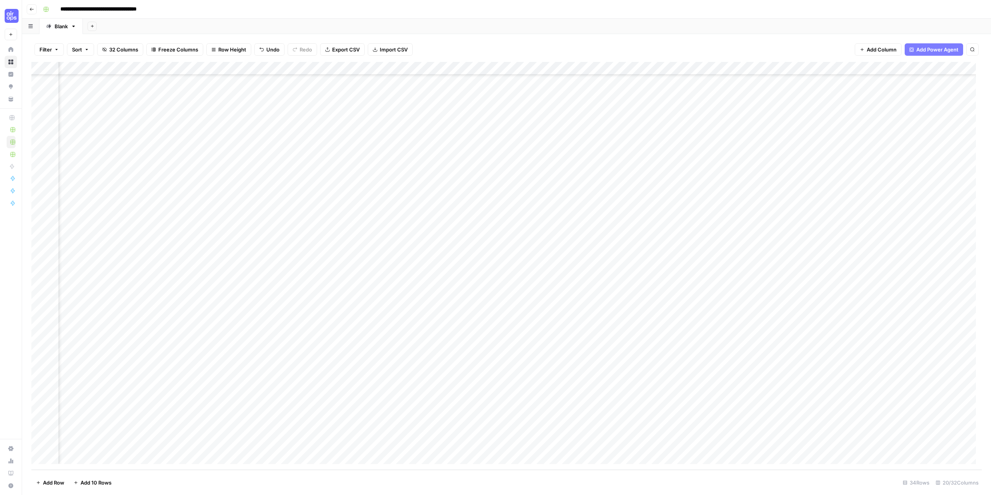
scroll to position [71, 606]
click at [865, 431] on div "Add Column" at bounding box center [506, 266] width 950 height 408
click at [866, 80] on div "Add Column" at bounding box center [506, 266] width 950 height 408
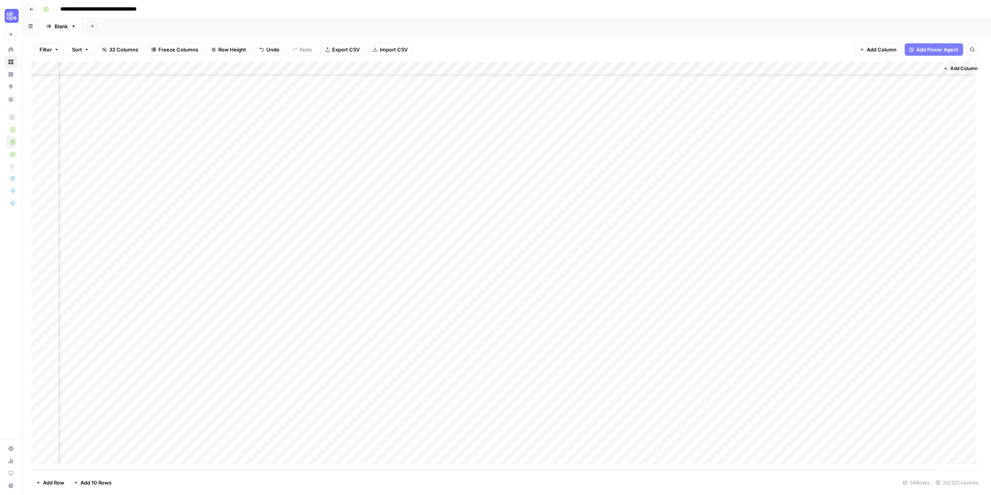
click at [926, 431] on div "Add Column" at bounding box center [506, 266] width 950 height 408
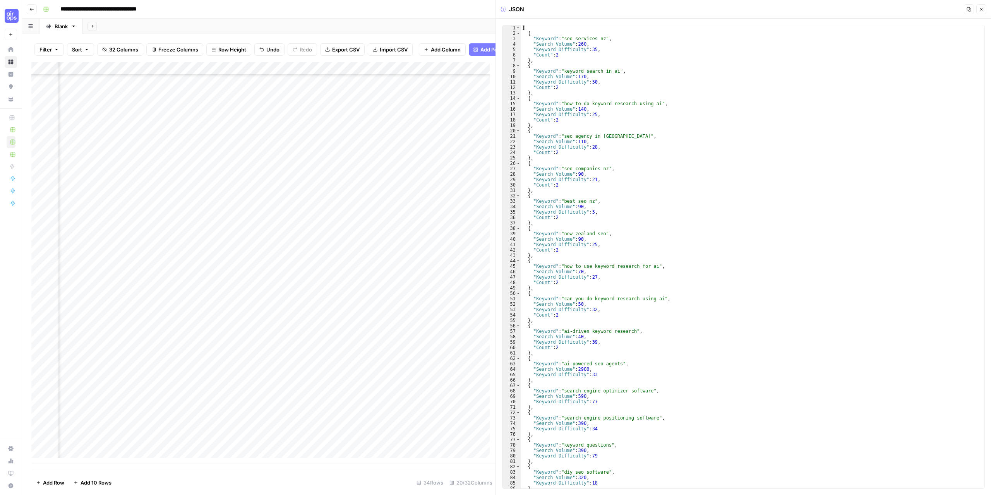
scroll to position [8, 0]
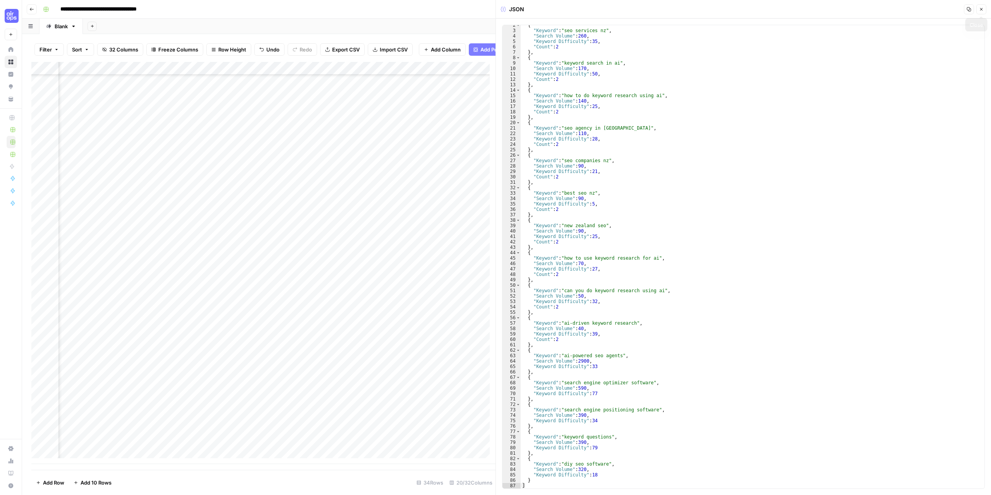
click at [981, 12] on button "Close" at bounding box center [981, 9] width 10 height 10
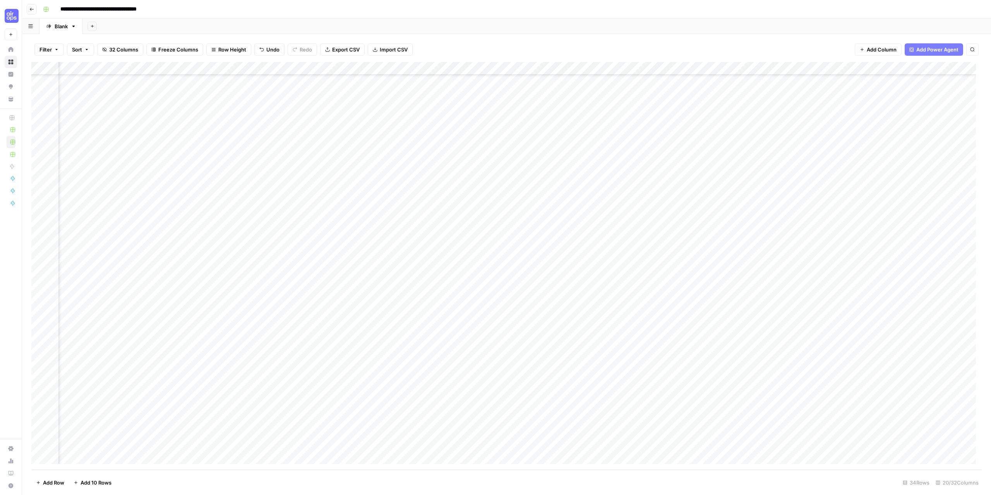
scroll to position [71, 217]
